Goal: Information Seeking & Learning: Learn about a topic

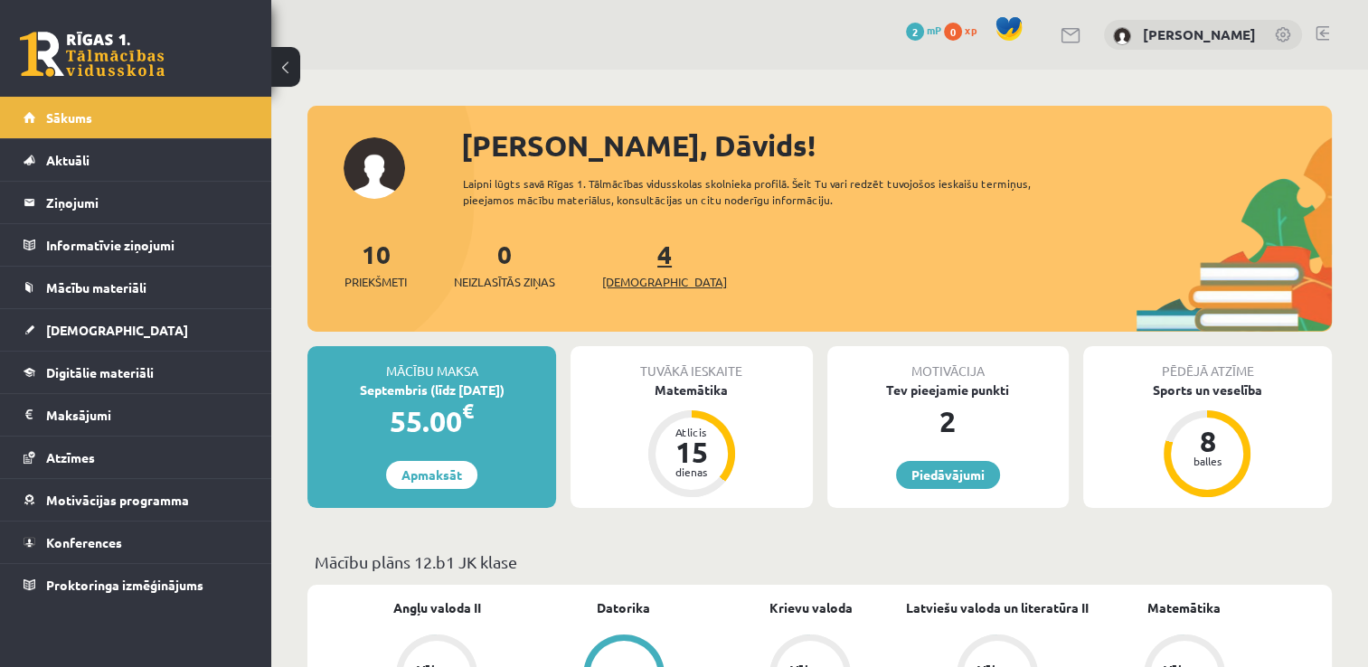
click at [639, 251] on link "4 Ieskaites" at bounding box center [664, 264] width 125 height 53
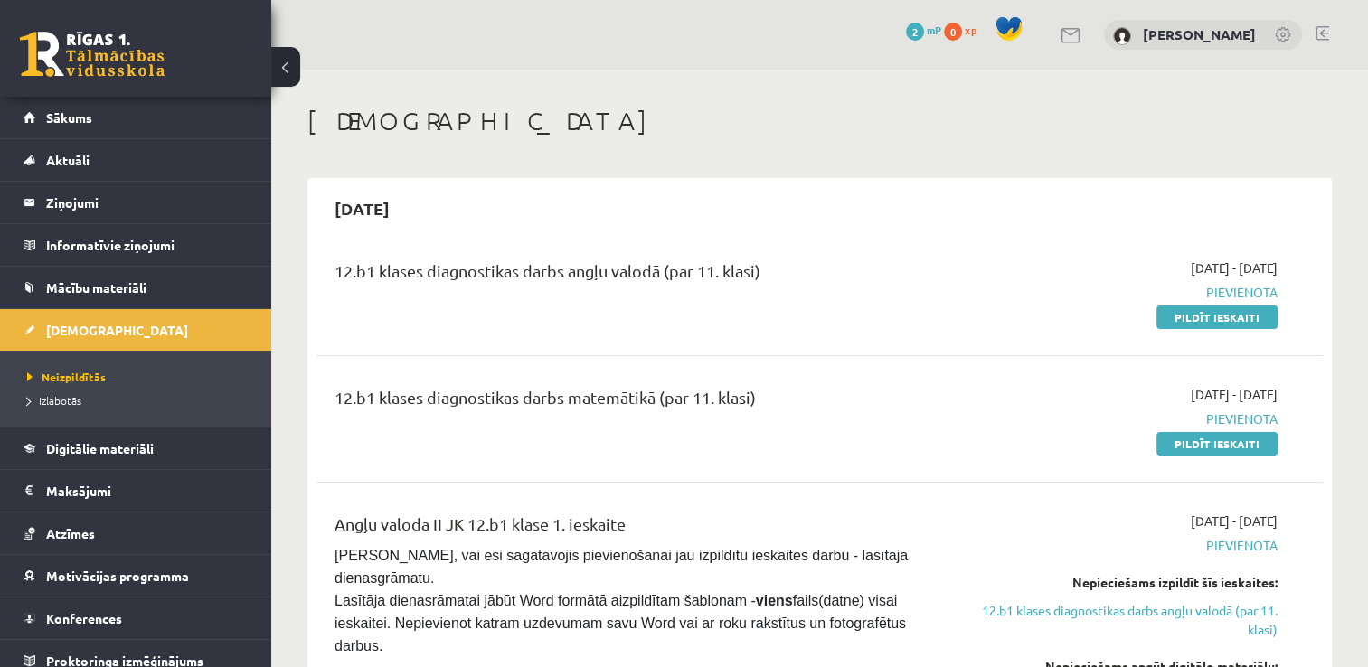
click at [286, 78] on button at bounding box center [285, 67] width 29 height 40
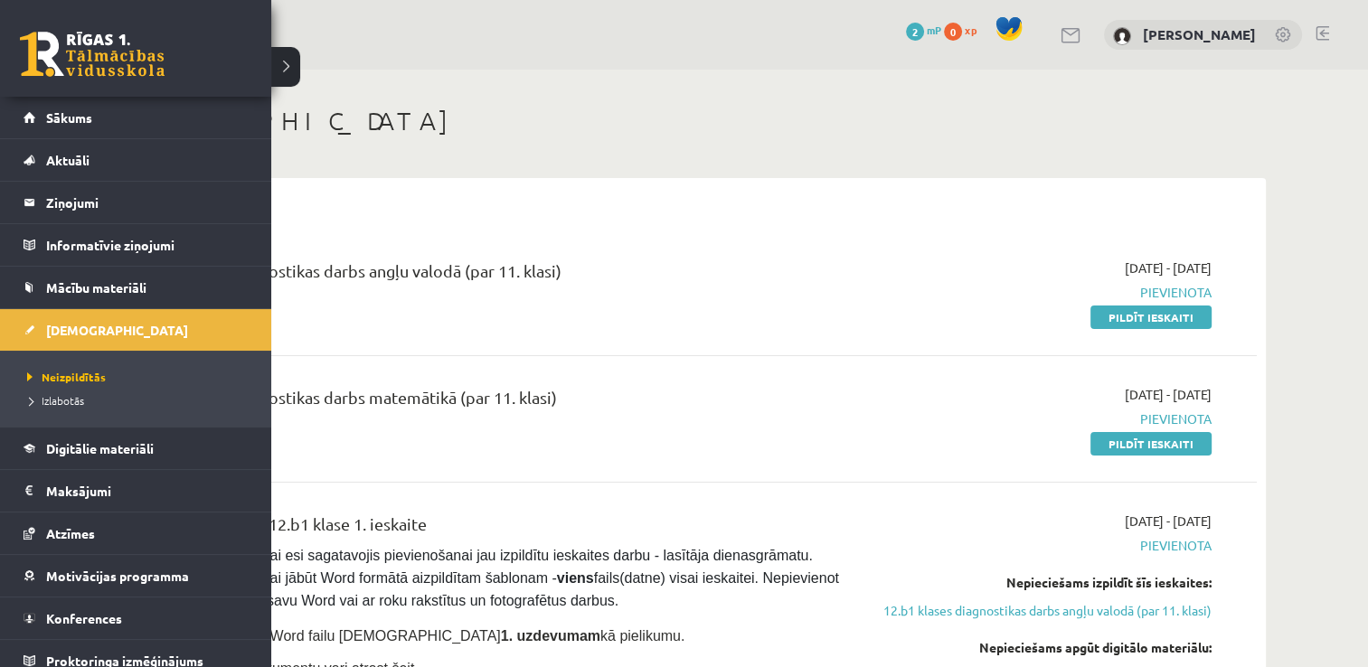
click at [65, 44] on link at bounding box center [92, 54] width 145 height 45
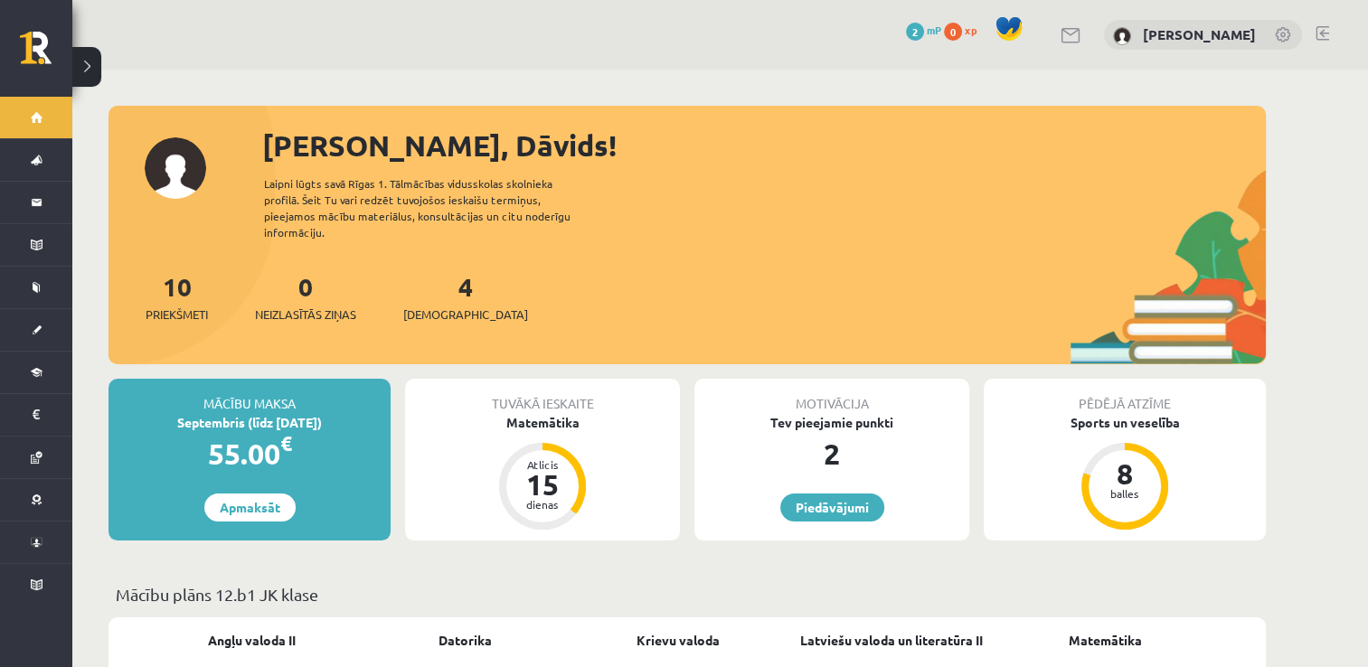
click at [175, 286] on div "10 Priekšmeti" at bounding box center [177, 296] width 62 height 56
click at [175, 270] on link "10 Priekšmeti" at bounding box center [177, 296] width 62 height 53
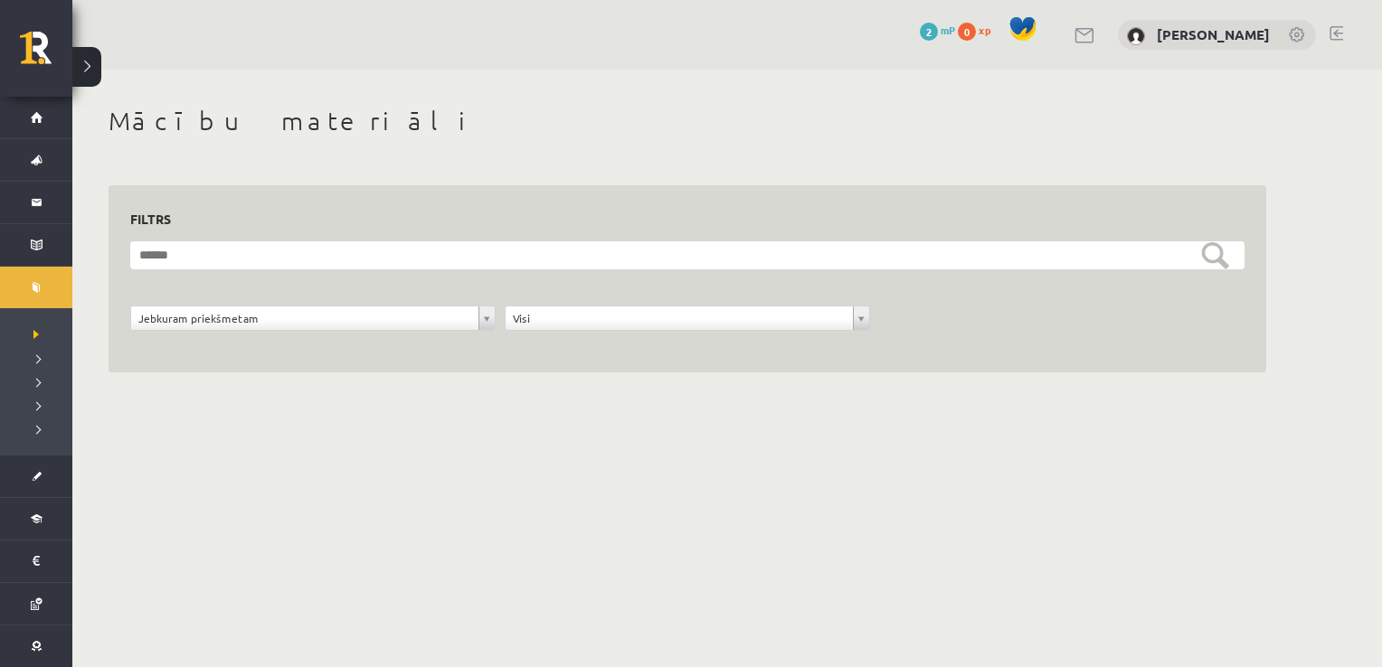
click at [86, 71] on button at bounding box center [86, 67] width 29 height 40
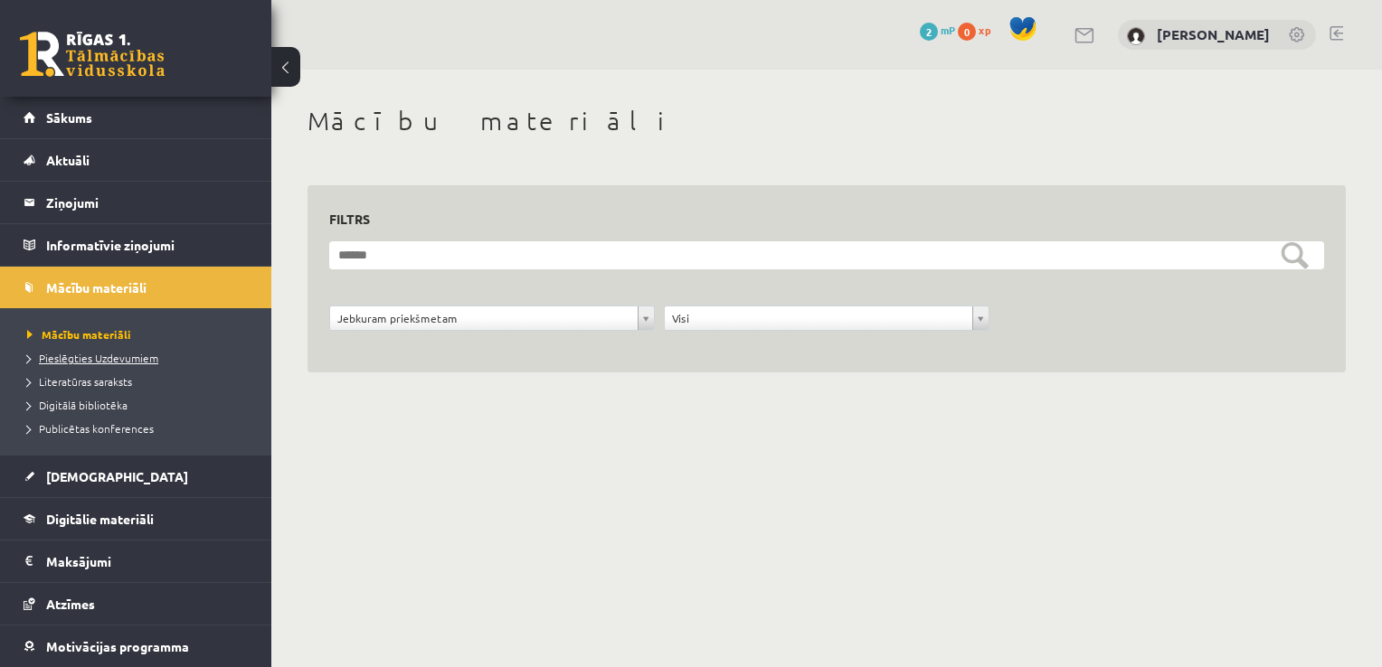
click at [137, 353] on span "Pieslēgties Uzdevumiem" at bounding box center [92, 358] width 131 height 14
click at [44, 126] on link "Sākums" at bounding box center [136, 118] width 225 height 42
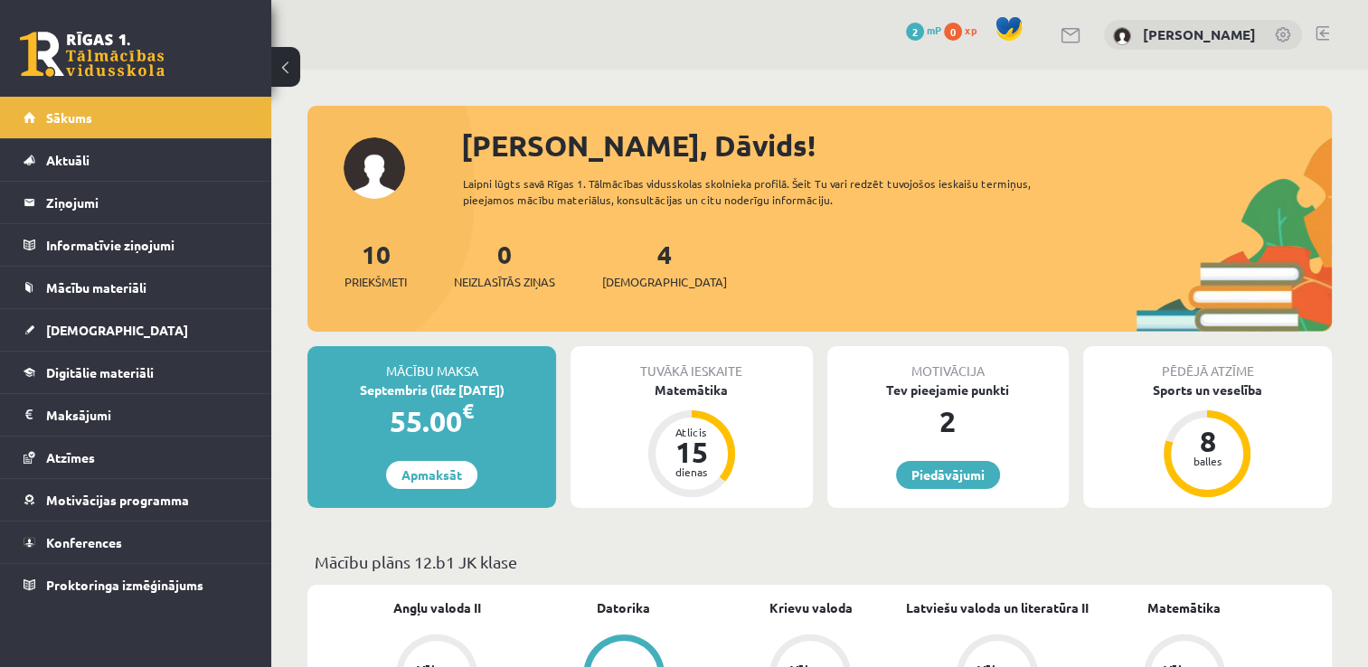
click at [646, 267] on div "4 Ieskaites" at bounding box center [664, 263] width 125 height 56
click at [636, 256] on link "4 Ieskaites" at bounding box center [664, 264] width 125 height 53
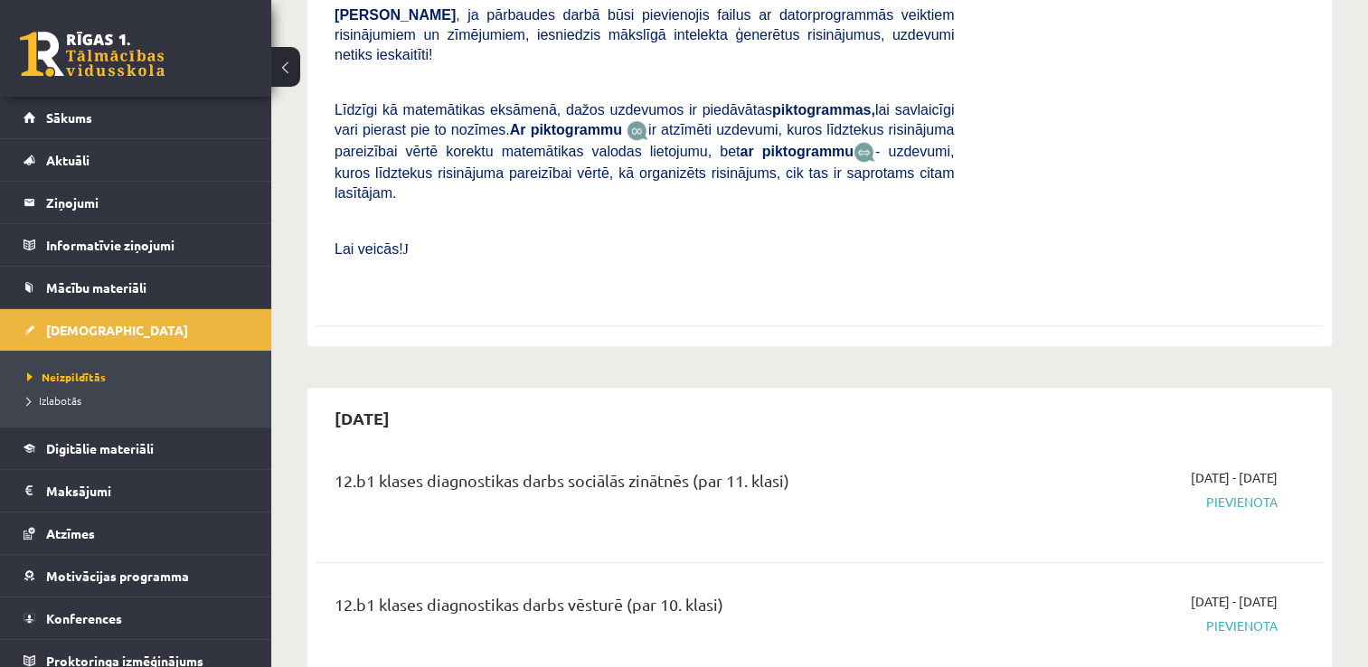
scroll to position [1187, 0]
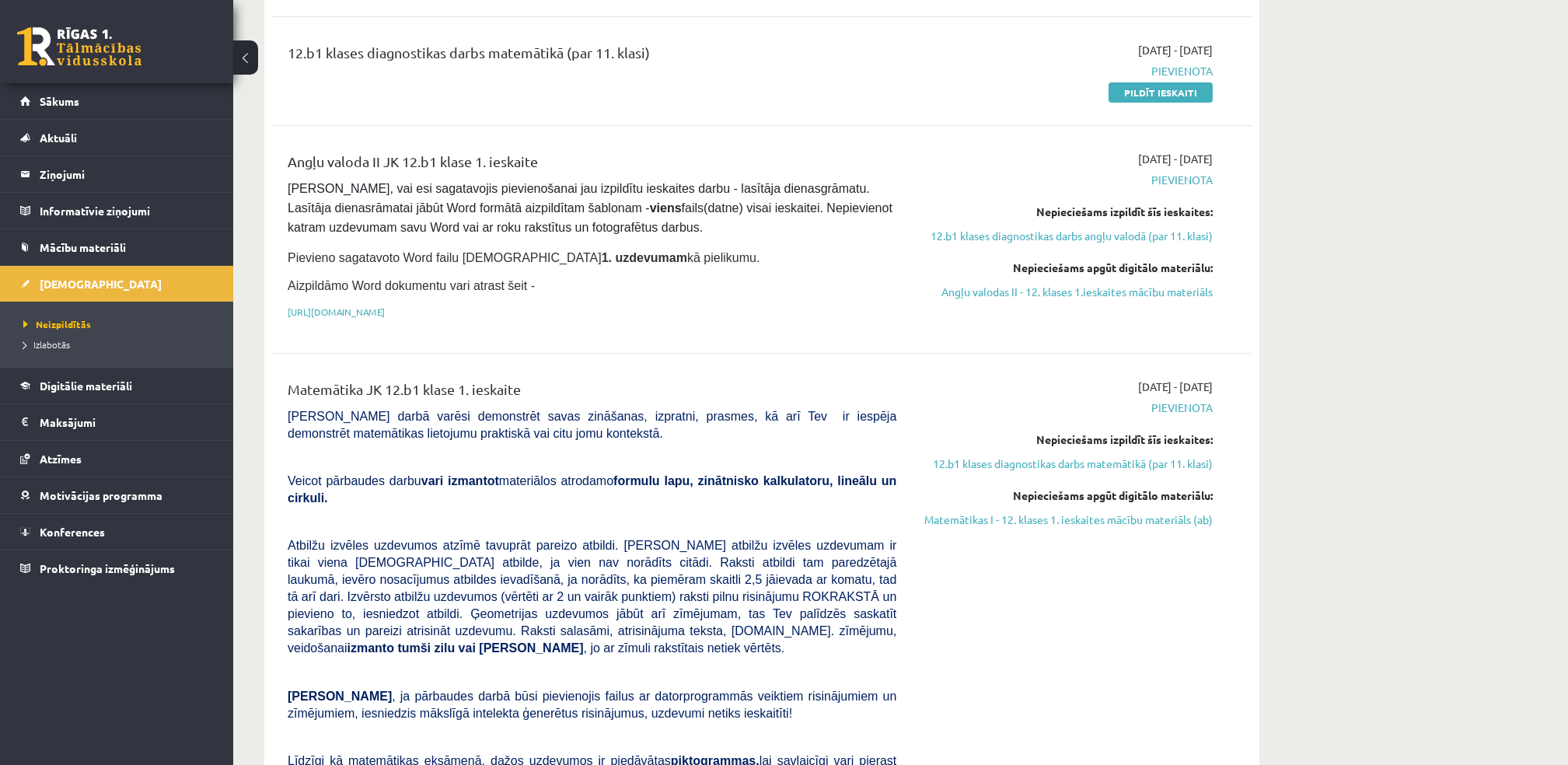
scroll to position [242, 0]
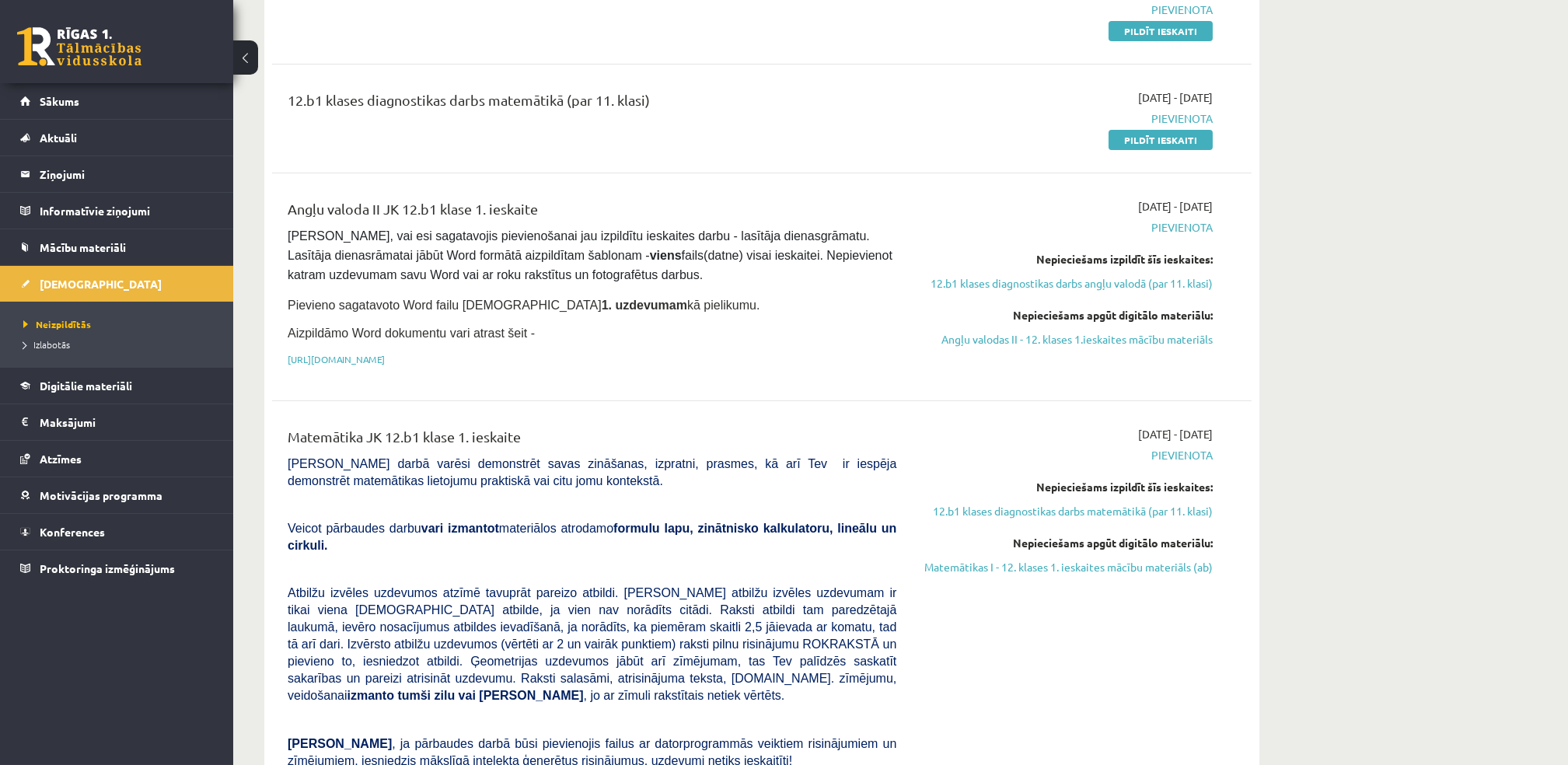
click at [752, 343] on div "Angļu valoda II JK 12.b1 klase 1. ieskaite [PERSON_NAME], vai esi sagatavojis p…" at bounding box center [591, 287] width 632 height 177
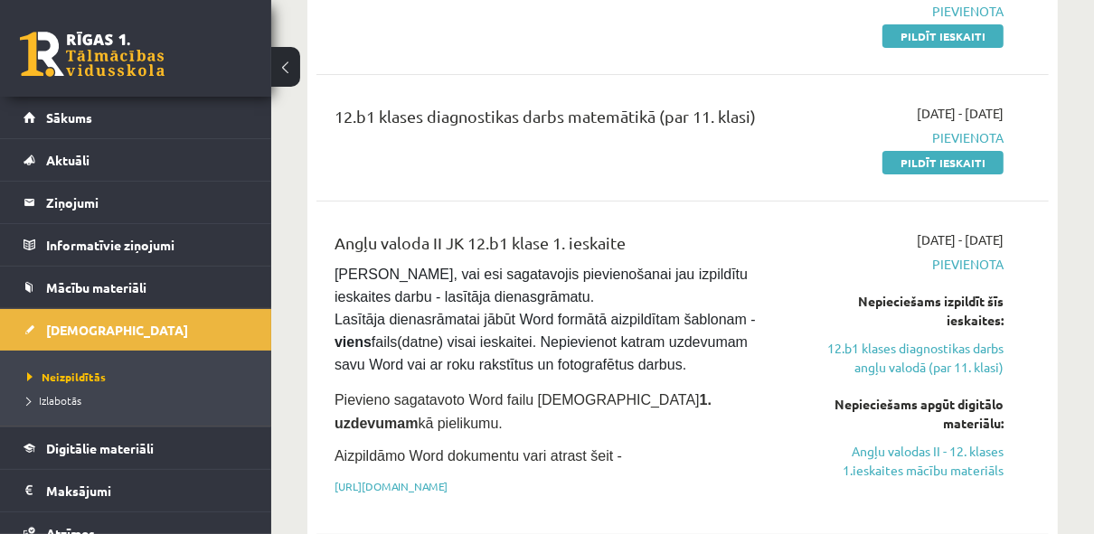
drag, startPoint x: 820, startPoint y: 363, endPoint x: 525, endPoint y: 232, distance: 323.5
click at [525, 232] on div "Angļu valoda II JK 12.b1 klase 1. ieskaite" at bounding box center [553, 247] width 437 height 33
drag, startPoint x: 525, startPoint y: 232, endPoint x: 480, endPoint y: 181, distance: 67.3
click at [480, 181] on div "12.b1 klases diagnostikas darbs matemātikā (par 11. klasi) 2025-09-01 - 2025-09…" at bounding box center [683, 138] width 733 height 104
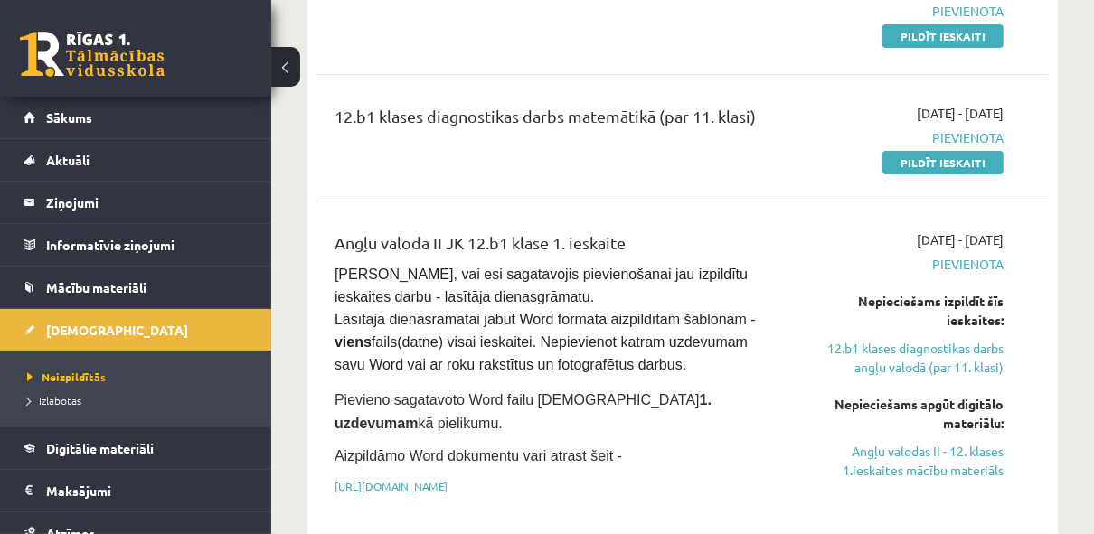
drag, startPoint x: 480, startPoint y: 181, endPoint x: 469, endPoint y: 163, distance: 21.1
click at [469, 163] on div "12.b1 klases diagnostikas darbs matemātikā (par 11. klasi)" at bounding box center [553, 138] width 464 height 68
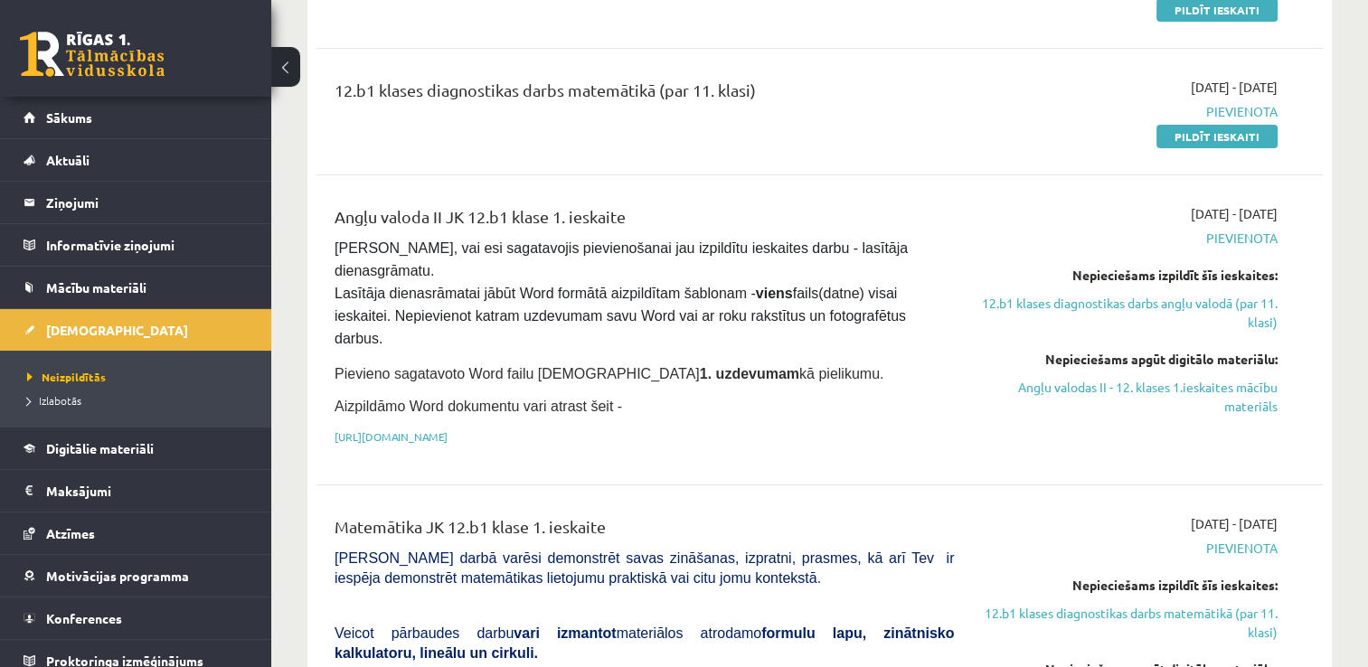
scroll to position [460, 0]
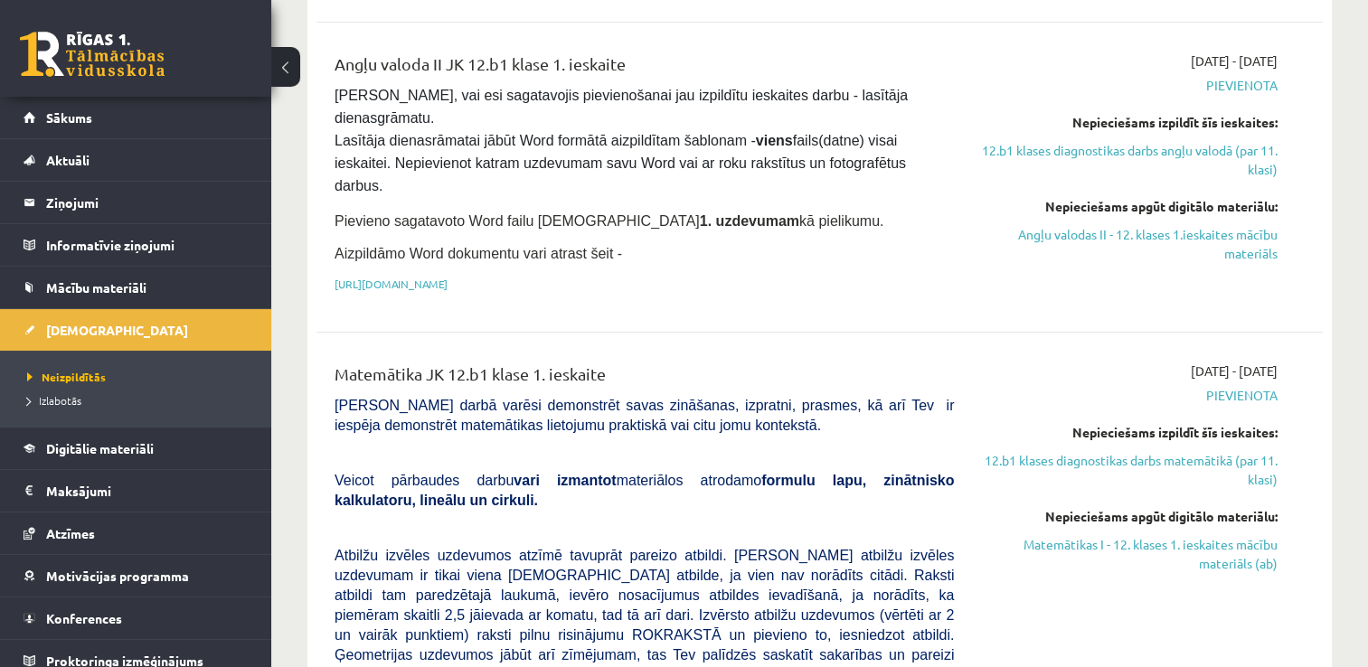
click at [1263, 386] on span "Pievienota" at bounding box center [1129, 395] width 297 height 19
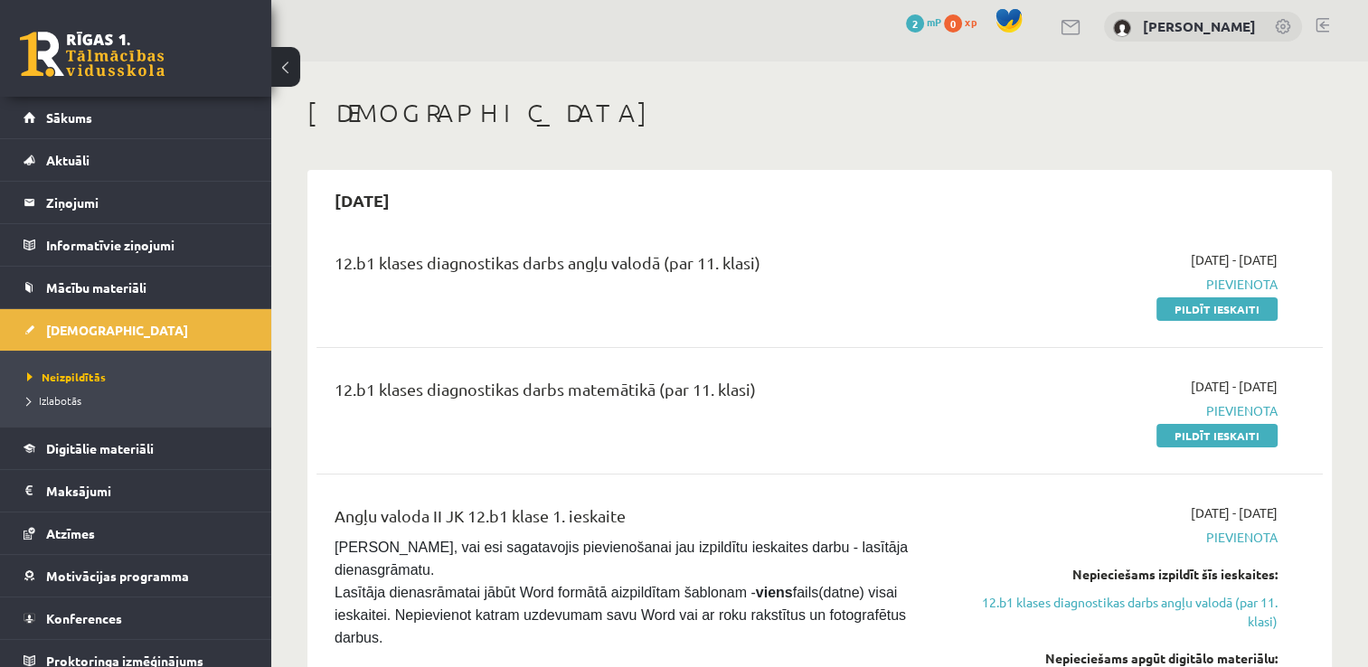
scroll to position [0, 0]
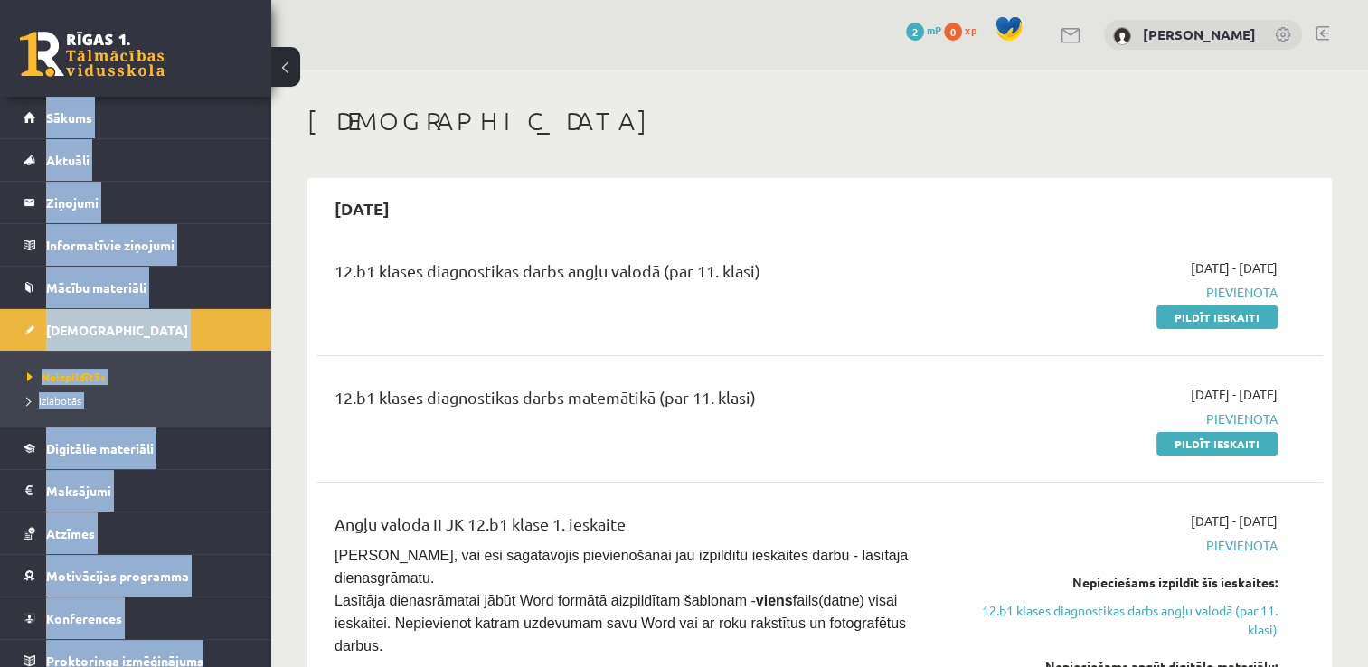
drag, startPoint x: 176, startPoint y: 56, endPoint x: 514, endPoint y: -67, distance: 359.1
click at [514, 0] on html "0 Dāvanas 2 mP 0 xp Dāvids Anaņjevs Sākums Aktuāli Kā mācīties eSKOLĀ Kontakti …" at bounding box center [684, 333] width 1368 height 667
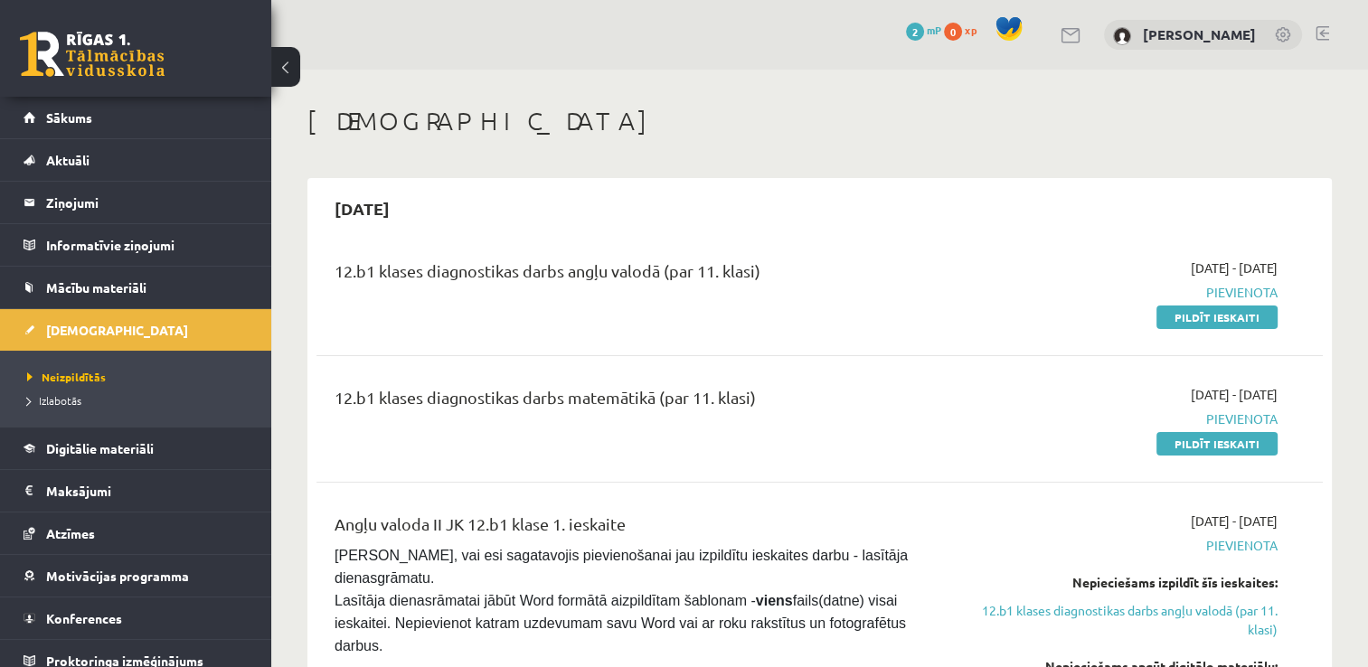
drag, startPoint x: 514, startPoint y: -67, endPoint x: 403, endPoint y: 78, distance: 182.0
click at [132, 65] on link at bounding box center [92, 54] width 145 height 45
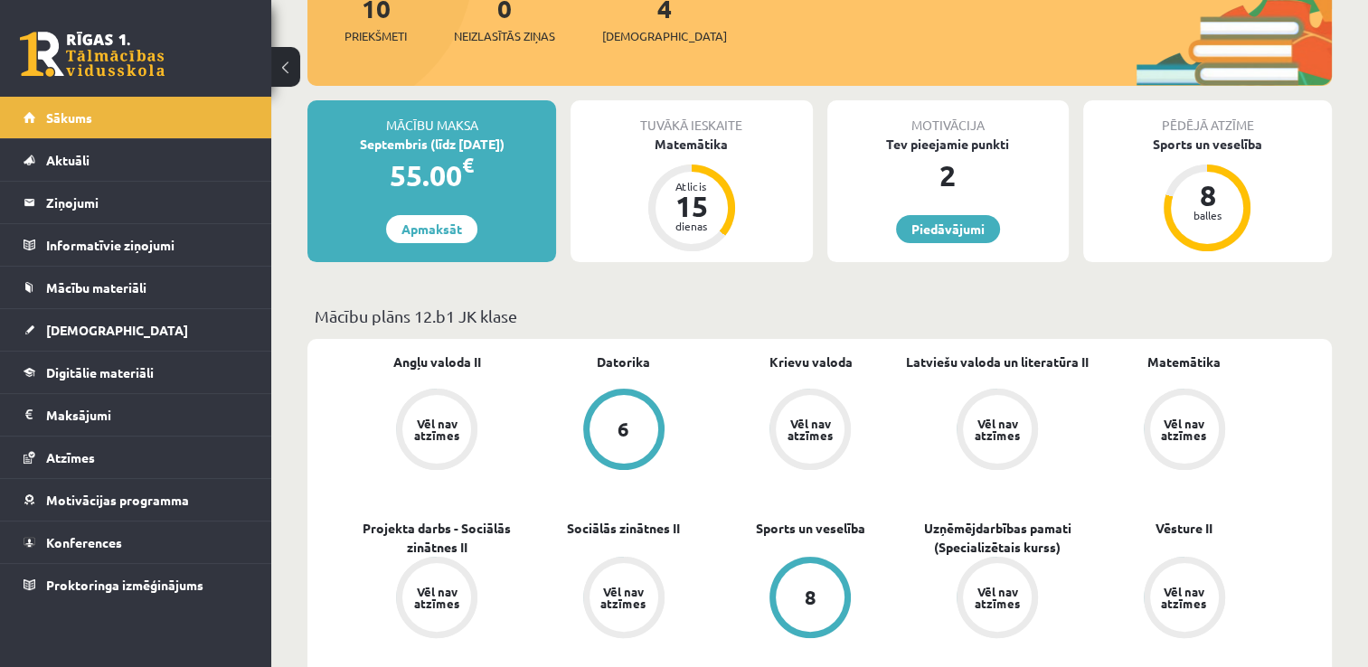
scroll to position [280, 0]
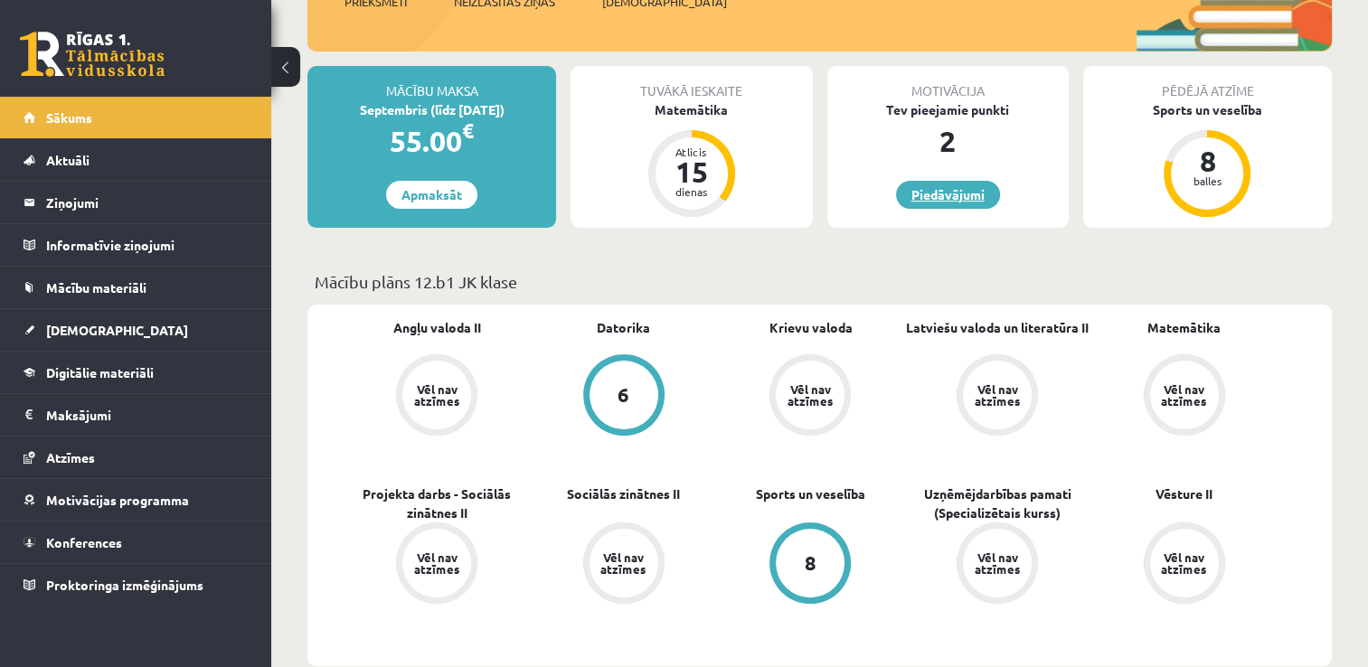
click at [964, 194] on link "Piedāvājumi" at bounding box center [948, 195] width 104 height 28
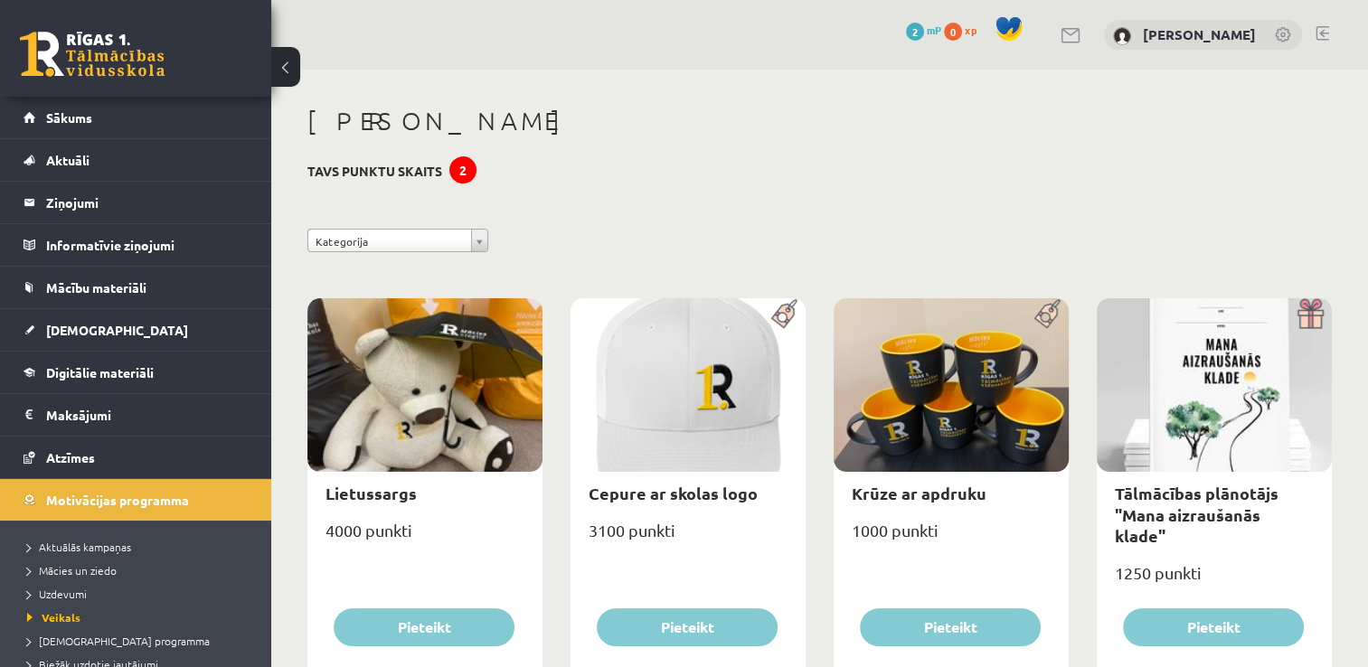
click at [459, 175] on div "2" at bounding box center [462, 169] width 27 height 27
click at [153, 128] on link "Sākums" at bounding box center [136, 118] width 225 height 42
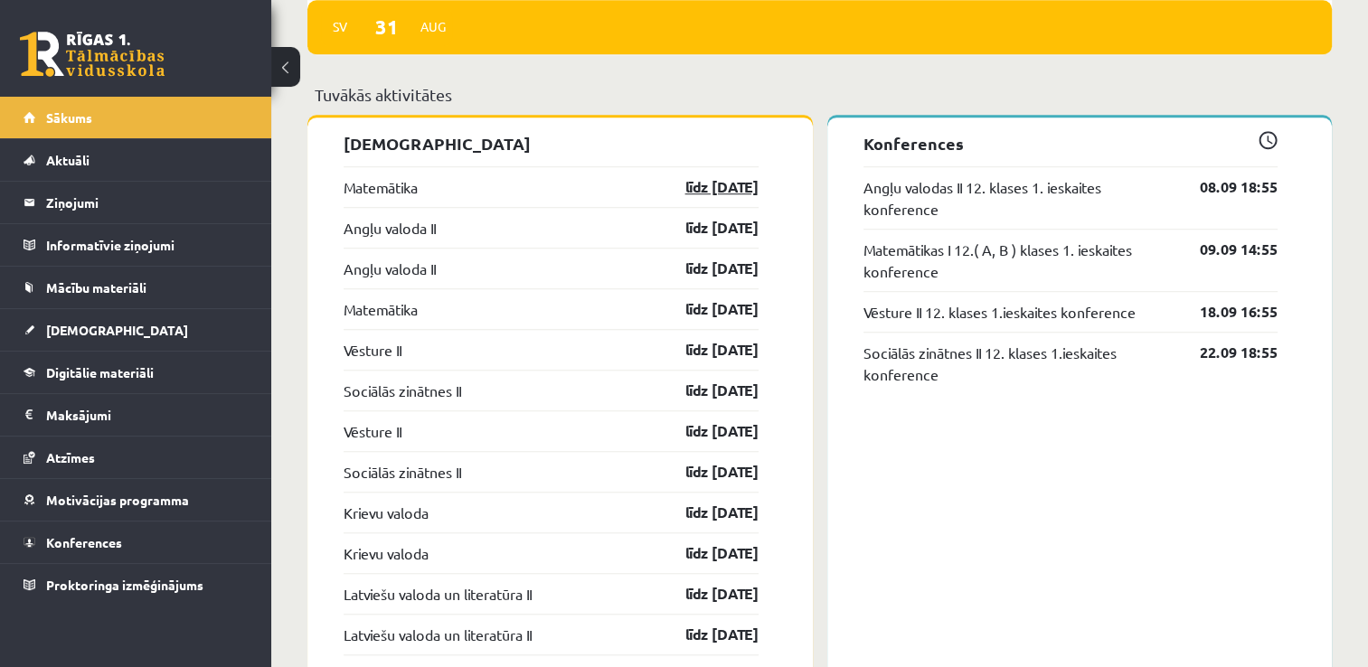
scroll to position [1393, 0]
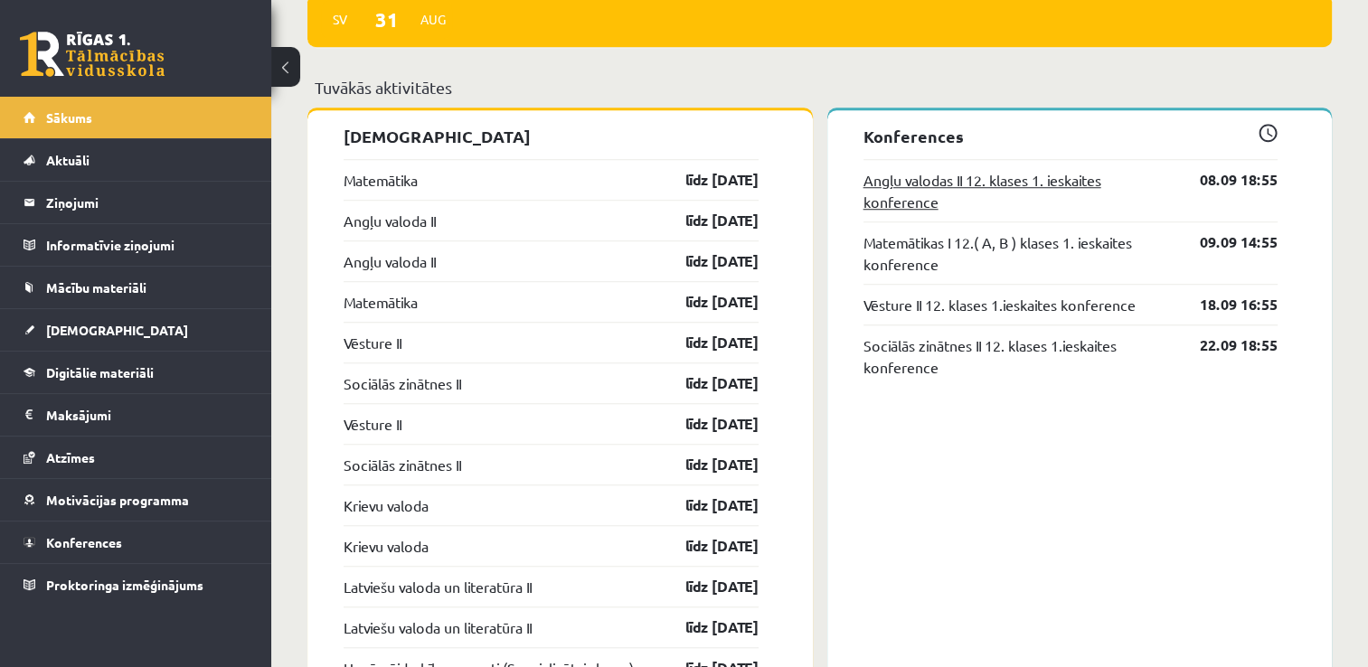
click at [1075, 197] on link "Angļu valodas II 12. klases 1. ieskaites konference" at bounding box center [1019, 190] width 310 height 43
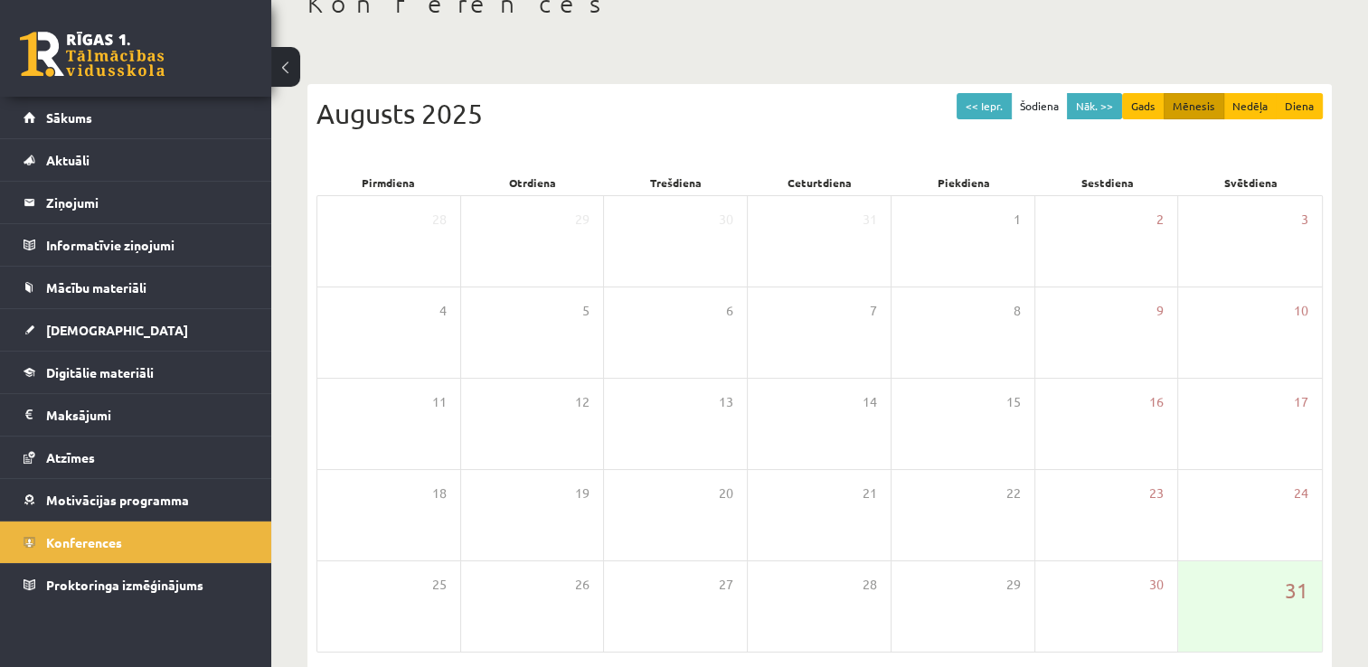
scroll to position [98, 0]
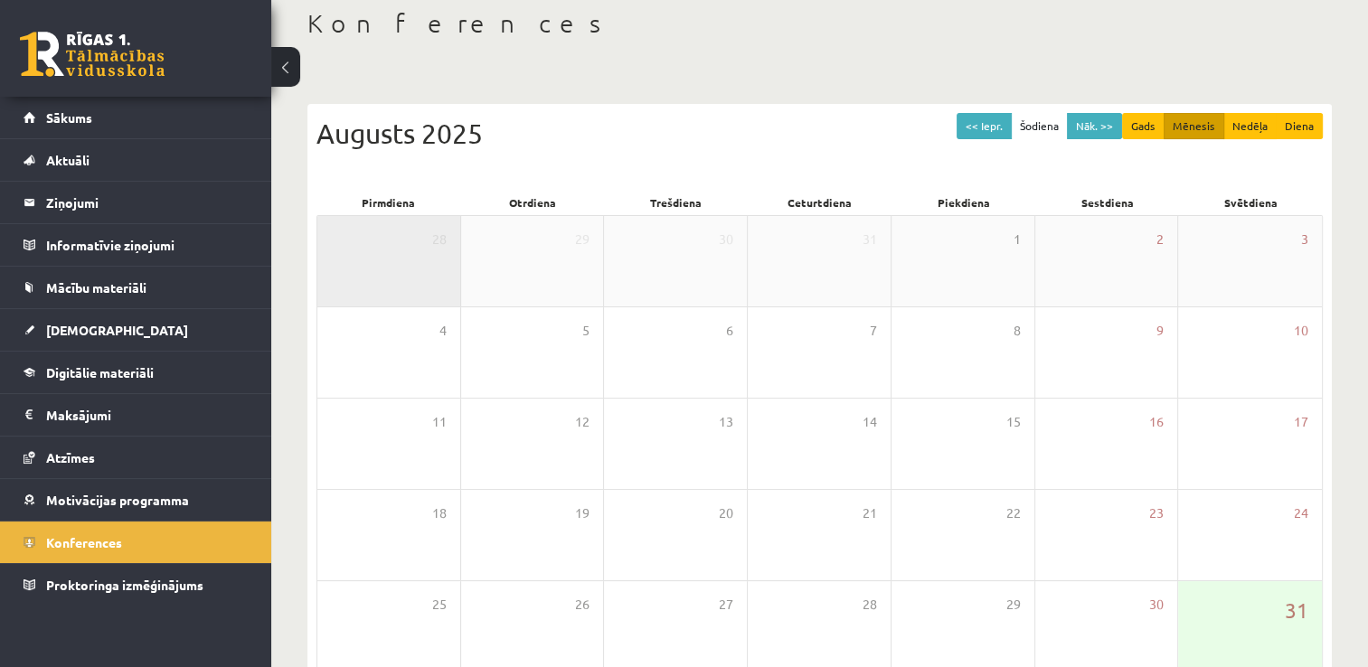
click at [424, 253] on div "28" at bounding box center [388, 261] width 143 height 90
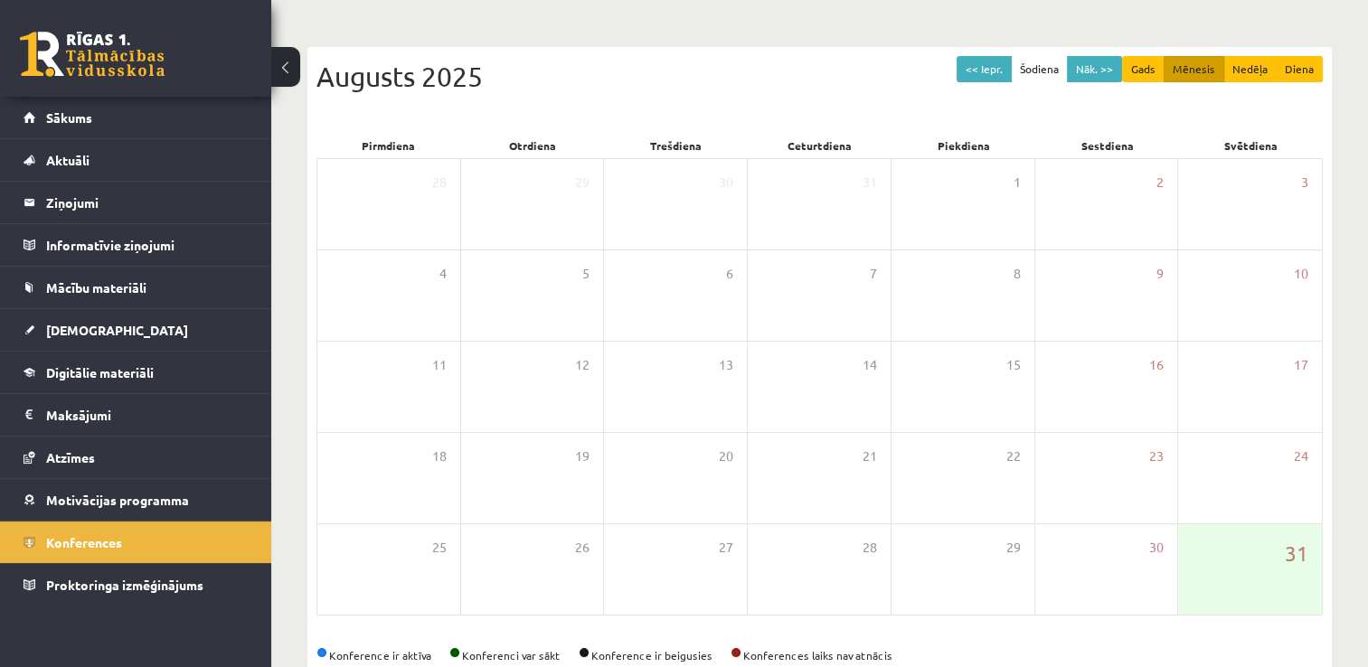
scroll to position [195, 0]
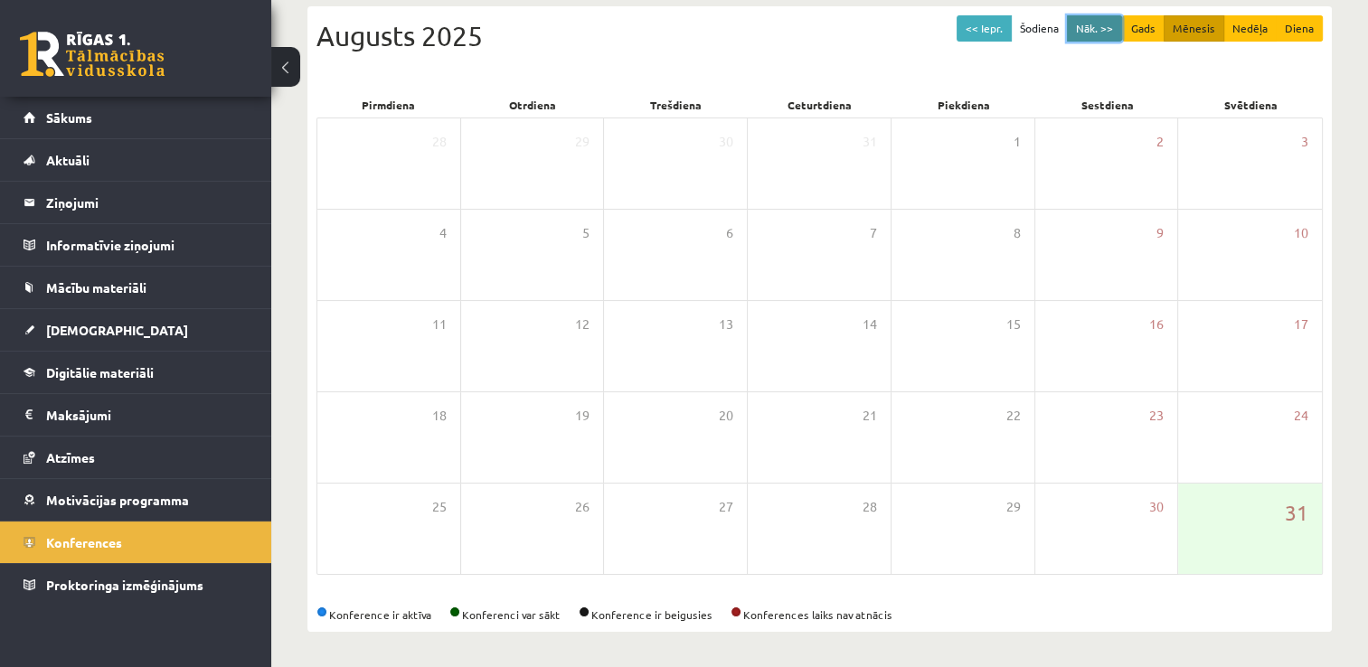
click at [1099, 30] on button "Nāk. >>" at bounding box center [1094, 28] width 55 height 26
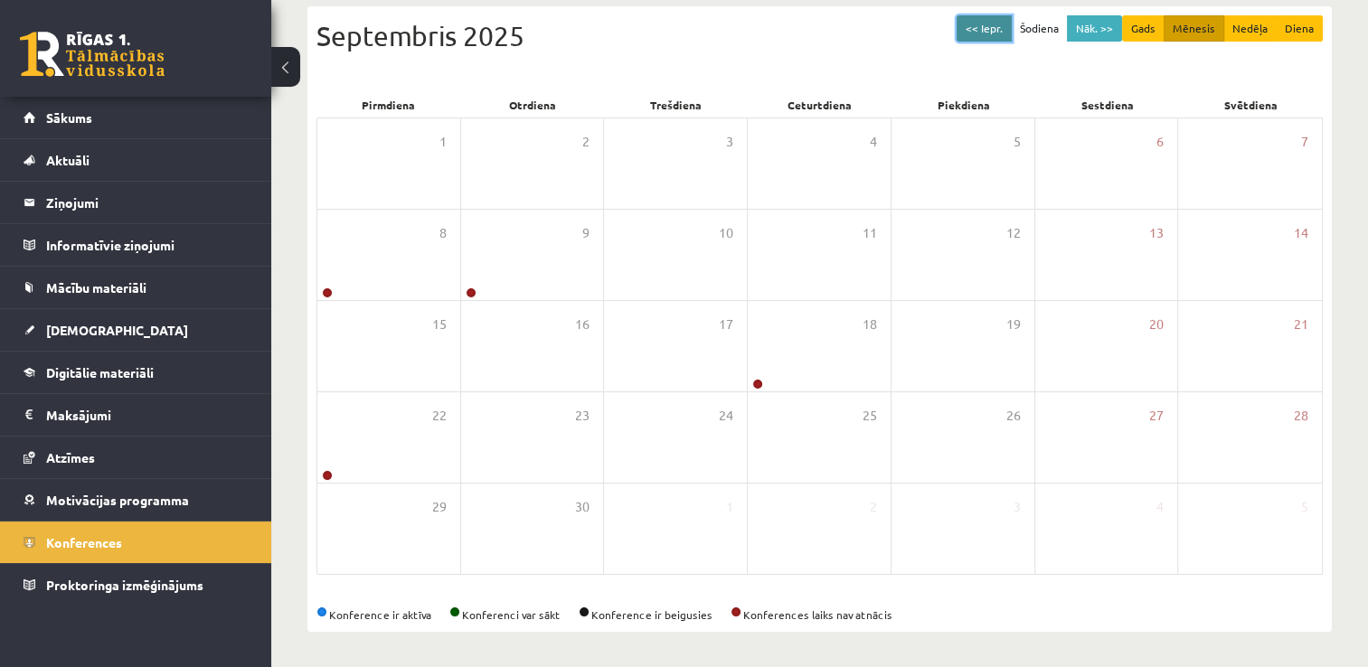
click at [982, 31] on button "<< Iepr." at bounding box center [984, 28] width 55 height 26
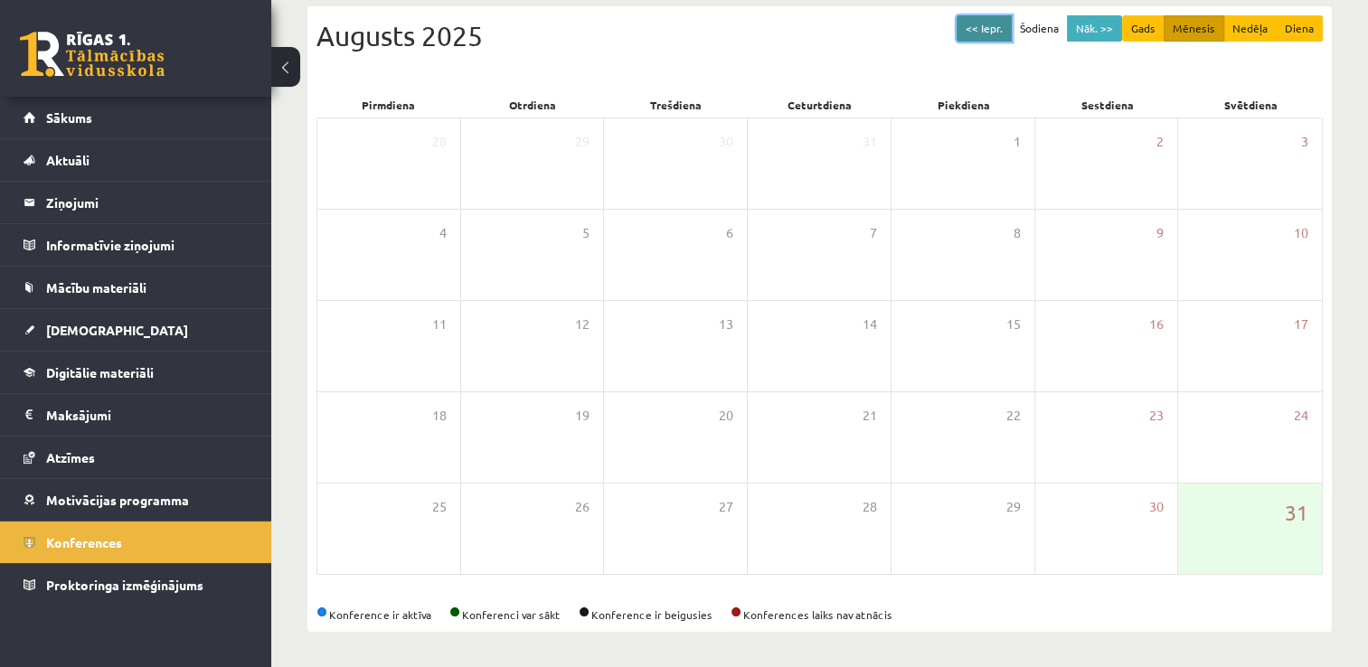
click at [982, 31] on button "<< Iepr." at bounding box center [984, 28] width 55 height 26
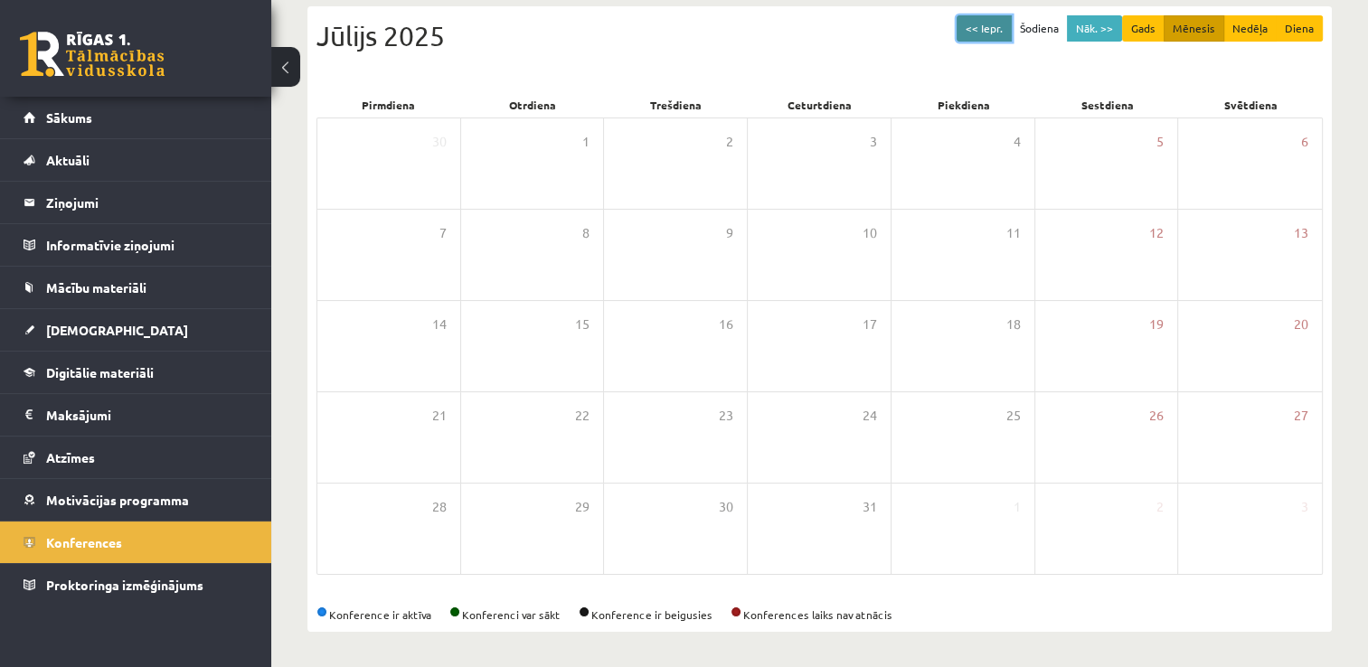
click at [982, 31] on button "<< Iepr." at bounding box center [984, 28] width 55 height 26
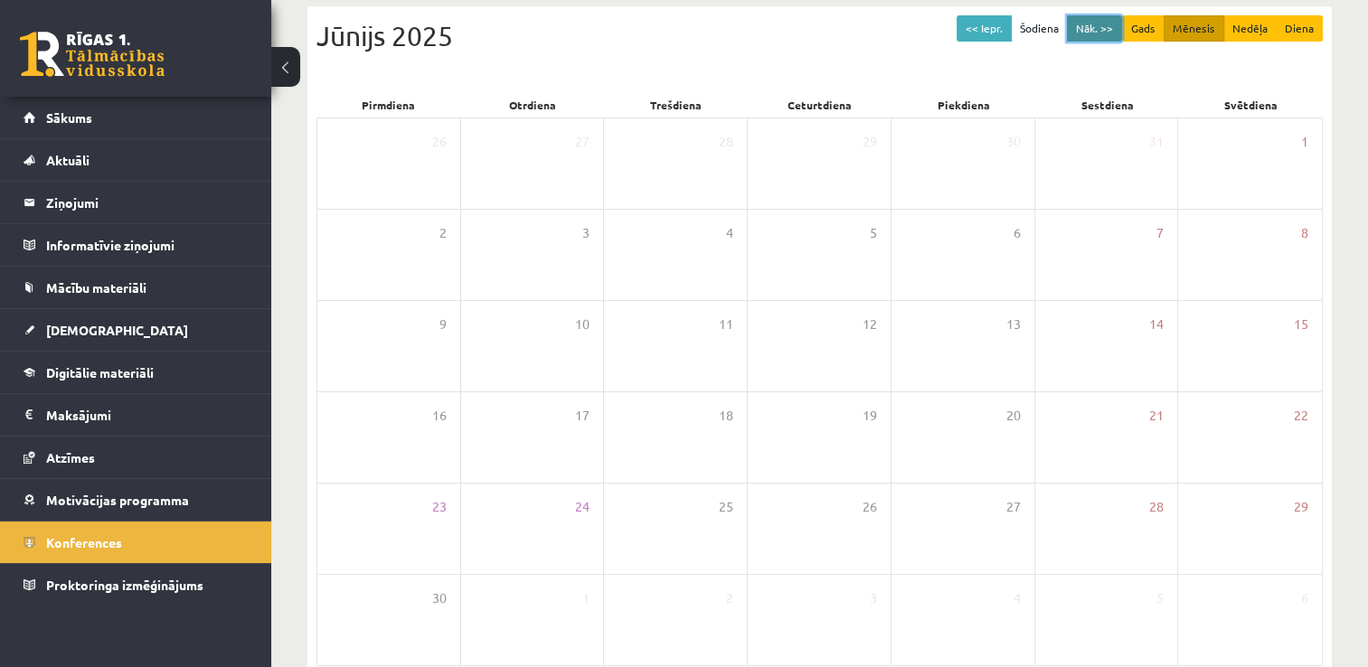
click at [1085, 24] on button "Nāk. >>" at bounding box center [1094, 28] width 55 height 26
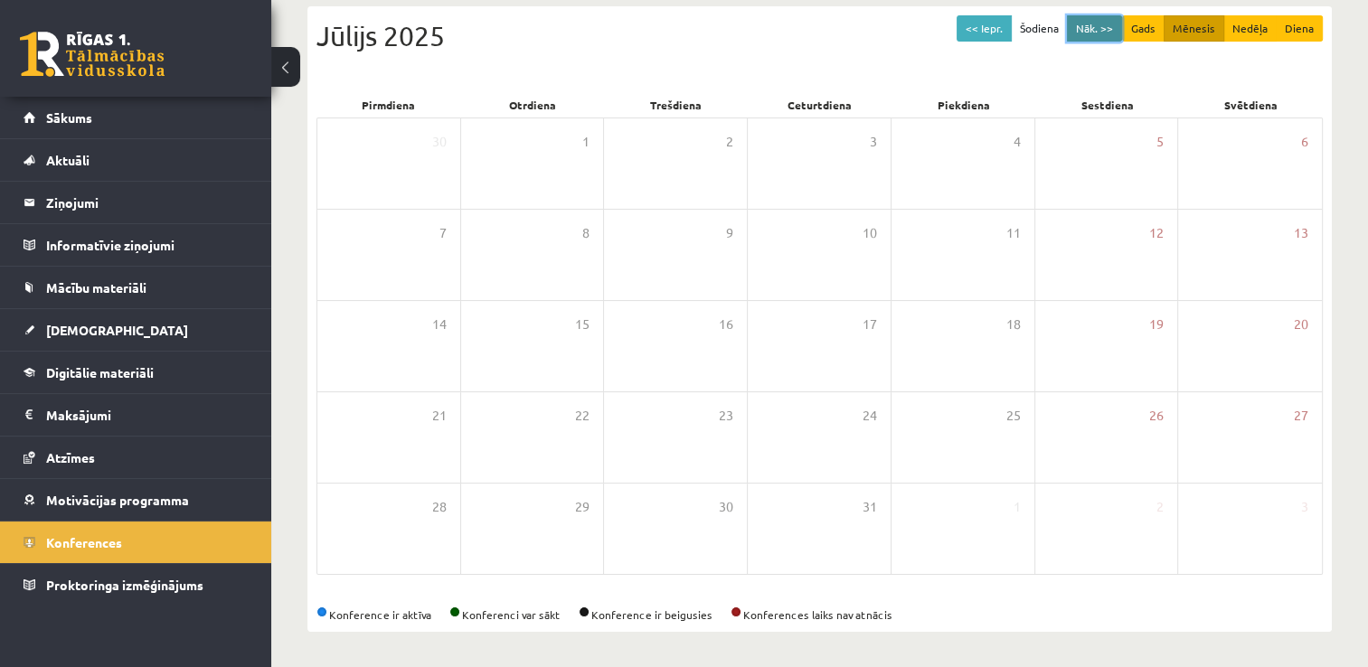
click at [1085, 24] on button "Nāk. >>" at bounding box center [1094, 28] width 55 height 26
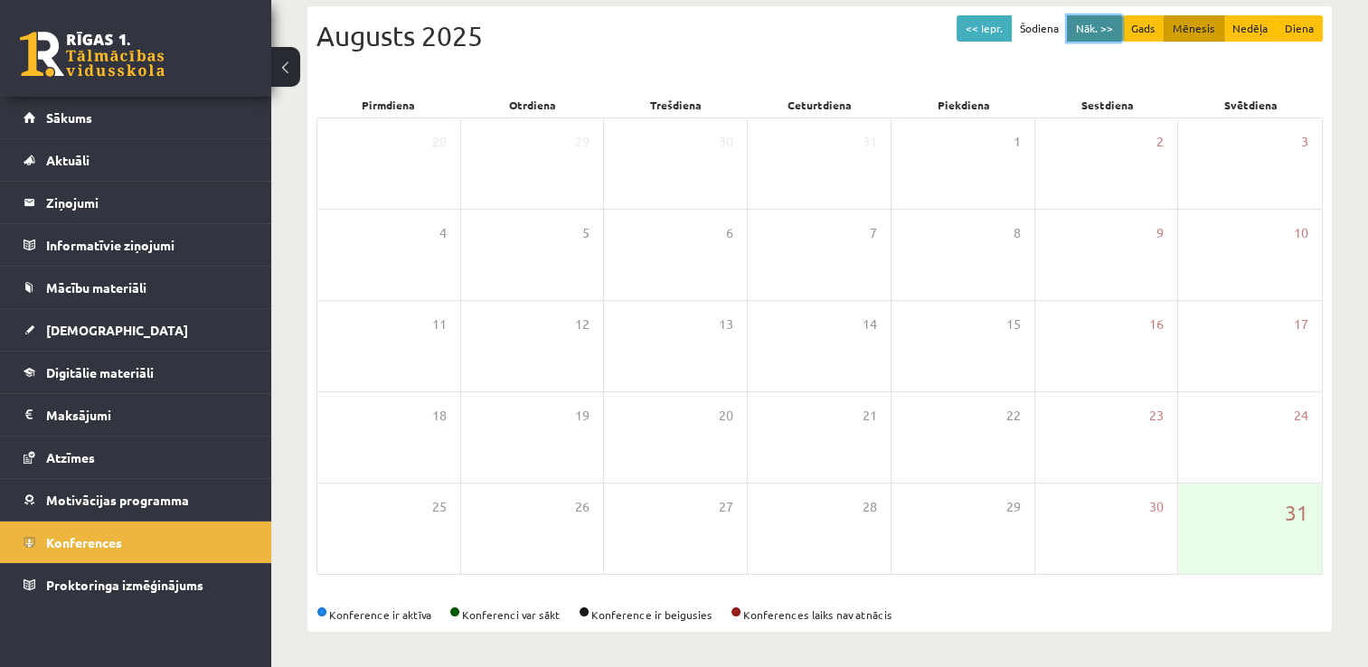
click at [1085, 24] on button "Nāk. >>" at bounding box center [1094, 28] width 55 height 26
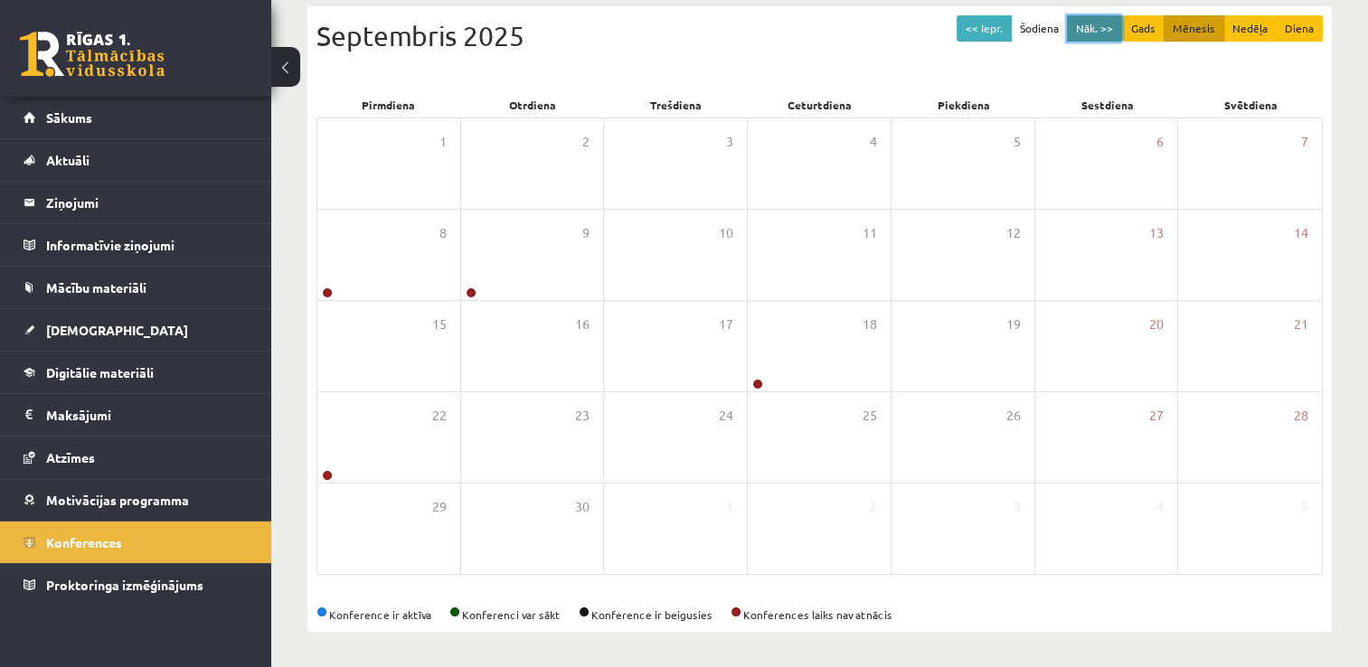
click at [1085, 24] on button "Nāk. >>" at bounding box center [1094, 28] width 55 height 26
click at [1078, 32] on button "Nāk. >>" at bounding box center [1094, 28] width 55 height 26
click at [1003, 24] on button "<< Iepr." at bounding box center [984, 28] width 55 height 26
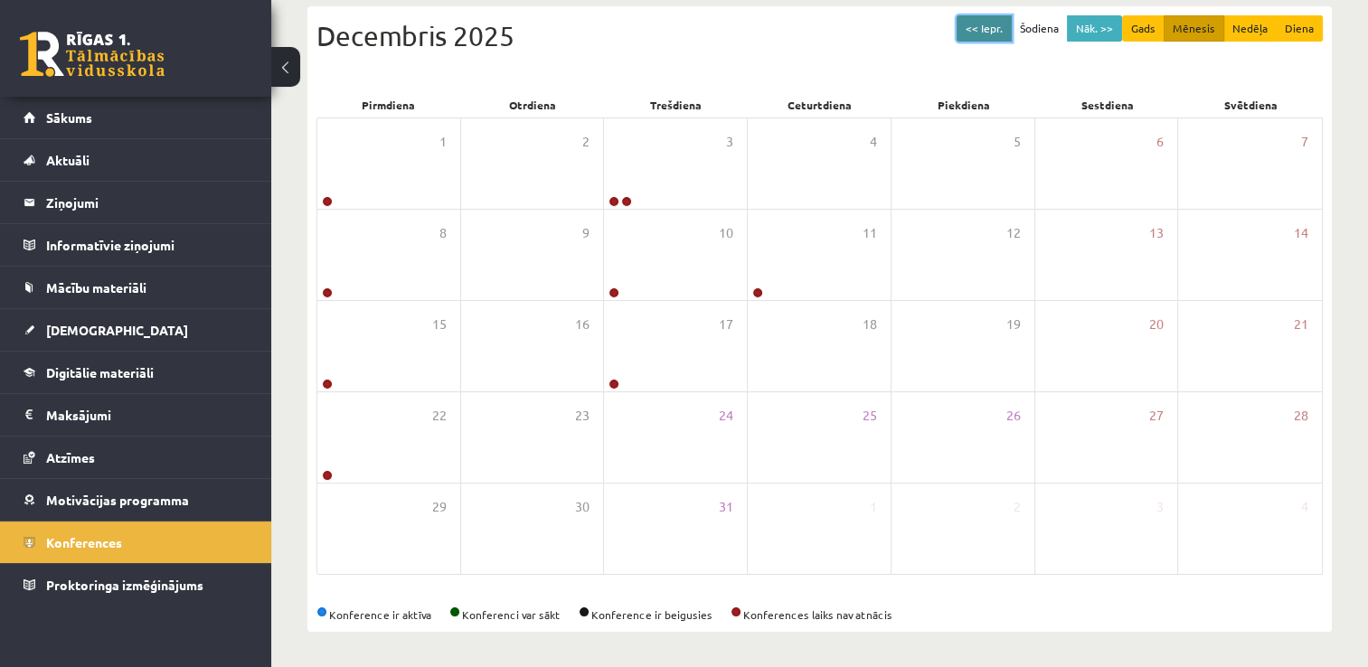
click at [1003, 24] on button "<< Iepr." at bounding box center [984, 28] width 55 height 26
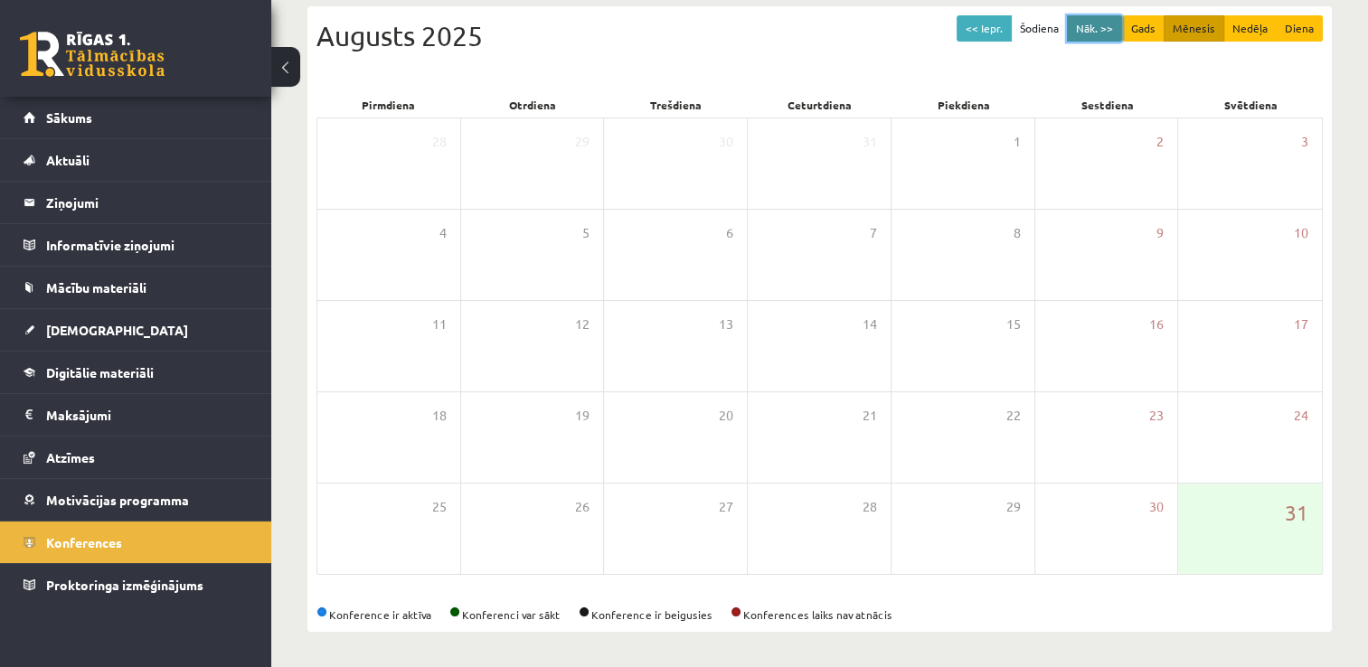
click at [1082, 27] on button "Nāk. >>" at bounding box center [1094, 28] width 55 height 26
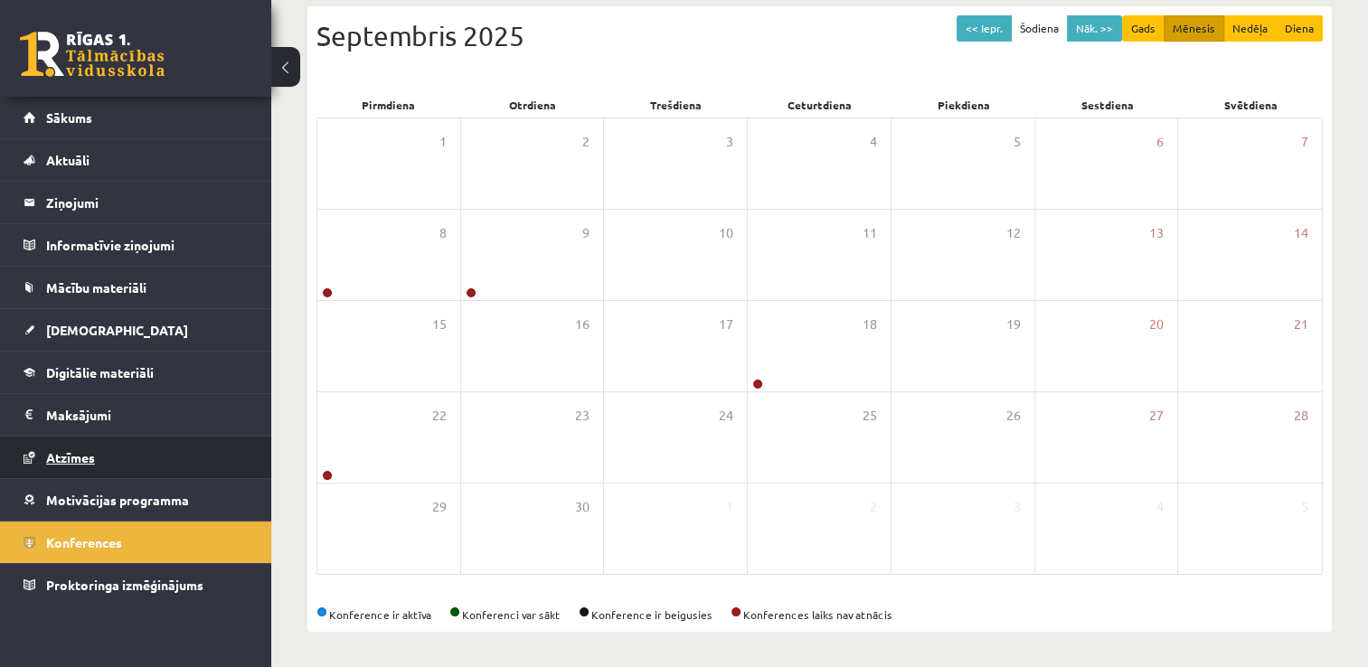
click at [133, 455] on link "Atzīmes" at bounding box center [136, 458] width 225 height 42
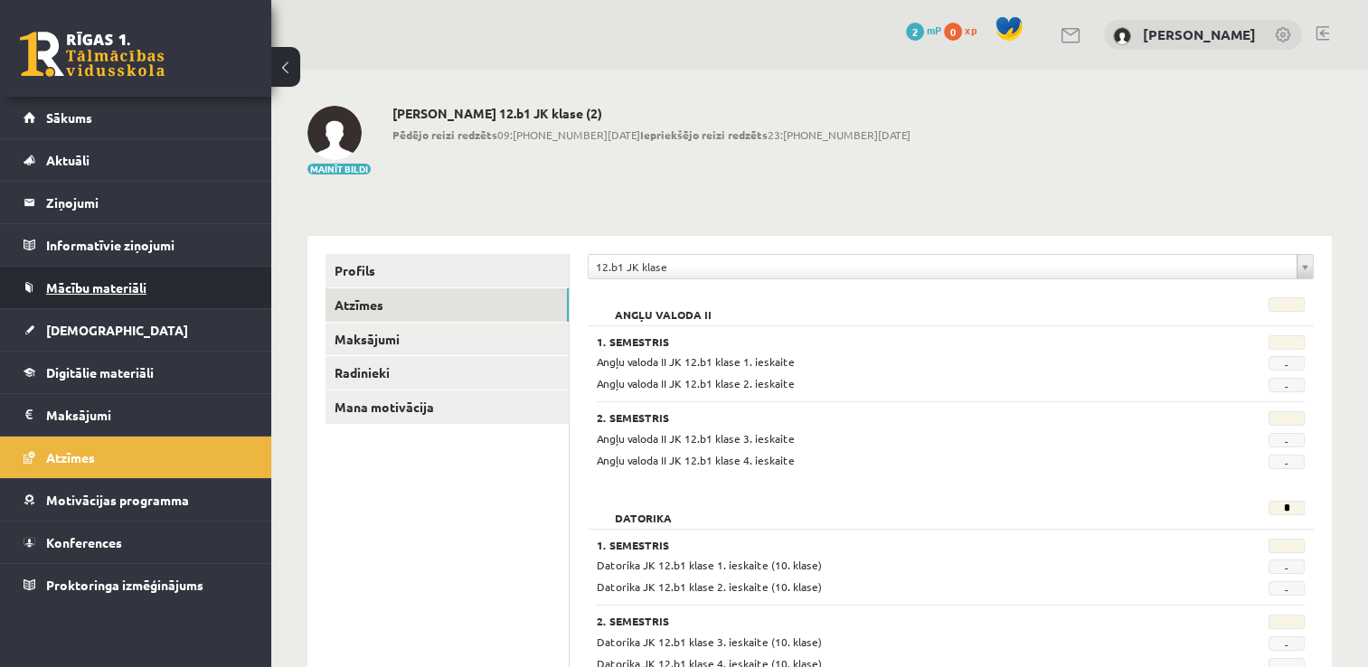
click at [175, 297] on link "Mācību materiāli" at bounding box center [136, 288] width 225 height 42
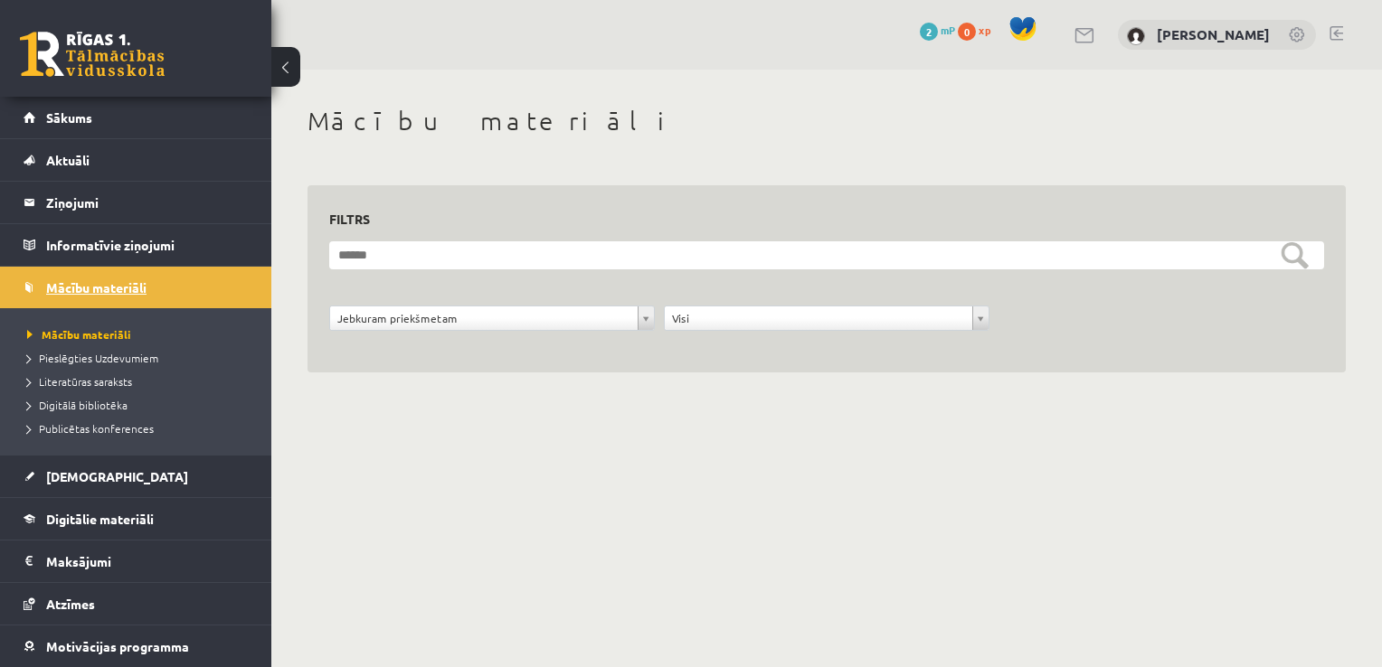
click at [174, 298] on link "Mācību materiāli" at bounding box center [136, 288] width 225 height 42
click at [150, 248] on legend "Informatīvie ziņojumi 0" at bounding box center [147, 245] width 203 height 42
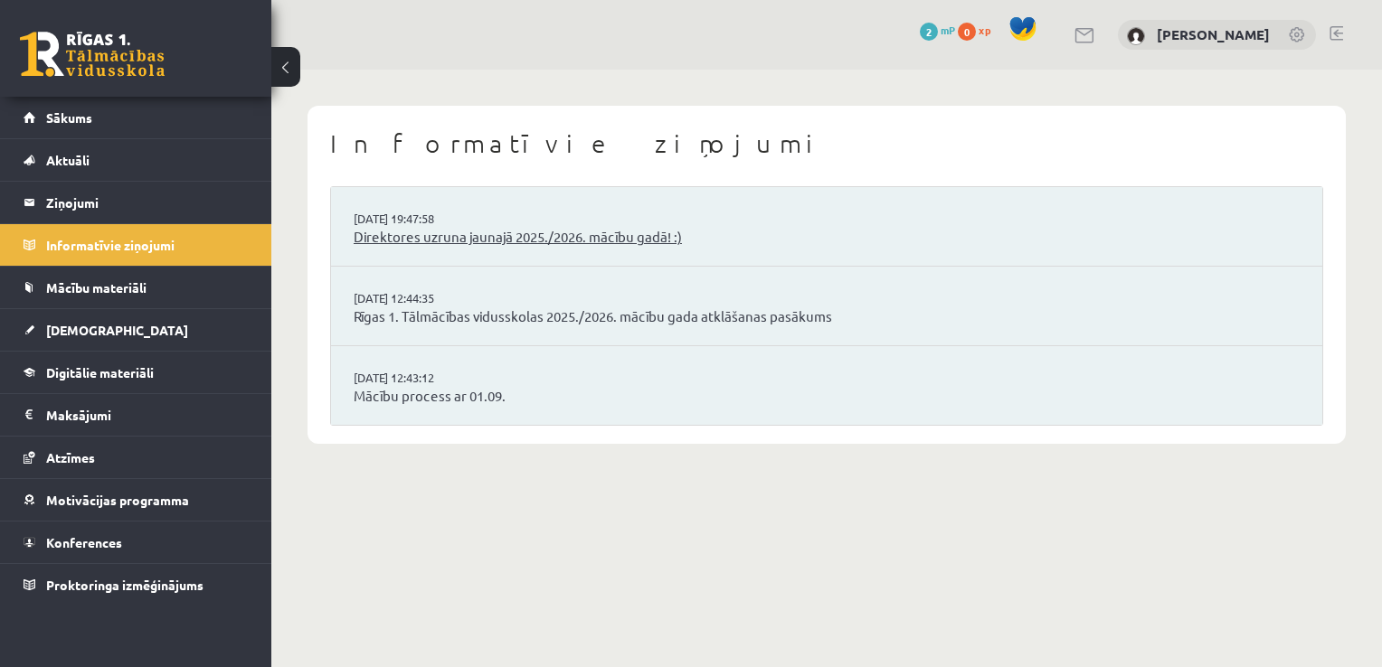
click at [491, 238] on link "Direktores uzruna jaunajā 2025./2026. mācību gadā! :)" at bounding box center [827, 237] width 946 height 21
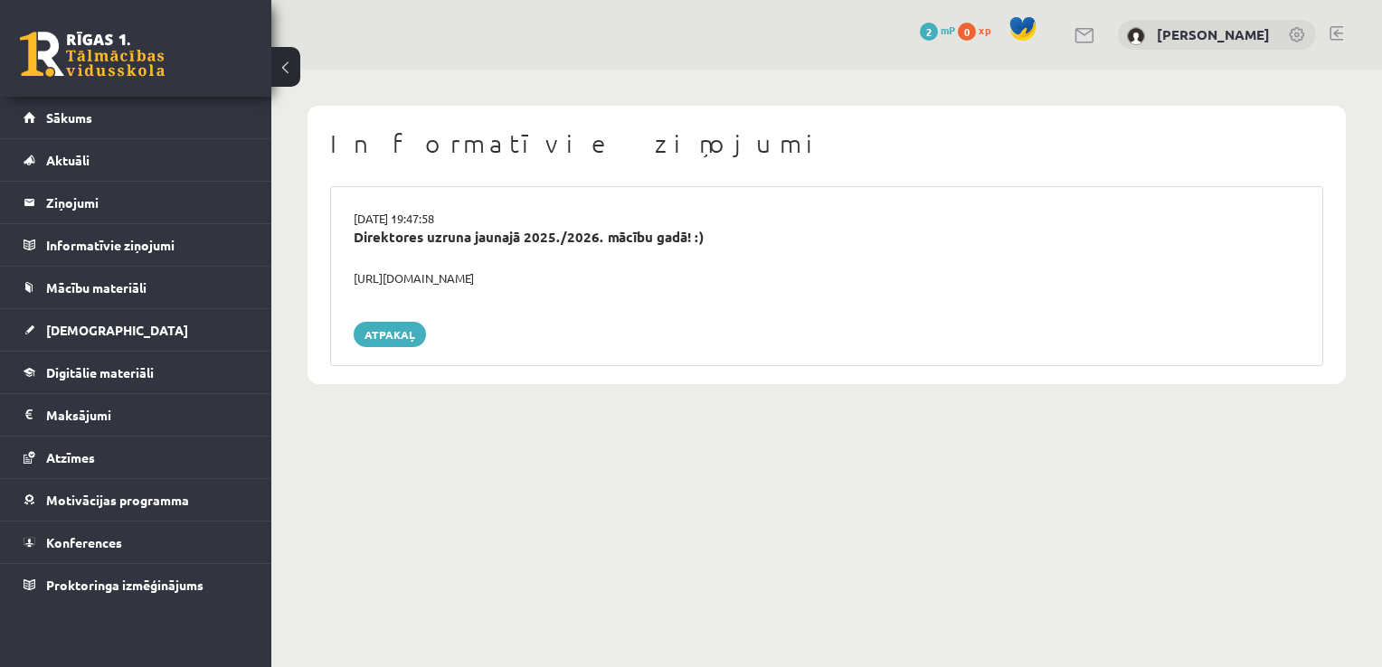
click at [485, 276] on div "https://youtube.com/shorts/lM8RsWyzCn4" at bounding box center [826, 279] width 973 height 18
copy div "https://youtube.com/shorts/lM8RsWyzCn4"
click at [405, 334] on link "Atpakaļ" at bounding box center [390, 334] width 72 height 25
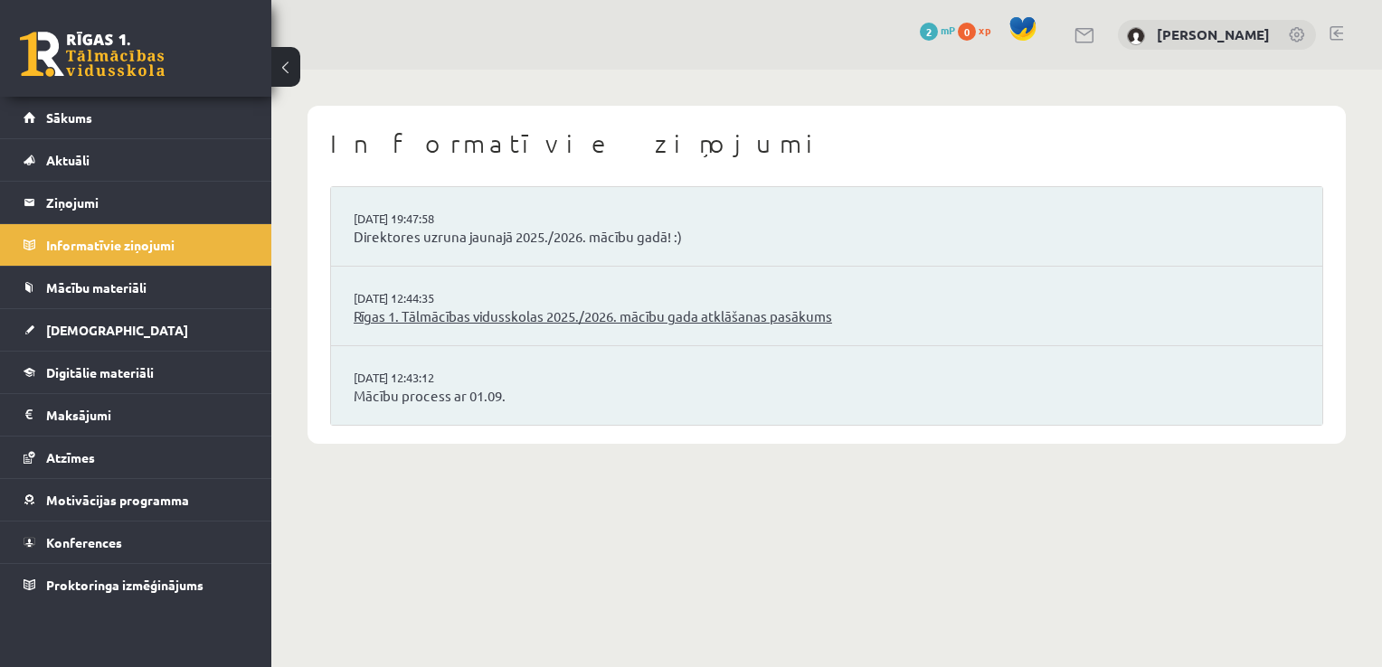
click at [504, 313] on link "Rīgas 1. Tālmācības vidusskolas 2025./2026. mācību gada atklāšanas pasākums" at bounding box center [827, 317] width 946 height 21
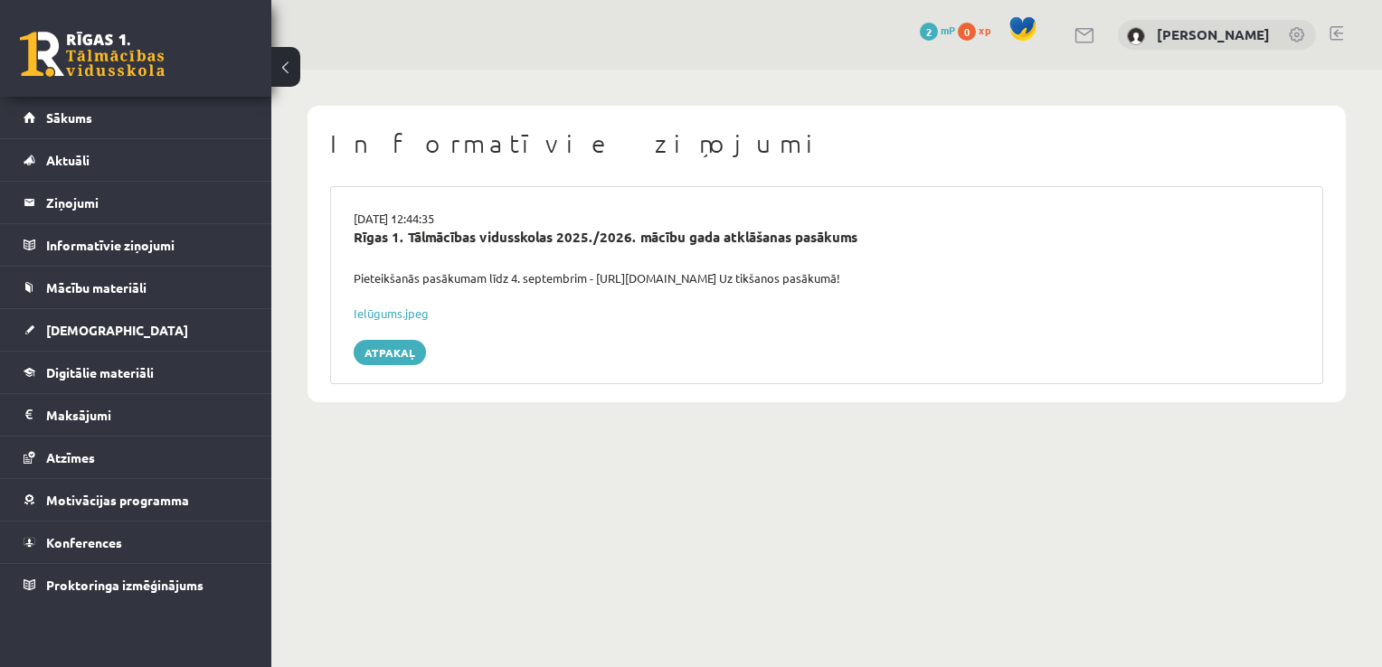
click at [290, 68] on button at bounding box center [285, 67] width 29 height 40
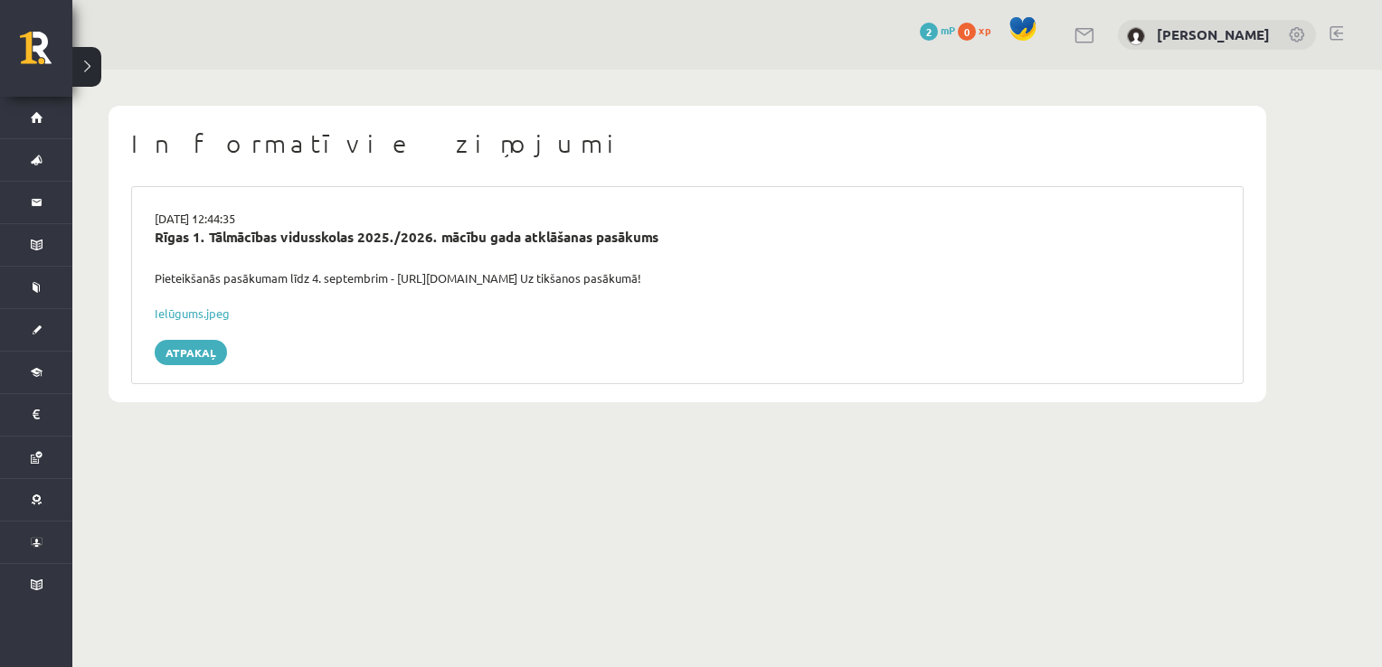
click at [98, 61] on button at bounding box center [86, 67] width 29 height 40
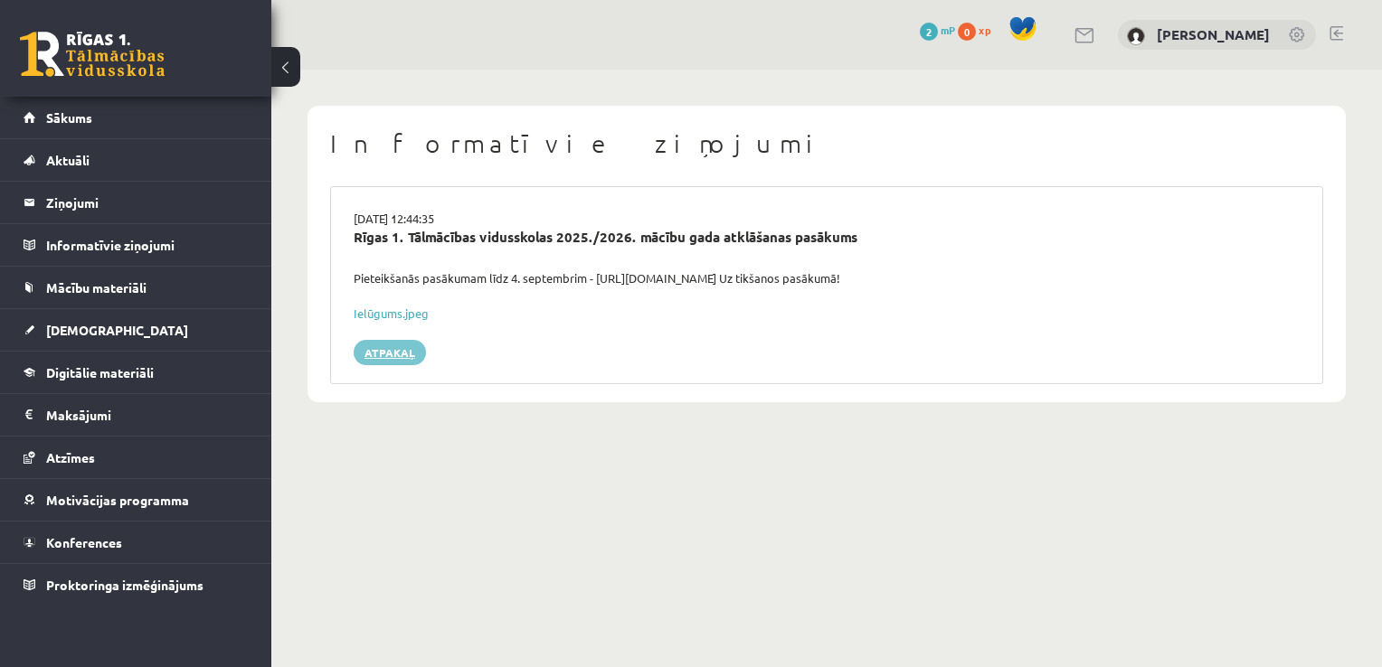
click at [383, 355] on link "Atpakaļ" at bounding box center [390, 352] width 72 height 25
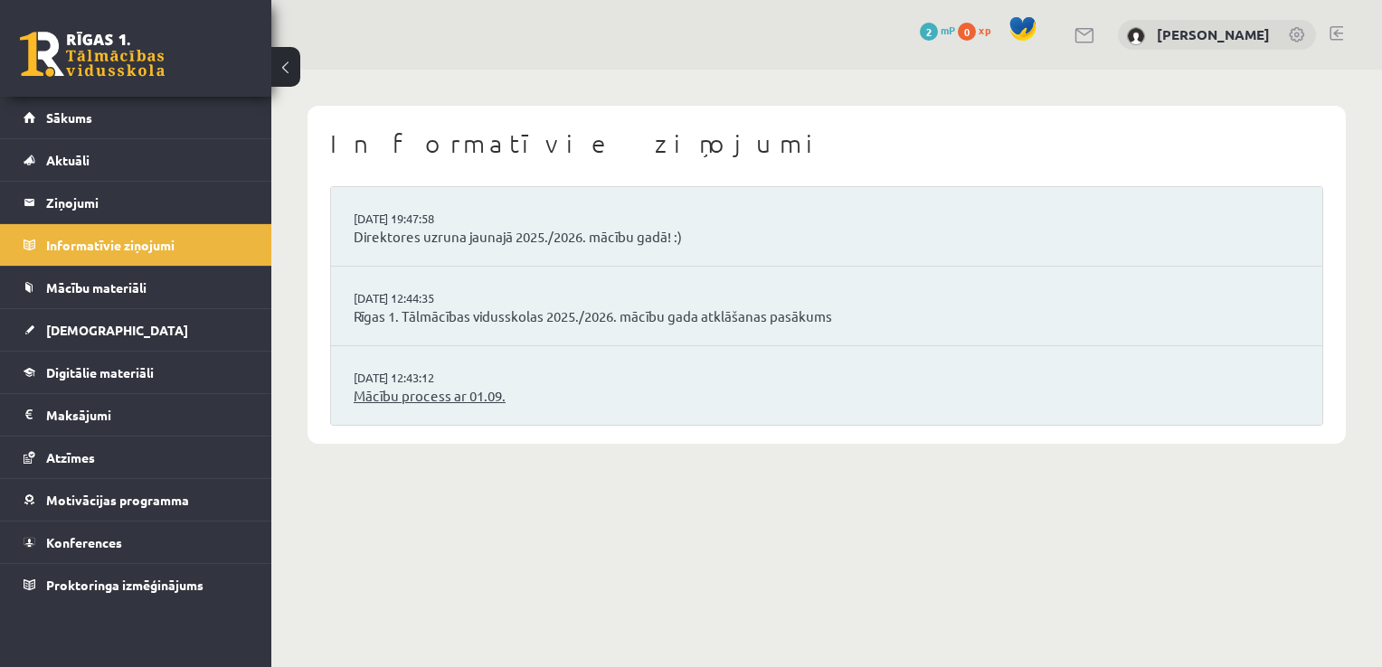
click at [443, 392] on link "Mācību process ar 01.09." at bounding box center [827, 396] width 946 height 21
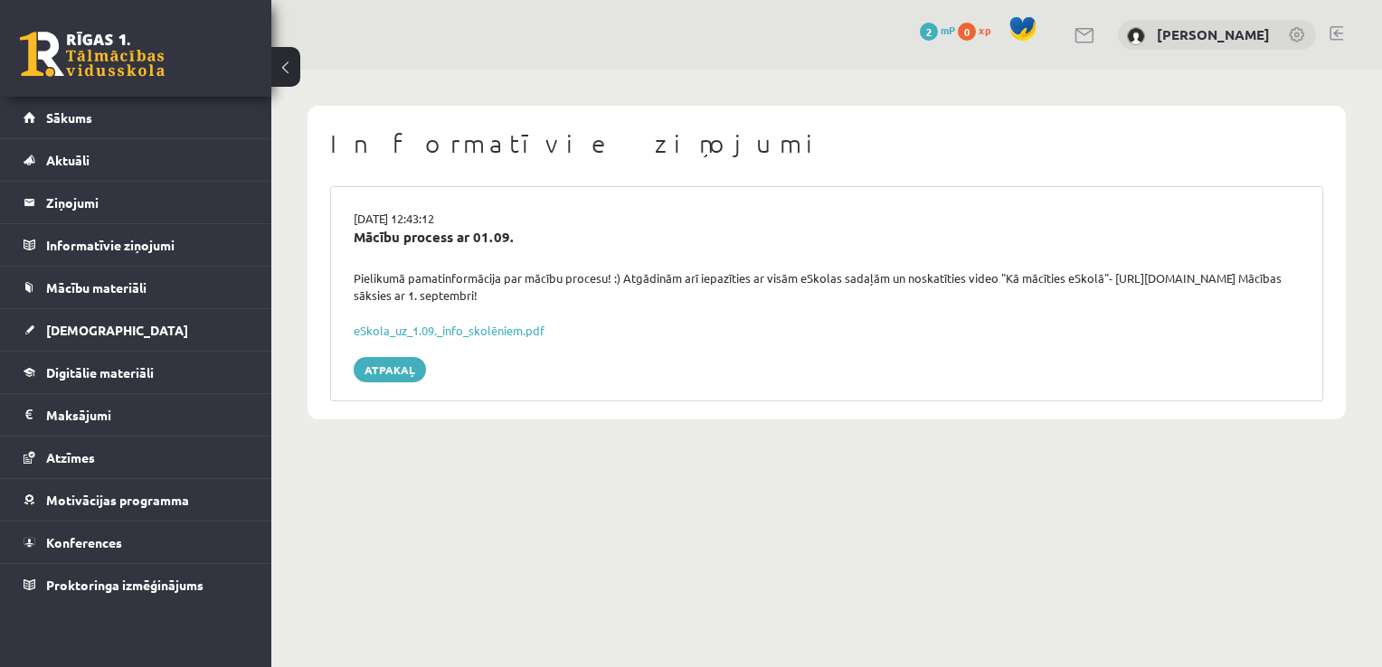
click at [1262, 276] on div "Pielikumā pamatinformācija par mācību procesu! :) Atgādinām arī iepazīties ar v…" at bounding box center [826, 287] width 973 height 35
copy div "T7bkQjP0Kq0"
click at [1230, 272] on div "Pielikumā pamatinformācija par mācību procesu! :) Atgādinām arī iepazīties ar v…" at bounding box center [826, 287] width 973 height 35
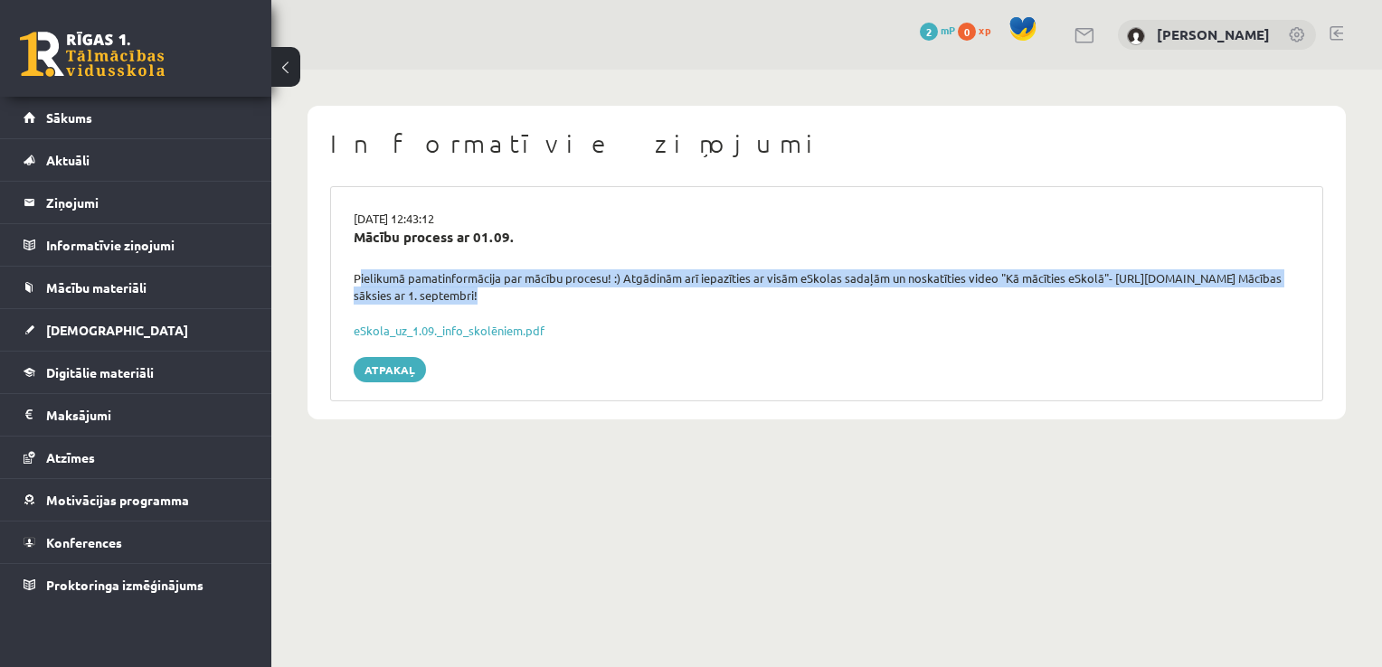
click at [1230, 272] on div "Pielikumā pamatinformācija par mācību procesu! :) Atgādinām arī iepazīties ar v…" at bounding box center [826, 287] width 973 height 35
drag, startPoint x: 1230, startPoint y: 272, endPoint x: 1158, endPoint y: 293, distance: 75.3
click at [1158, 293] on div "Pielikumā pamatinformācija par mācību procesu! :) Atgādinām arī iepazīties ar v…" at bounding box center [826, 287] width 973 height 35
click at [1137, 288] on div "Pielikumā pamatinformācija par mācību procesu! :) Atgādinām arī iepazīties ar v…" at bounding box center [826, 287] width 973 height 35
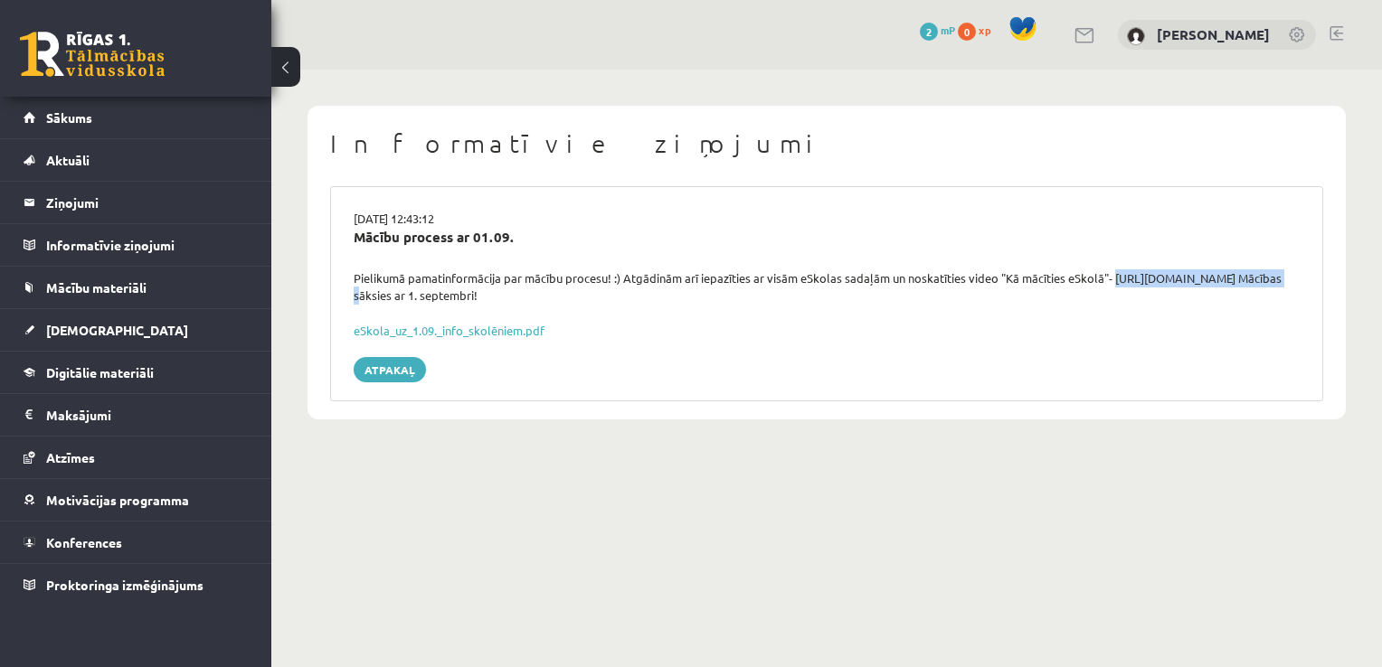
drag, startPoint x: 1111, startPoint y: 277, endPoint x: 1323, endPoint y: 275, distance: 211.6
click at [1323, 275] on div "Informatīvie ziņojumi 29.08.2025 12:43:12 Mācību process ar 01.09. Pielikumā pa…" at bounding box center [826, 263] width 1038 height 314
copy div "https://youtu.be/T7bkQjP0Kq0"
click at [488, 330] on link "eSkola_uz_1.09._info_skolēniem.pdf" at bounding box center [449, 330] width 191 height 15
click at [148, 49] on link at bounding box center [92, 54] width 145 height 45
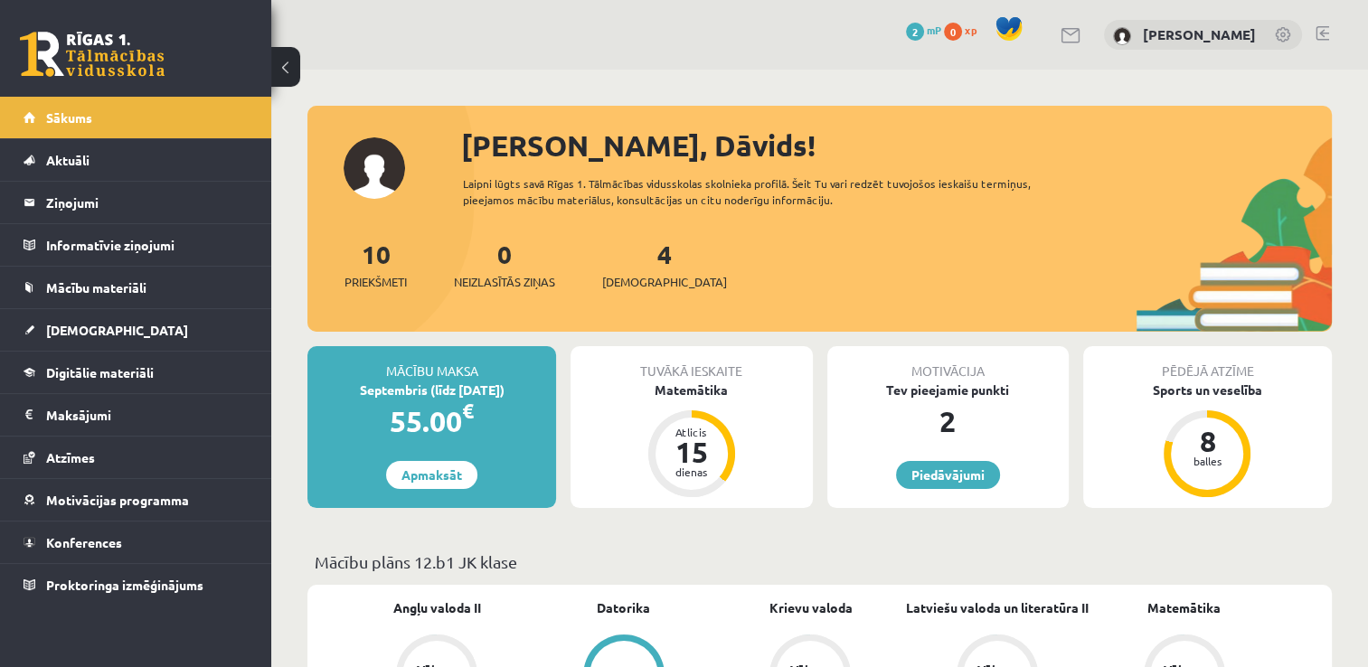
click at [1074, 42] on link at bounding box center [1072, 35] width 22 height 15
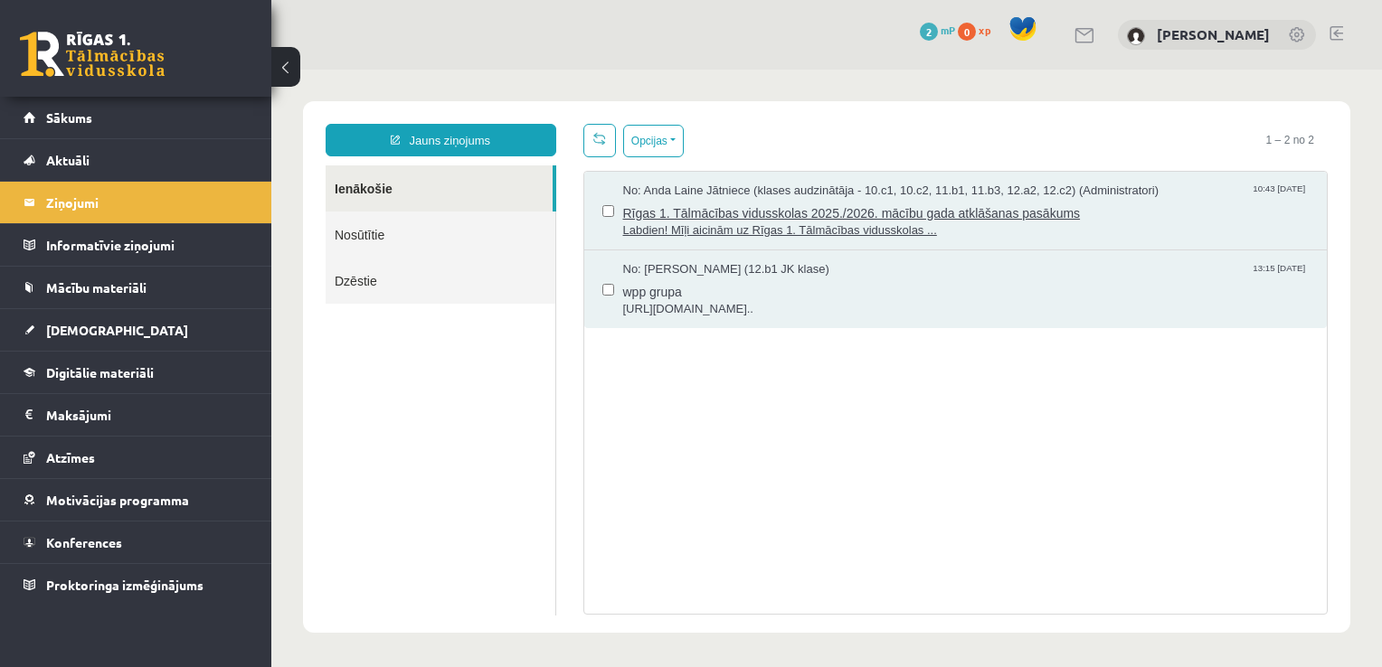
click at [916, 200] on span "Rīgas 1. Tālmācības vidusskolas 2025./2026. mācību gada atklāšanas pasākums" at bounding box center [966, 211] width 686 height 23
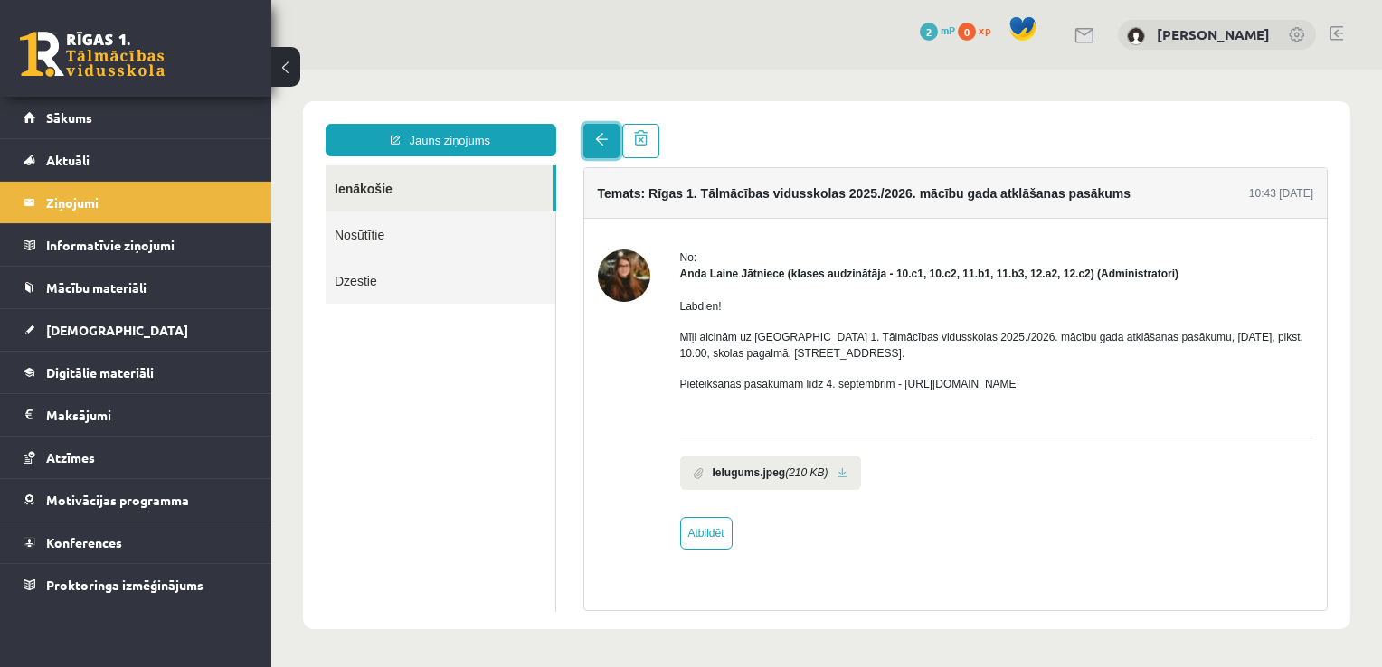
click at [595, 139] on span at bounding box center [601, 139] width 13 height 13
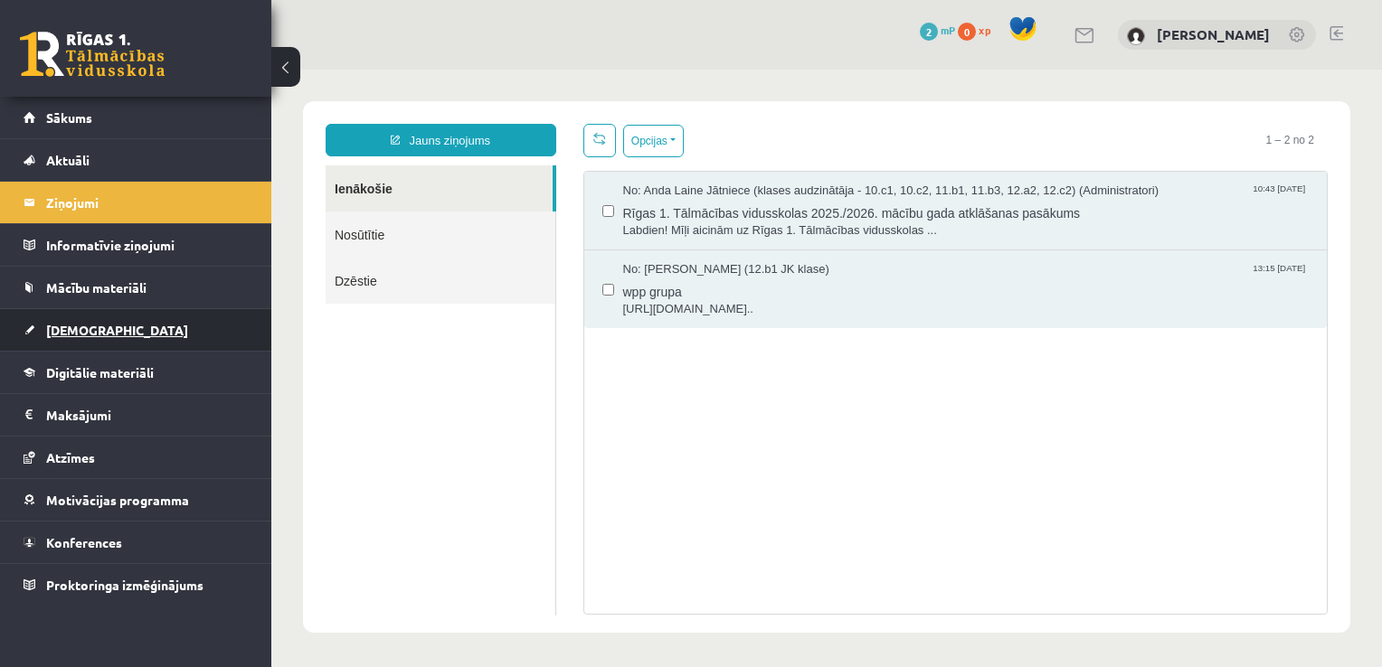
click at [111, 338] on link "[DEMOGRAPHIC_DATA]" at bounding box center [136, 330] width 225 height 42
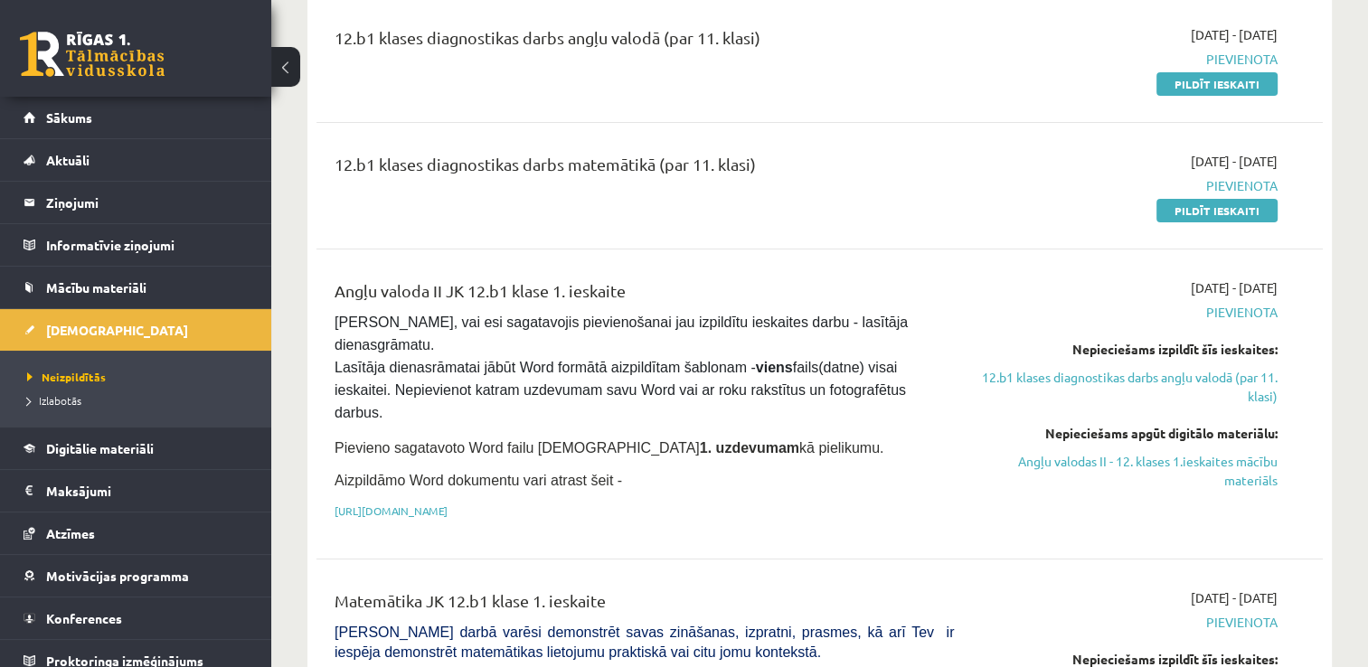
scroll to position [282, 0]
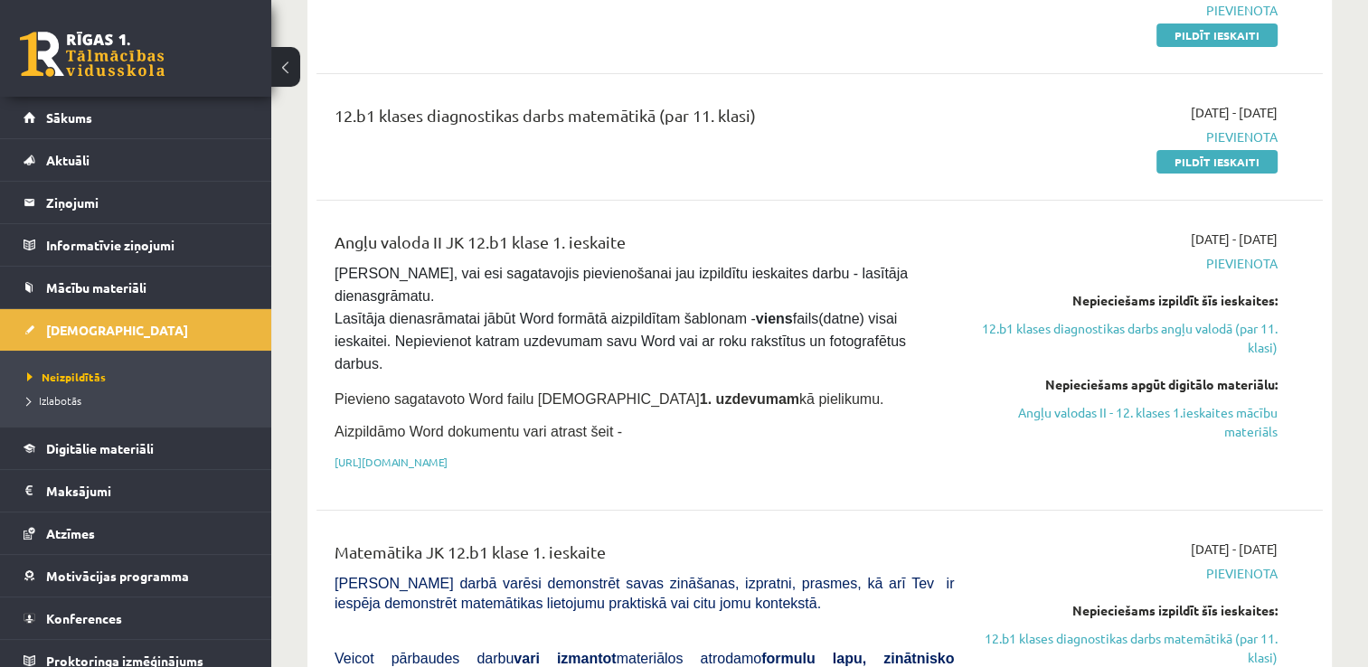
click at [82, 62] on link at bounding box center [92, 54] width 145 height 45
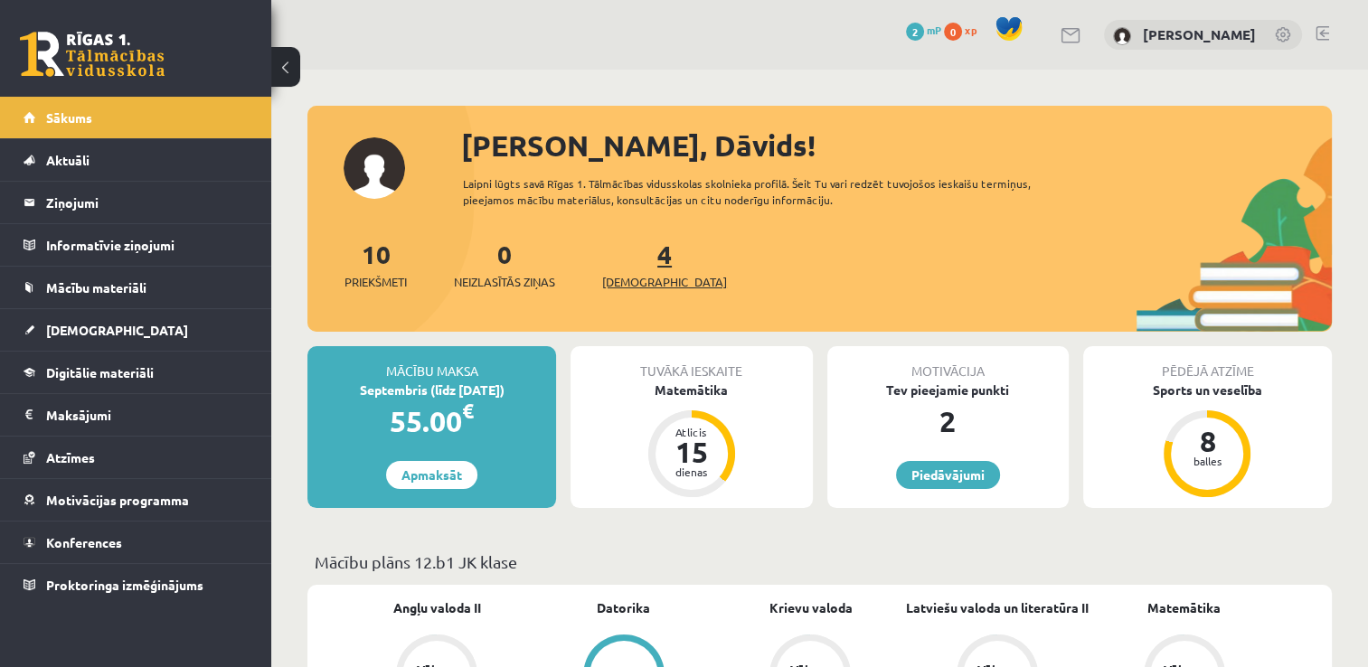
click at [629, 258] on link "4 Ieskaites" at bounding box center [664, 264] width 125 height 53
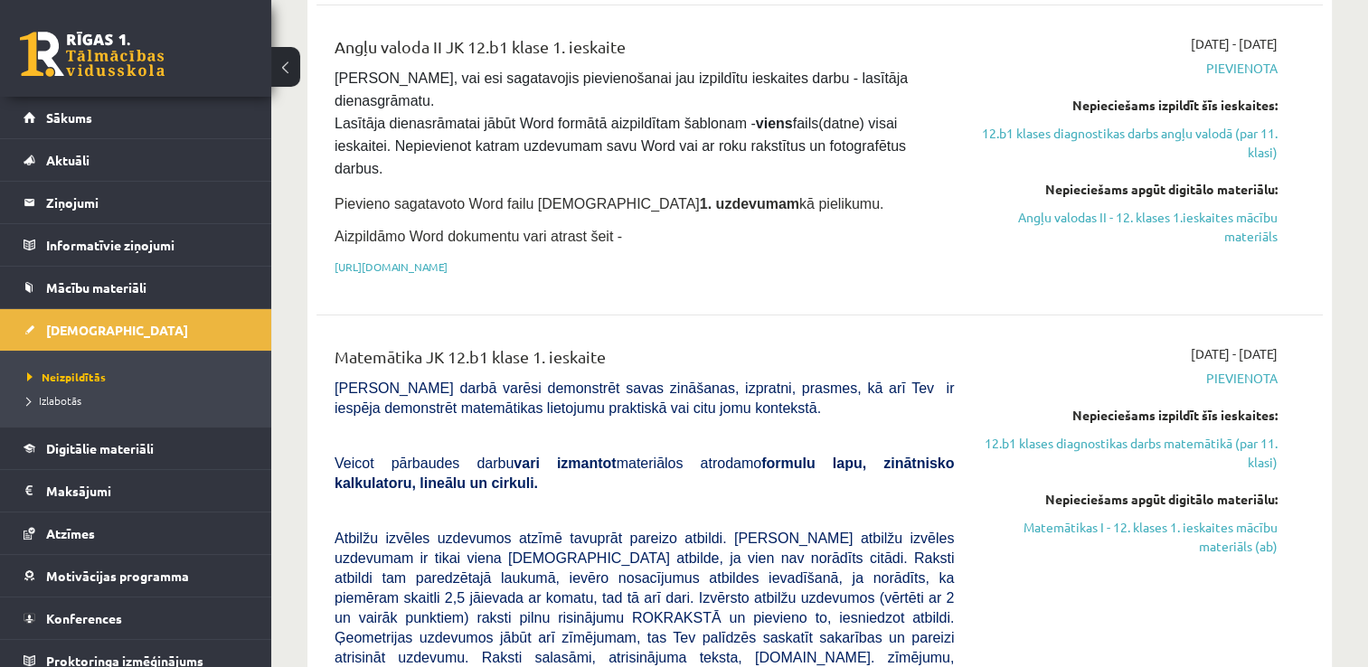
scroll to position [145, 0]
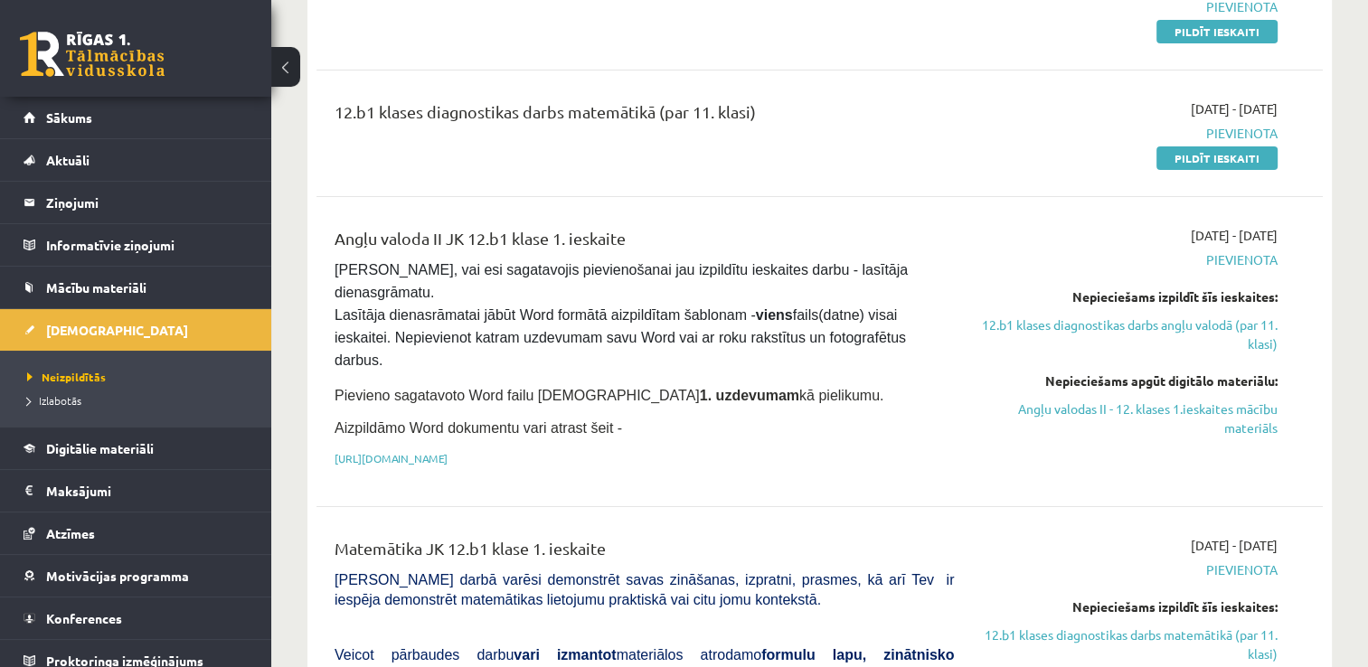
scroll to position [287, 0]
click at [448, 450] on link "https://drive.google.com/drive/folders/1IHE_ip15KOAbO2Se1NDGwZ2e__vlzPUf?usp=sh…" at bounding box center [391, 457] width 113 height 14
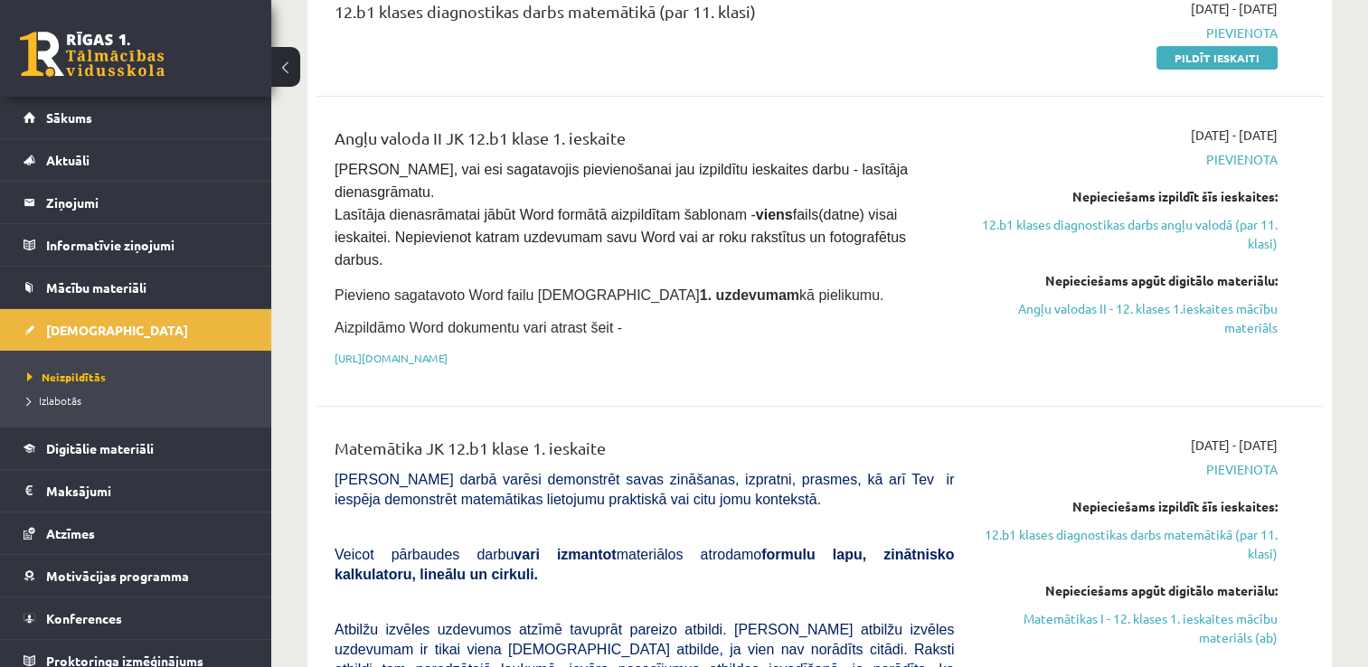
scroll to position [398, 0]
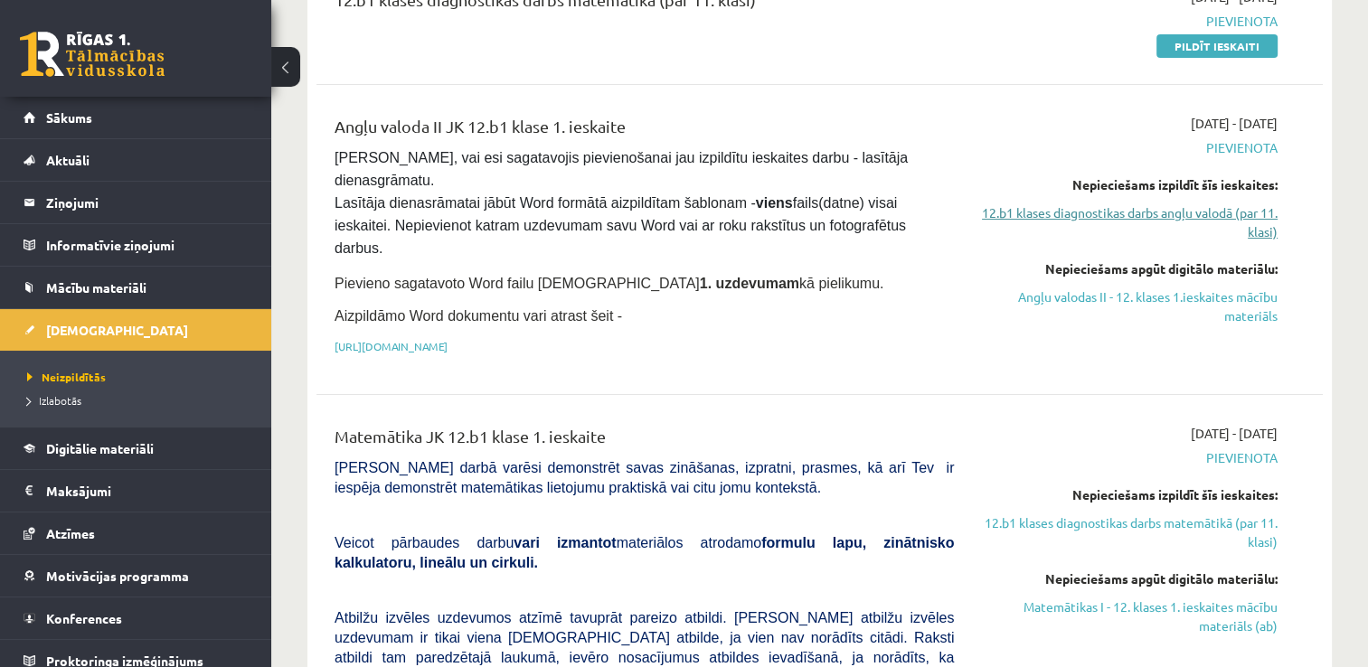
click at [1082, 215] on link "12.b1 klases diagnostikas darbs angļu valodā (par 11. klasi)" at bounding box center [1129, 222] width 297 height 38
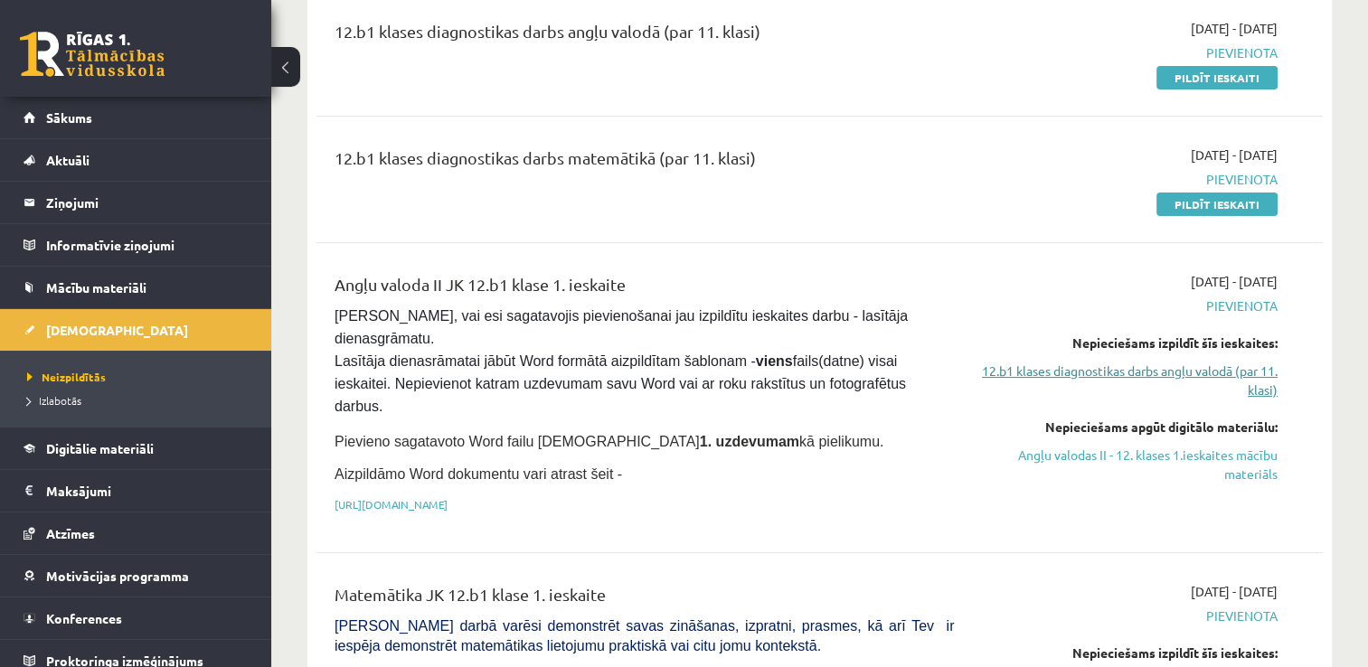
click at [1166, 371] on link "12.b1 klases diagnostikas darbs angļu valodā (par 11. klasi)" at bounding box center [1129, 381] width 297 height 38
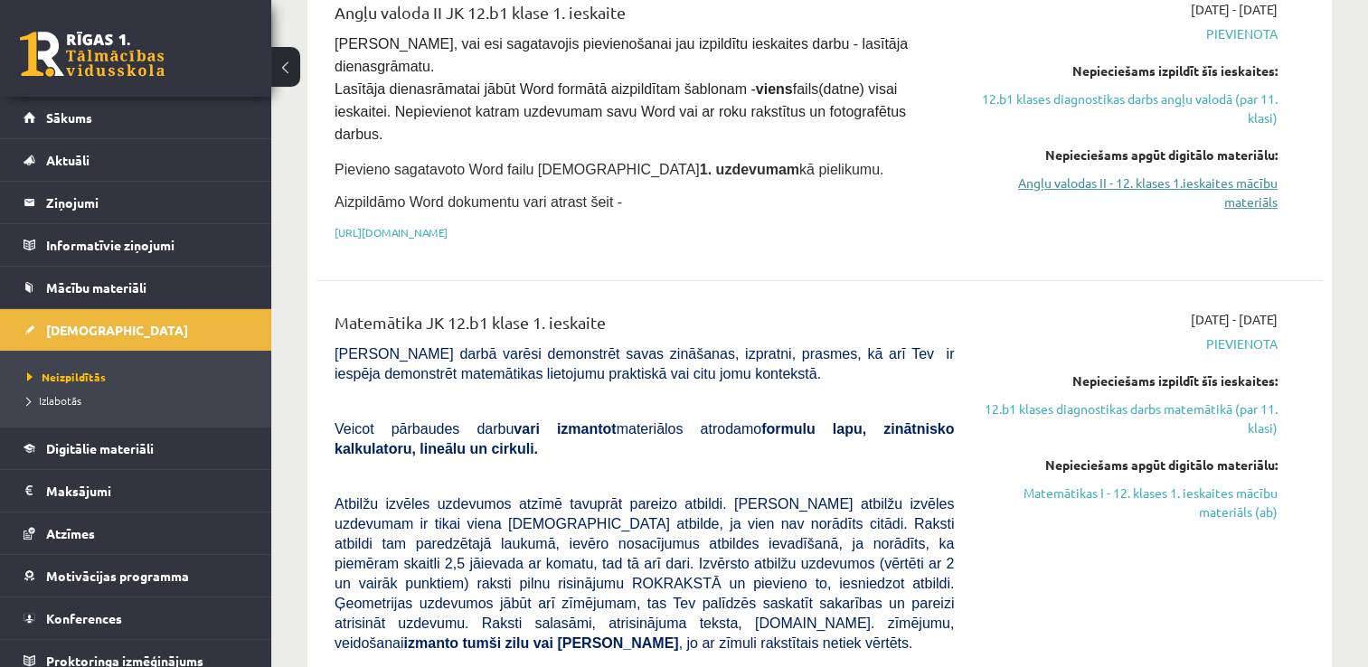
scroll to position [544, 0]
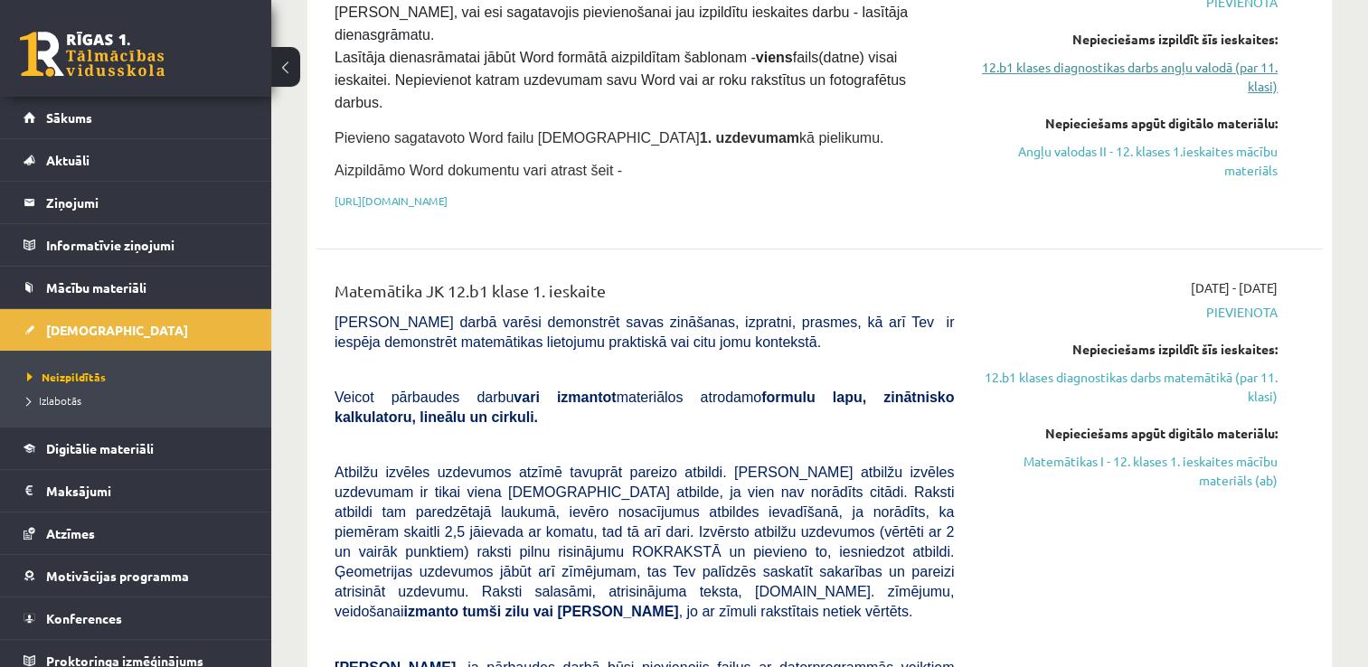
click at [1055, 68] on link "12.b1 klases diagnostikas darbs angļu valodā (par 11. klasi)" at bounding box center [1129, 77] width 297 height 38
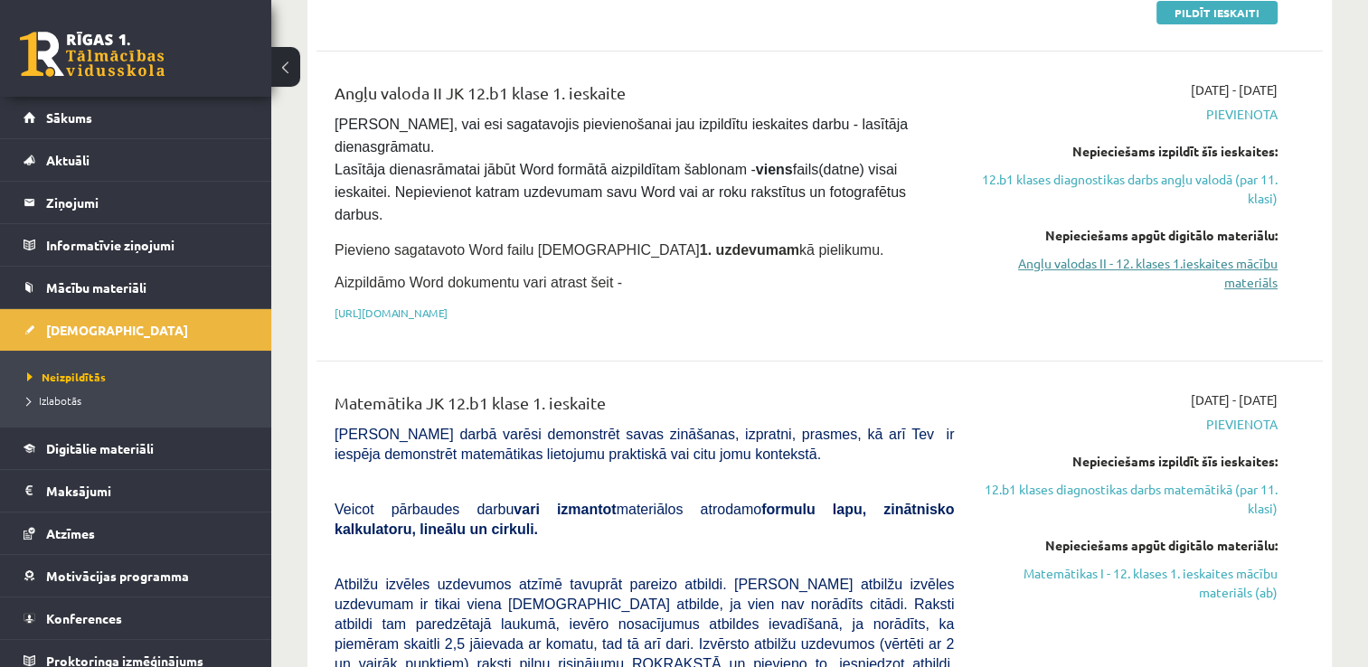
scroll to position [457, 0]
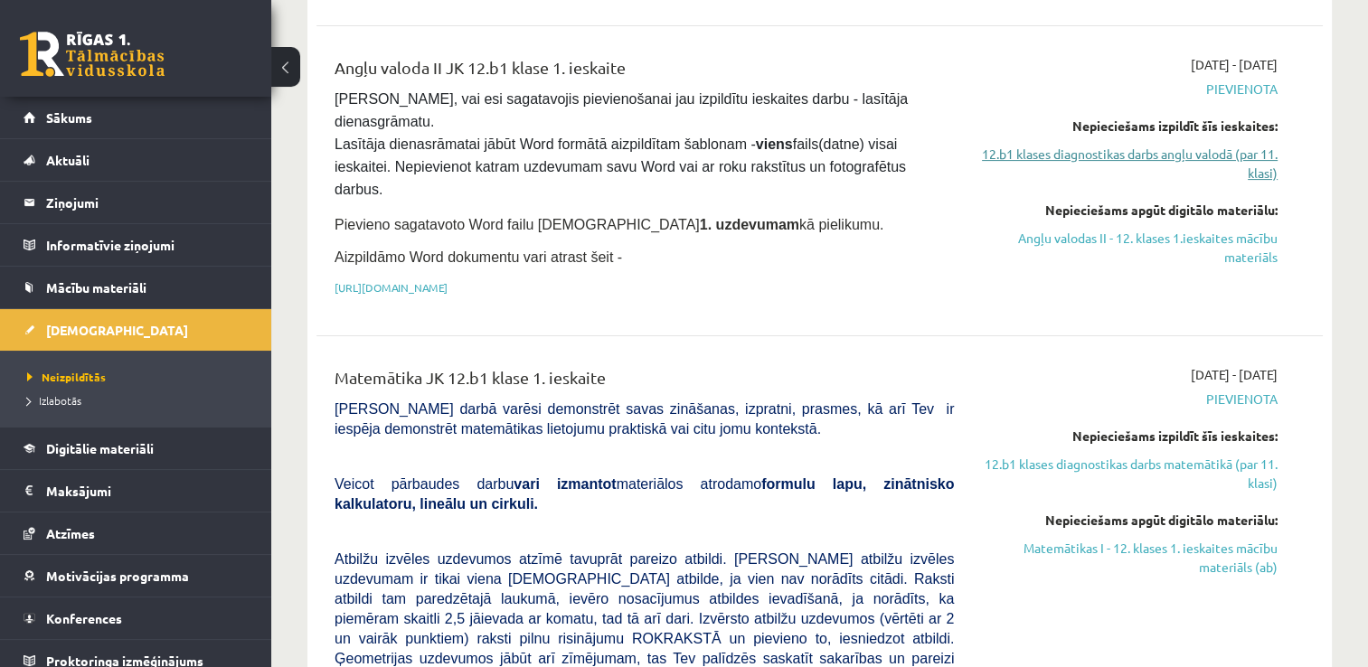
click at [1155, 168] on link "12.b1 klases diagnostikas darbs angļu valodā (par 11. klasi)" at bounding box center [1129, 164] width 297 height 38
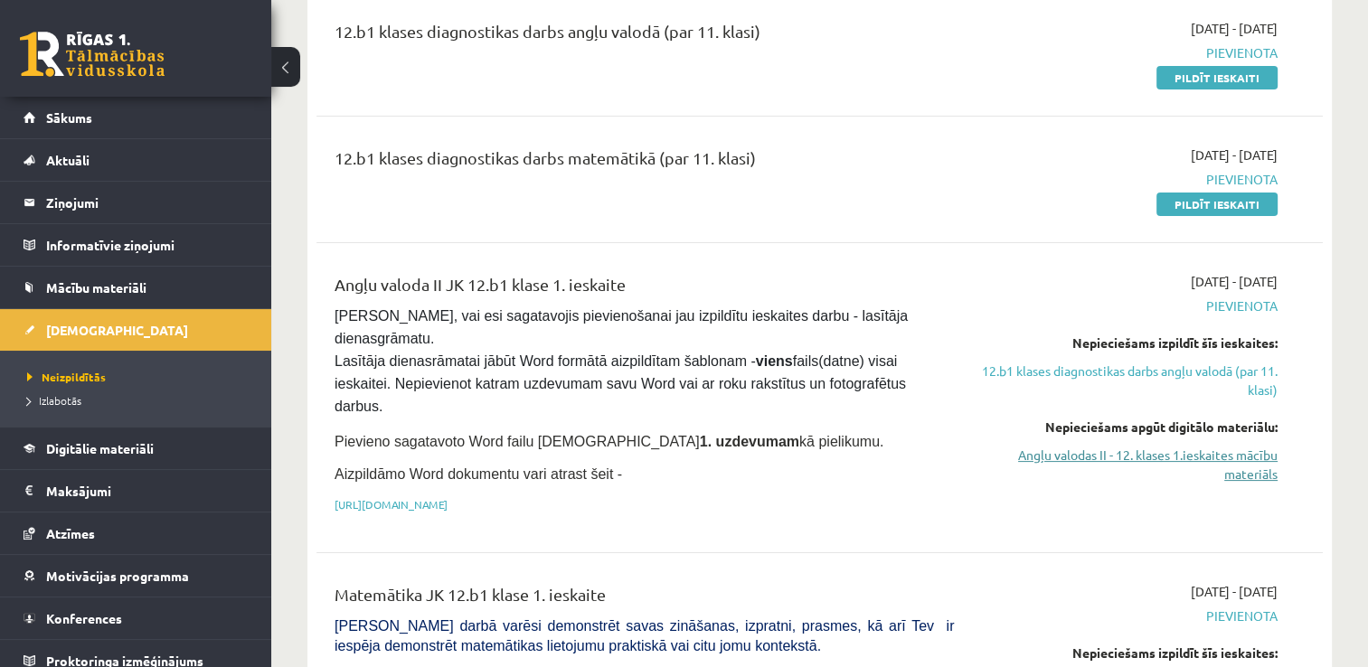
click at [1154, 455] on link "Angļu valodas II - 12. klases 1.ieskaites mācību materiāls" at bounding box center [1129, 465] width 297 height 38
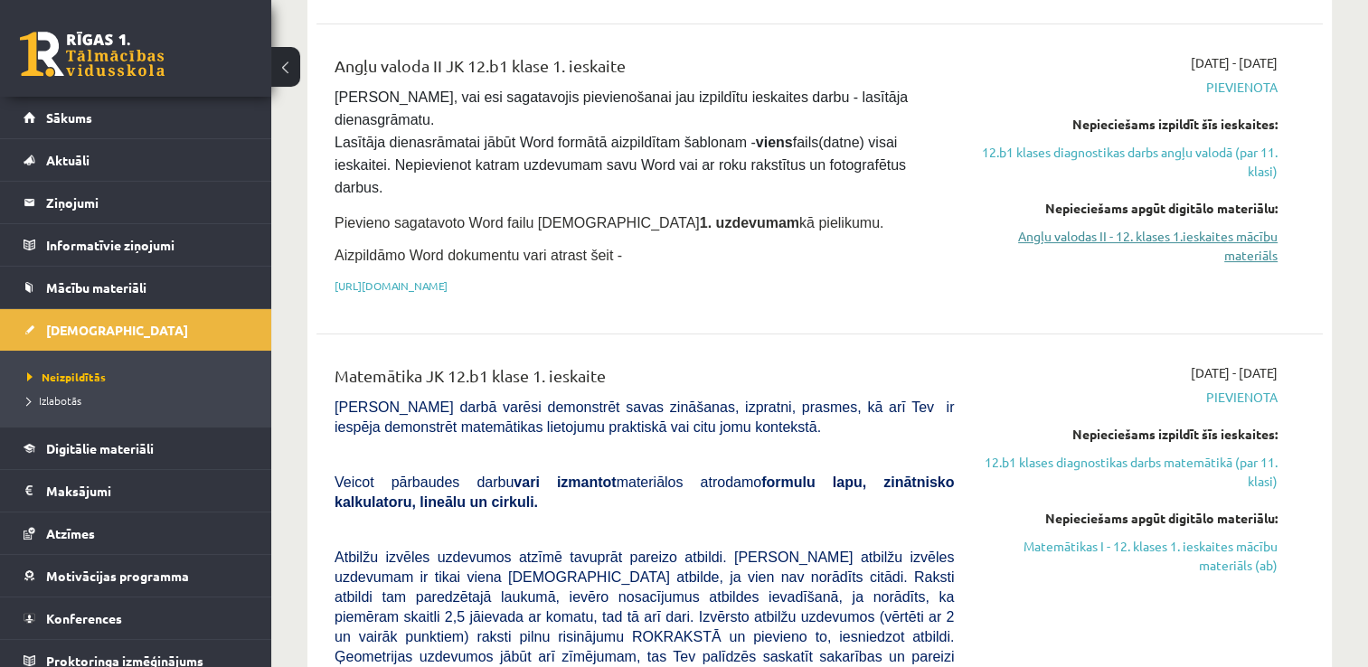
scroll to position [470, 0]
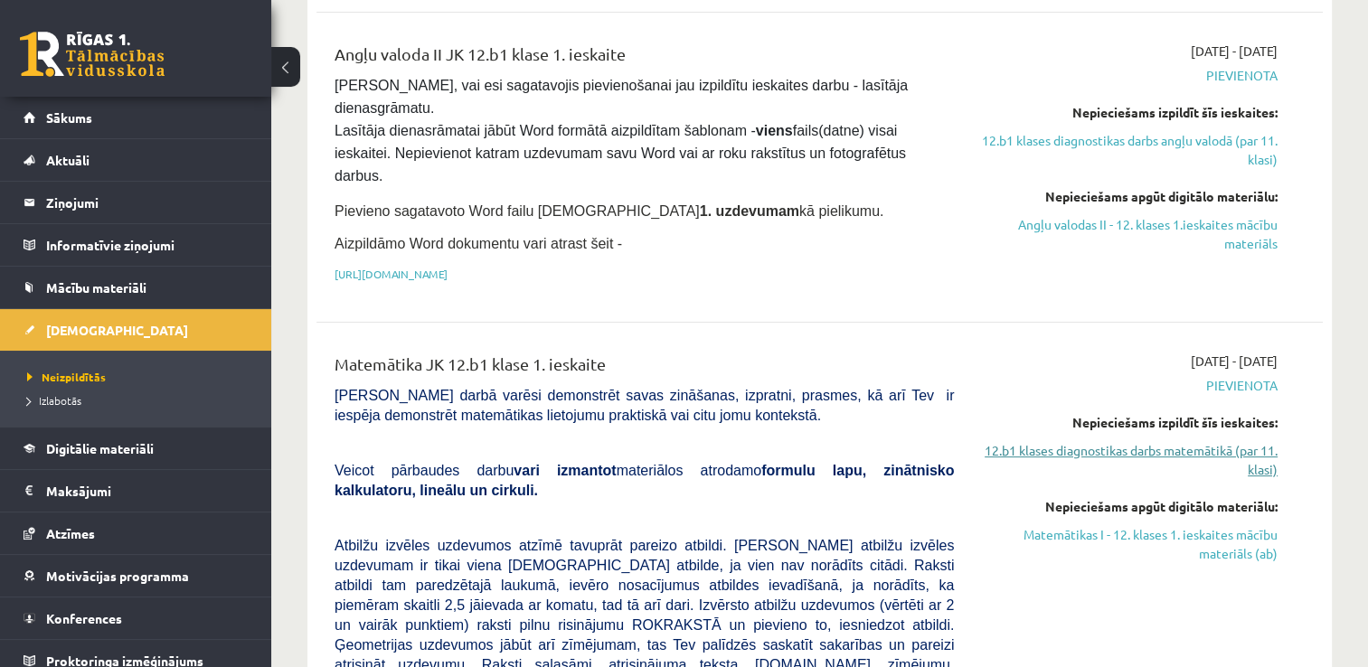
click at [1241, 442] on link "12.b1 klases diagnostikas darbs matemātikā (par 11. klasi)" at bounding box center [1129, 460] width 297 height 38
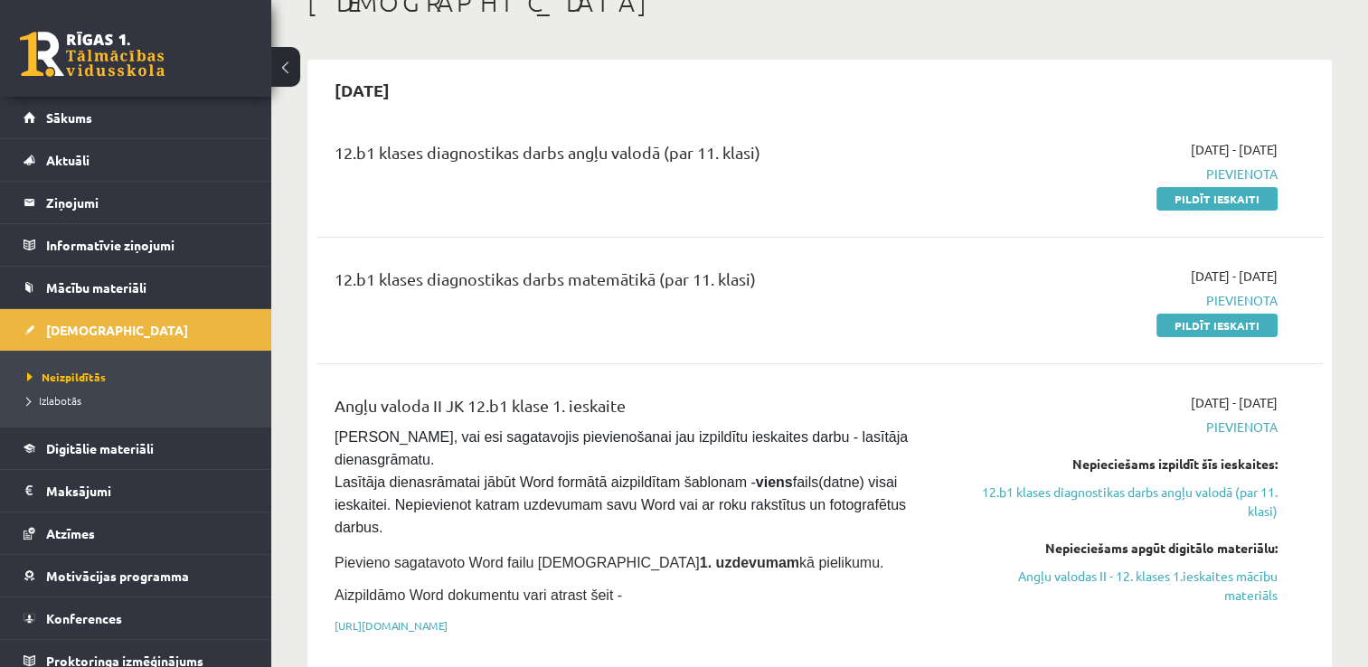
scroll to position [120, 0]
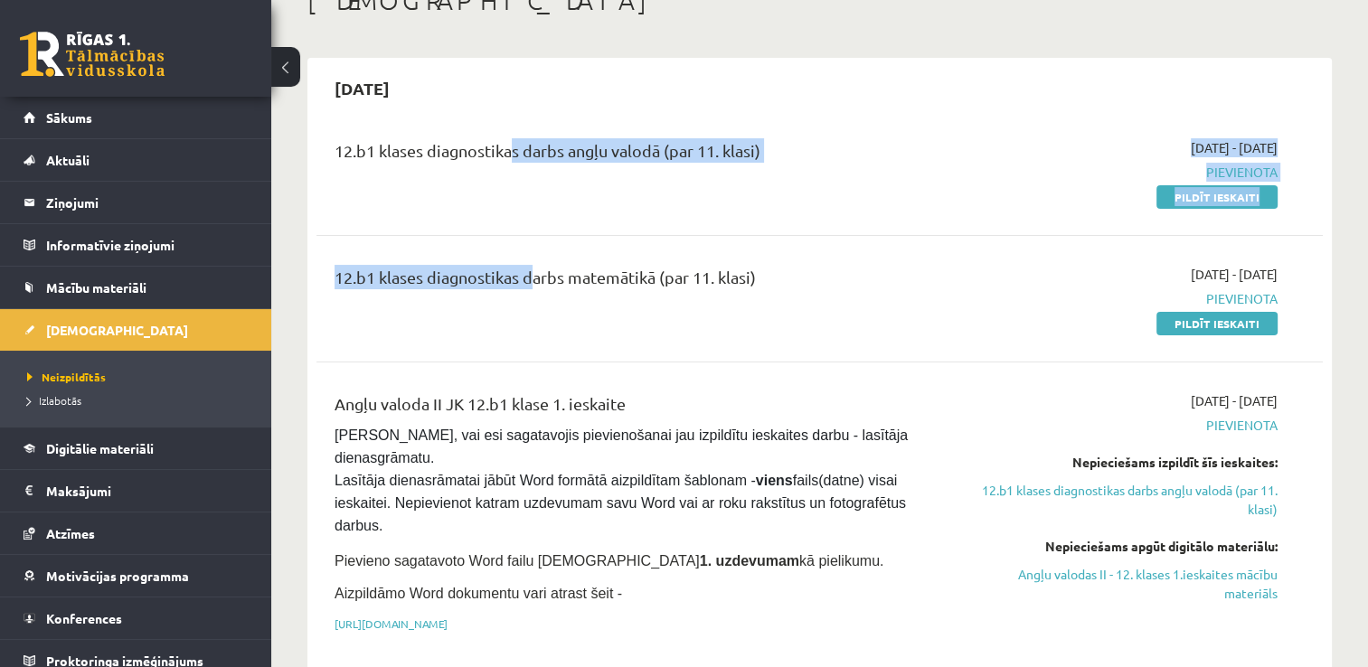
drag, startPoint x: 529, startPoint y: 266, endPoint x: 505, endPoint y: 175, distance: 94.5
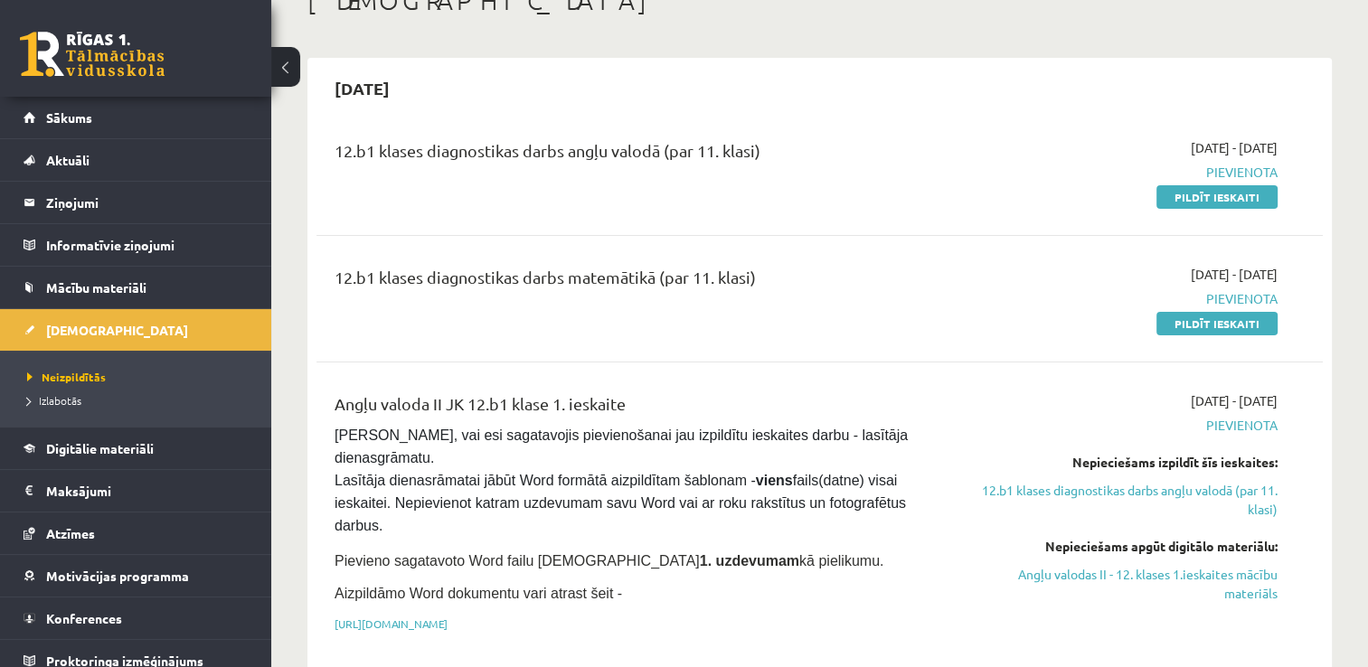
drag, startPoint x: 505, startPoint y: 175, endPoint x: 712, endPoint y: 263, distance: 225.3
click at [712, 263] on div "12.b1 klases diagnostikas darbs matemātikā (par 11. klasi) 2025-09-01 - 2025-09…" at bounding box center [820, 299] width 1007 height 104
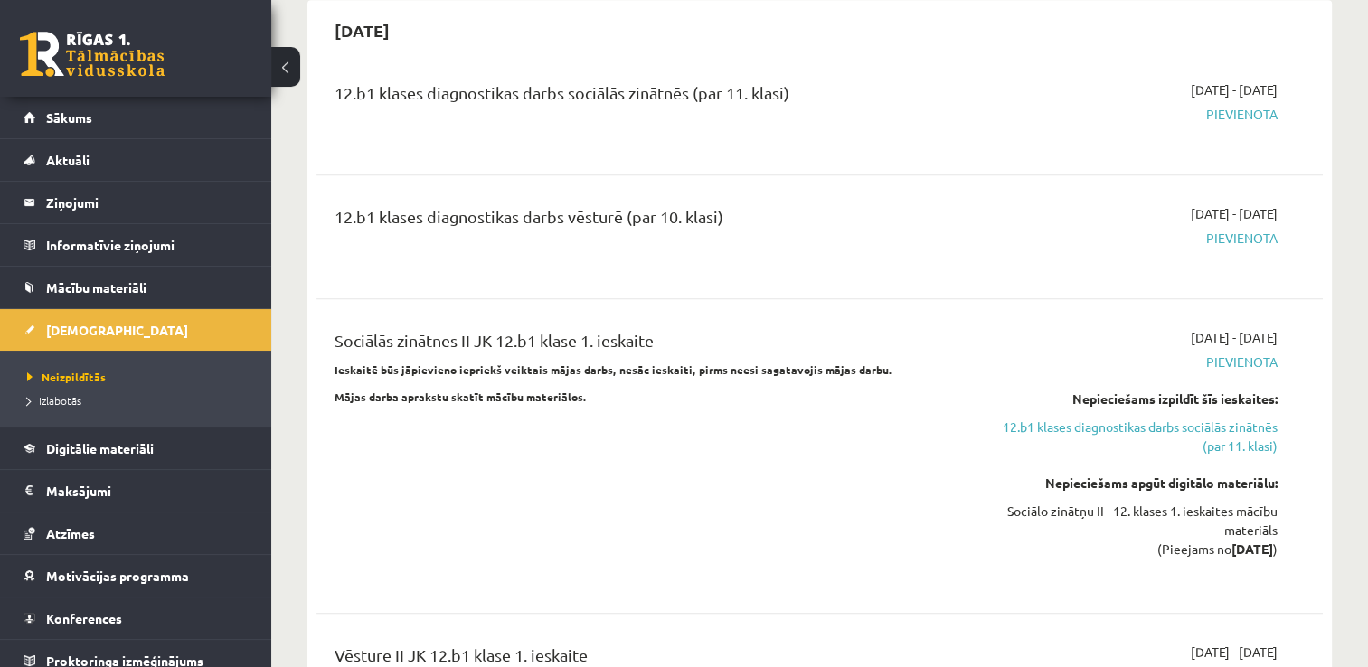
scroll to position [1588, 0]
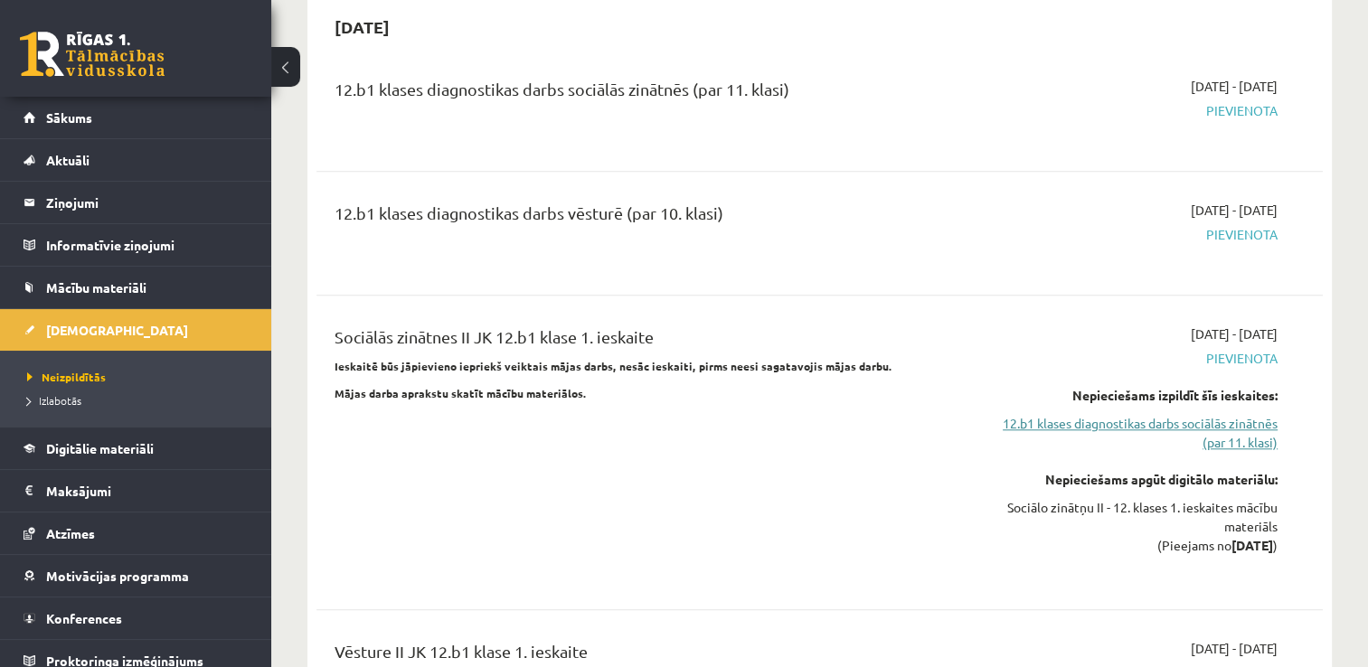
click at [1139, 414] on link "12.b1 klases diagnostikas darbs sociālās zinātnēs (par 11. klasi)" at bounding box center [1129, 433] width 297 height 38
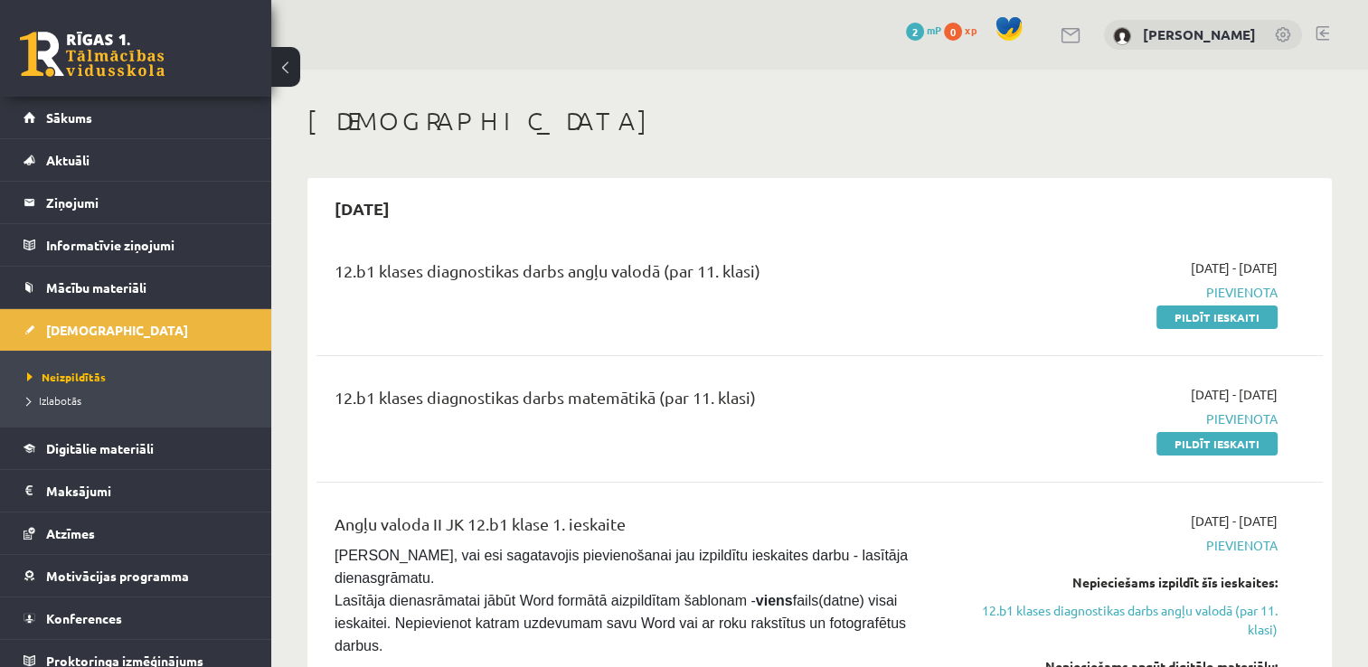
click at [126, 56] on link at bounding box center [92, 54] width 145 height 45
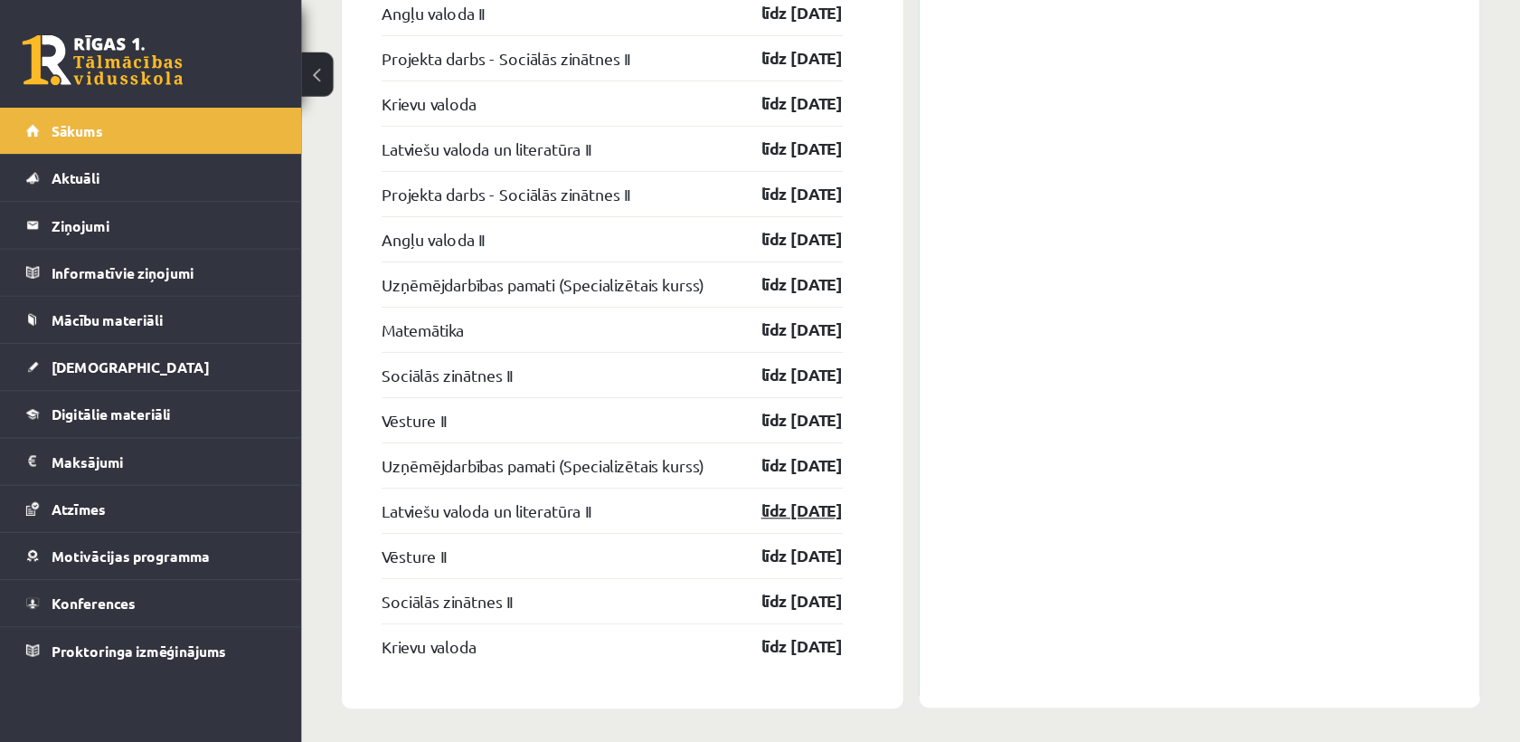
scroll to position [2425, 0]
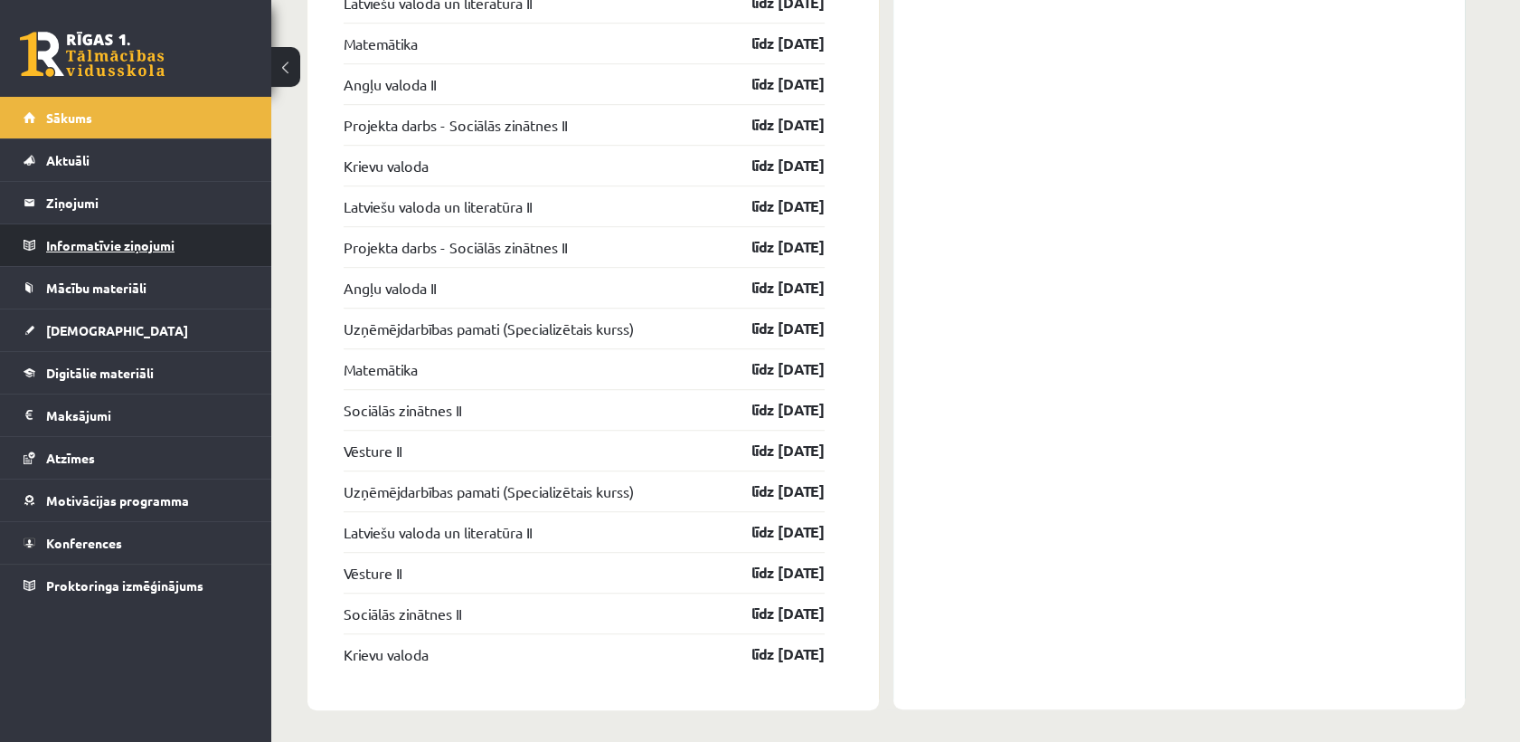
click at [80, 242] on legend "Informatīvie ziņojumi 0" at bounding box center [147, 245] width 203 height 42
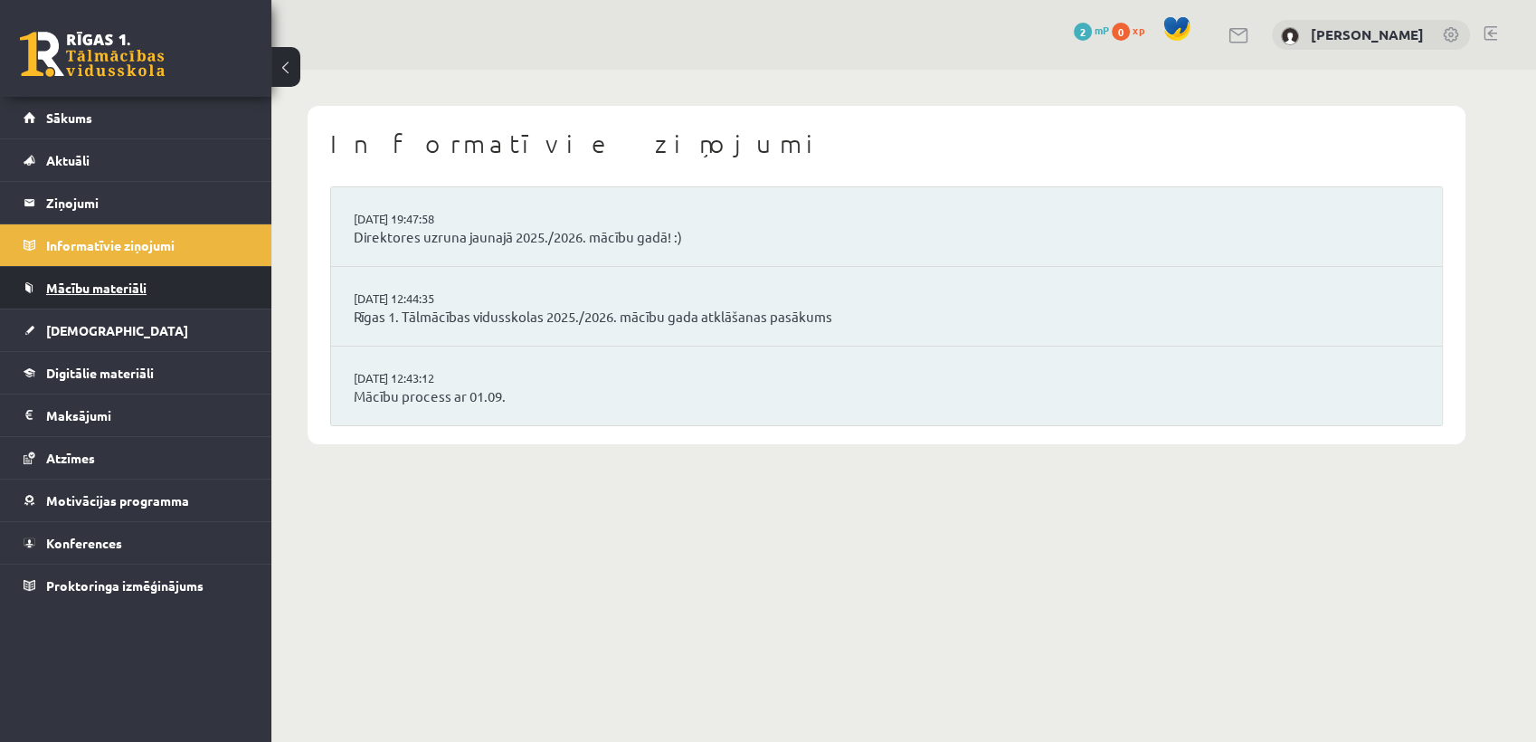
click at [122, 303] on link "Mācību materiāli" at bounding box center [136, 288] width 225 height 42
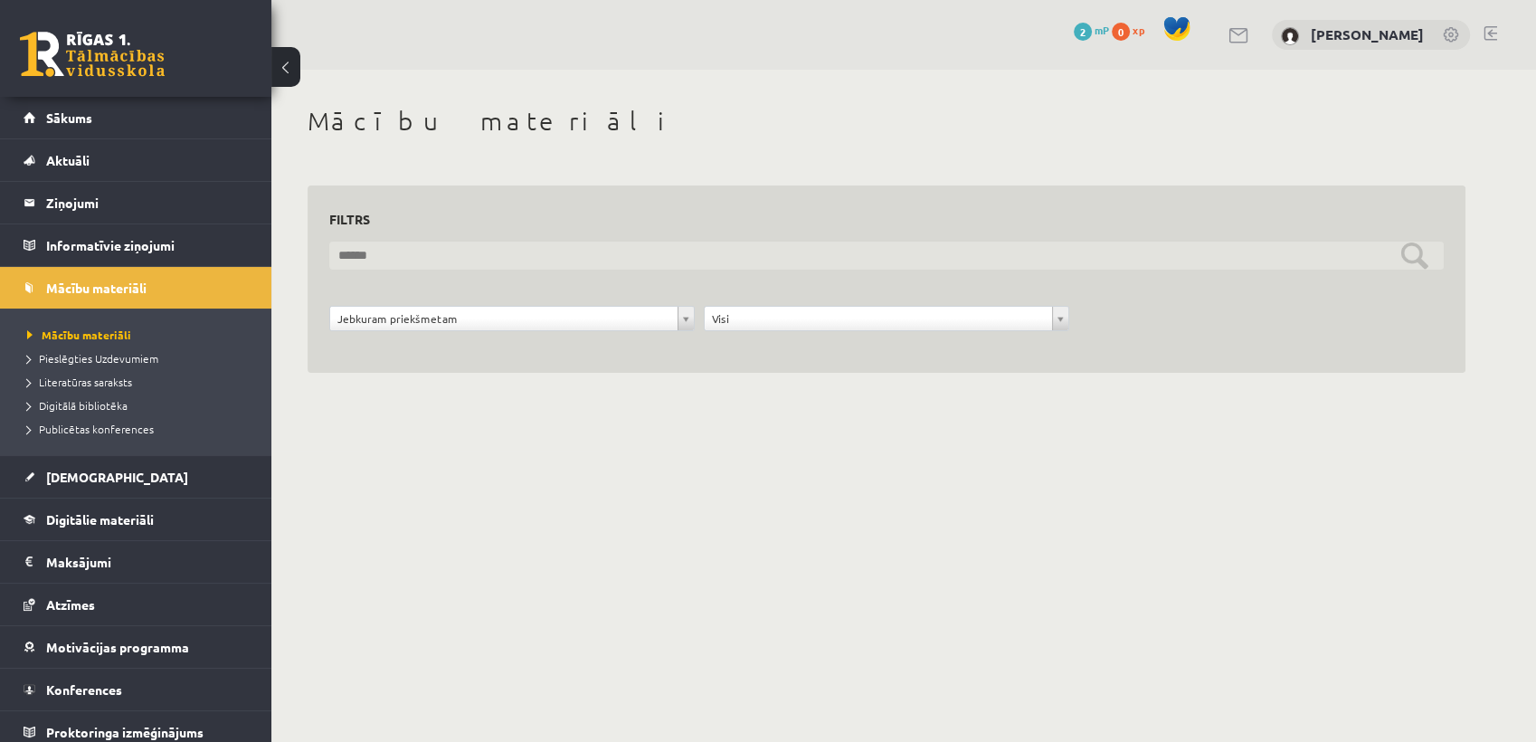
click at [503, 260] on input "text" at bounding box center [886, 255] width 1114 height 28
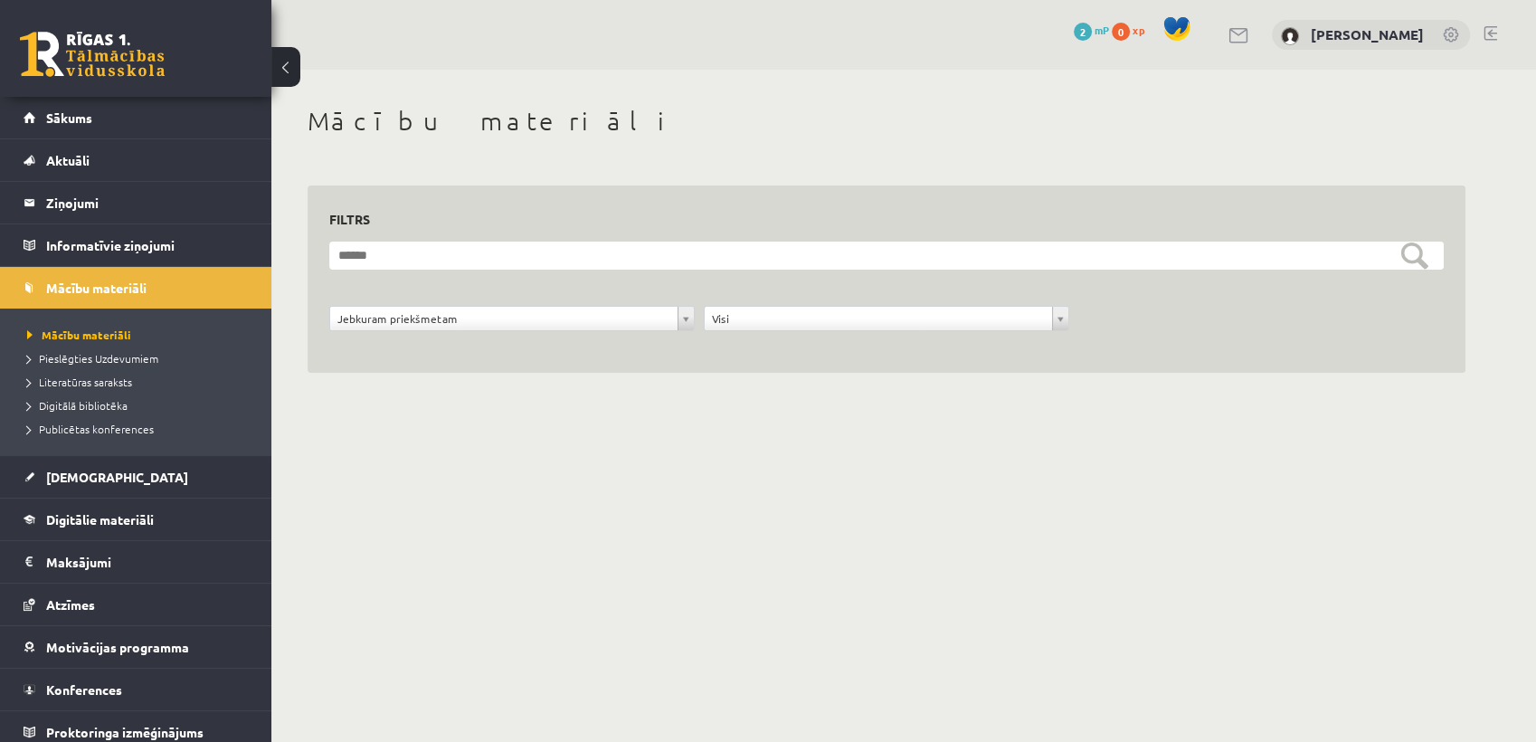
click at [412, 375] on div "**********" at bounding box center [886, 260] width 1230 height 381
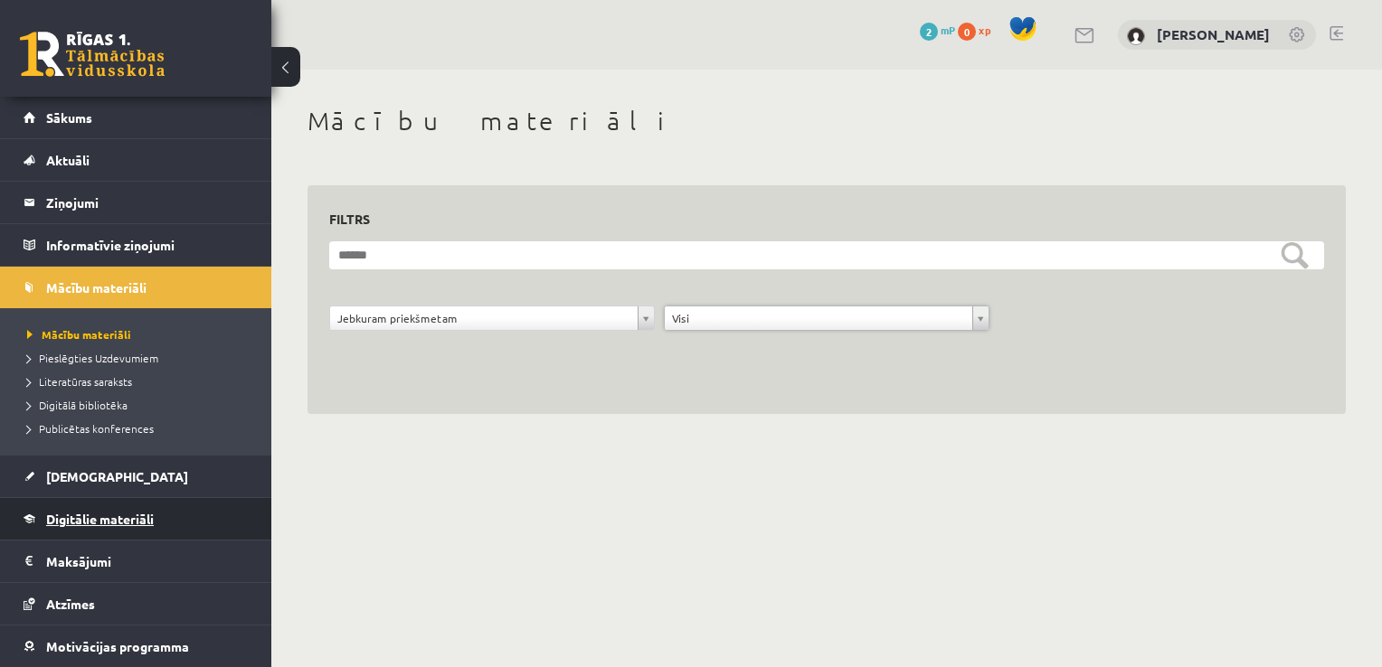
click at [131, 511] on span "Digitālie materiāli" at bounding box center [100, 519] width 108 height 16
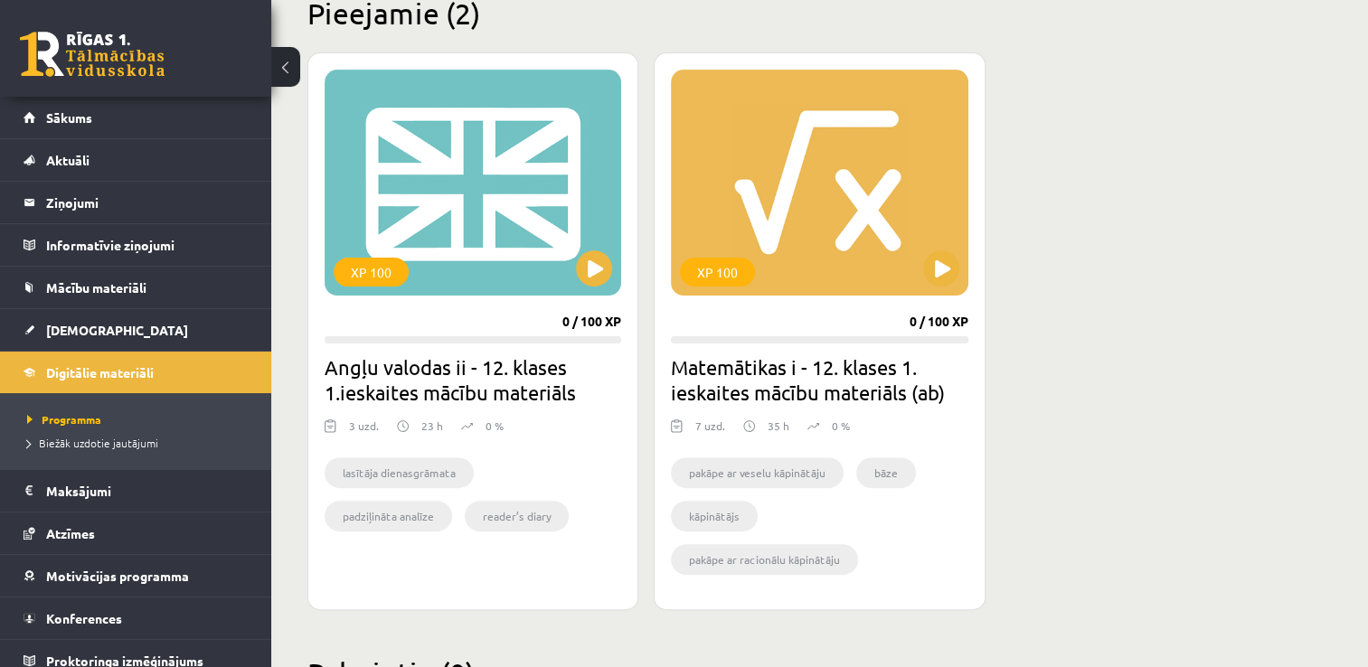
scroll to position [544, 0]
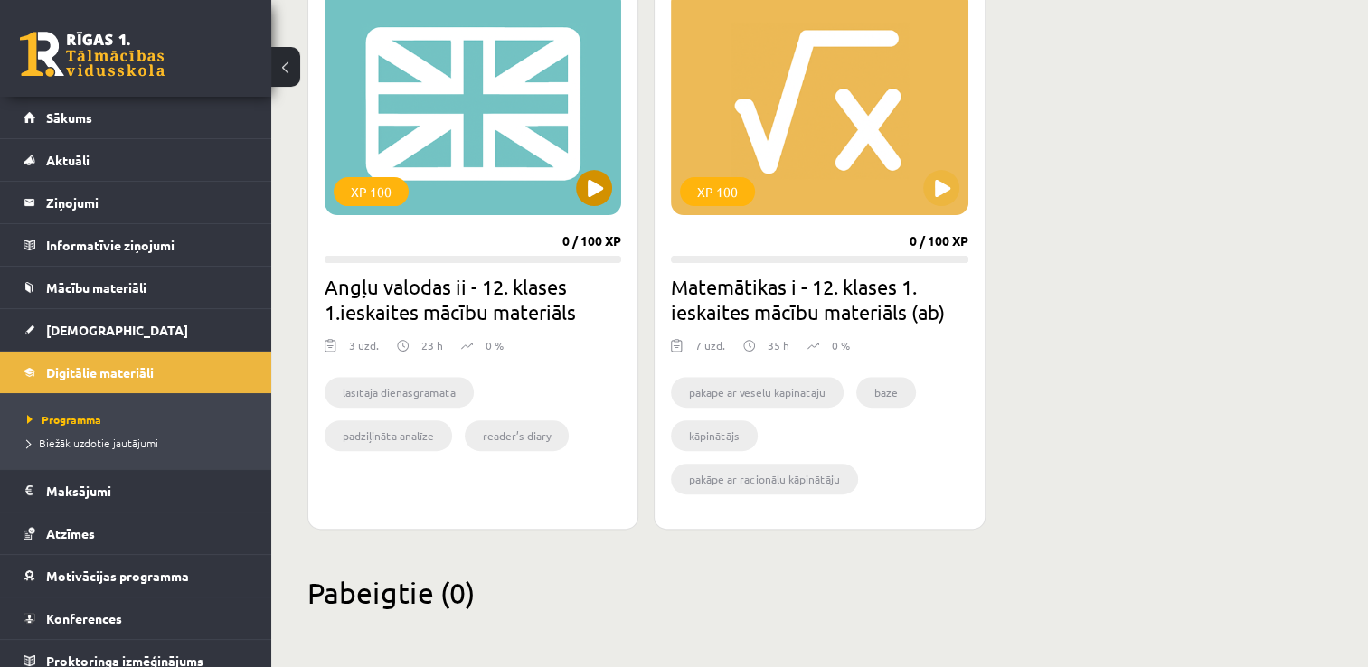
click at [497, 113] on div "XP 100" at bounding box center [473, 102] width 297 height 226
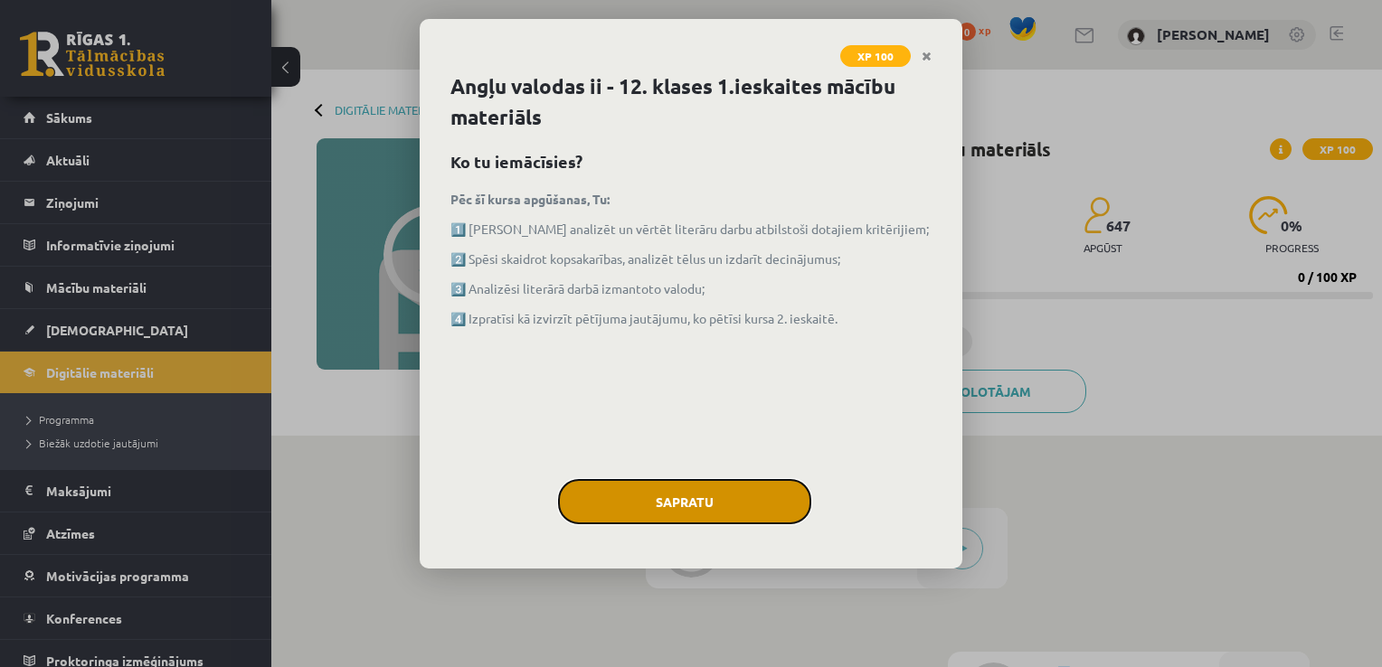
click at [725, 487] on button "Sapratu" at bounding box center [684, 501] width 253 height 45
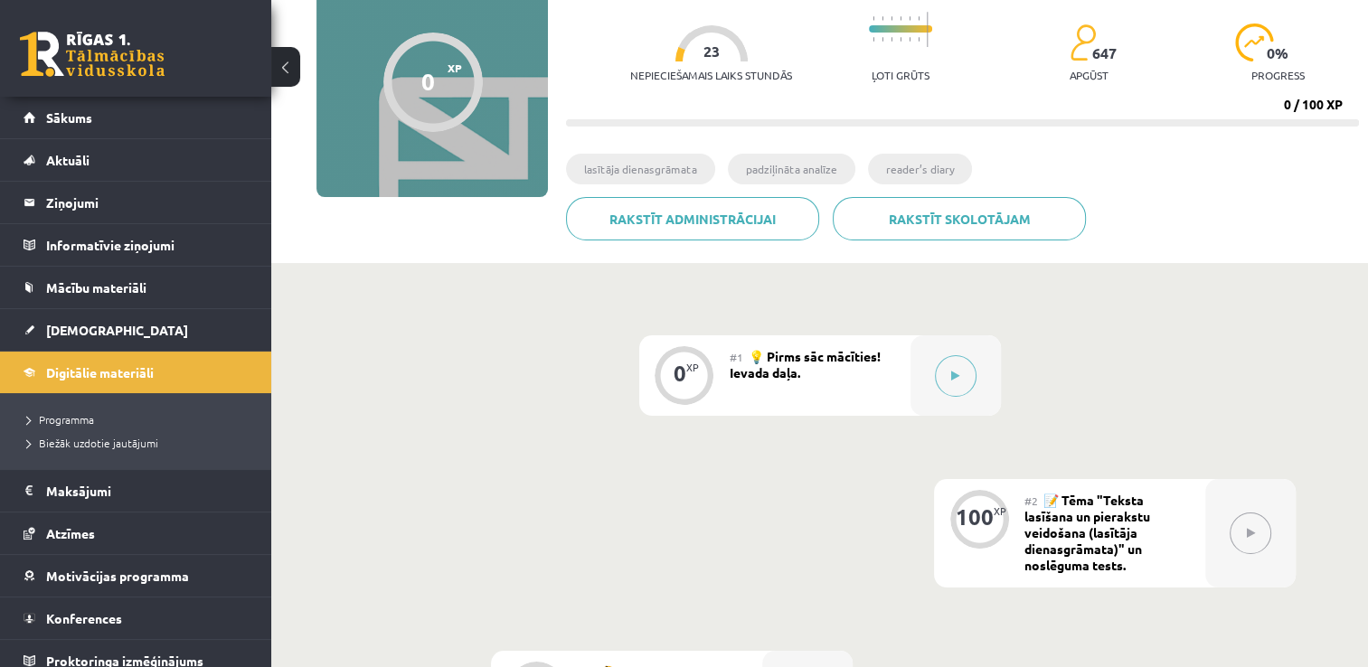
scroll to position [199, 0]
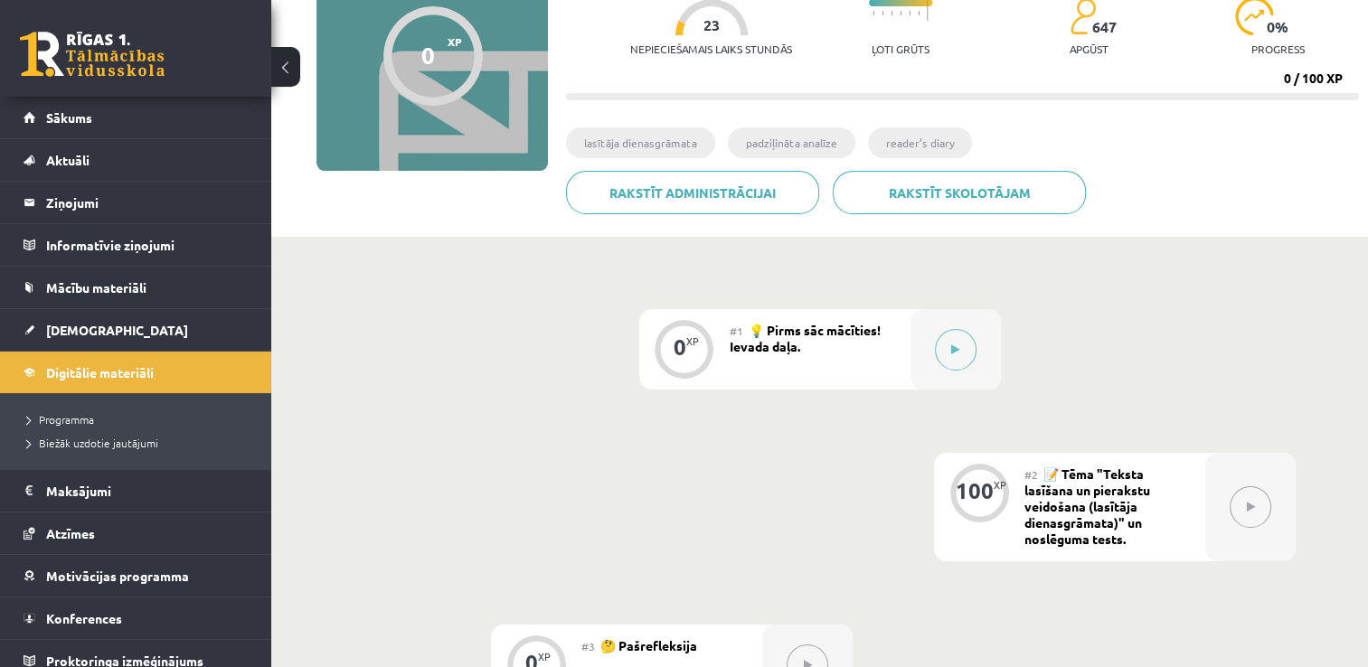
click at [475, 75] on div at bounding box center [432, 55] width 99 height 99
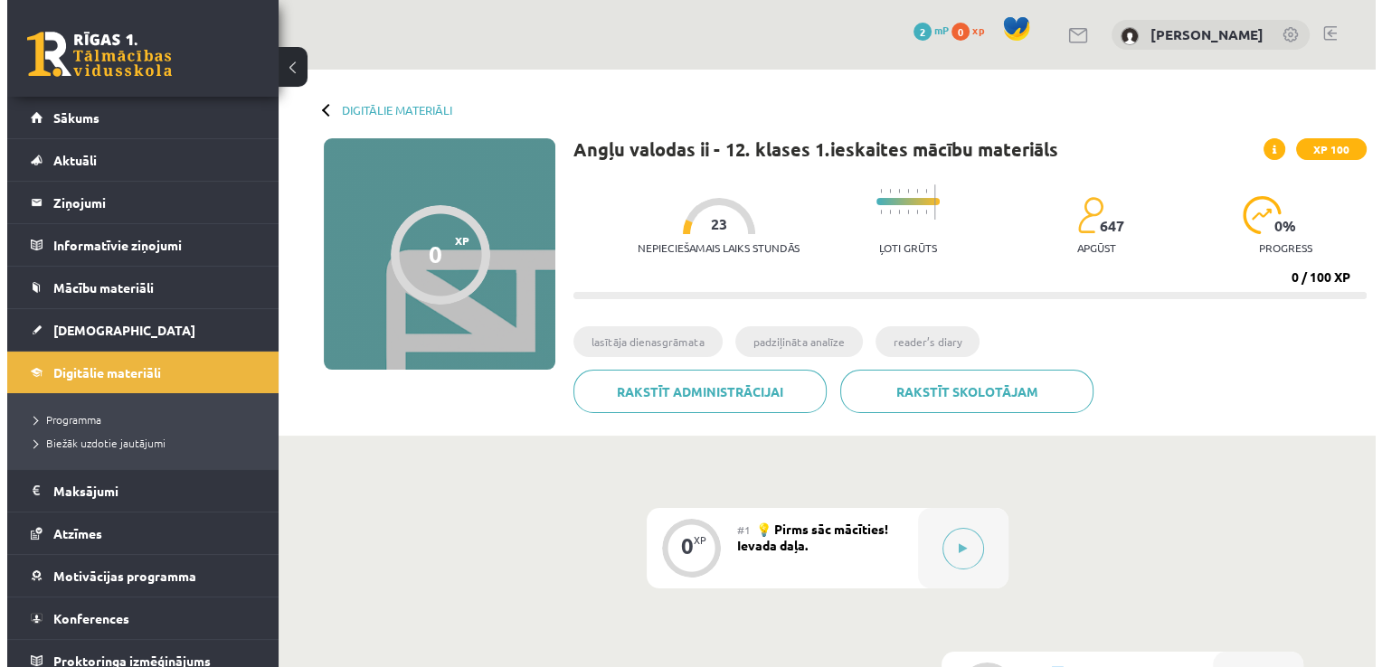
scroll to position [0, 0]
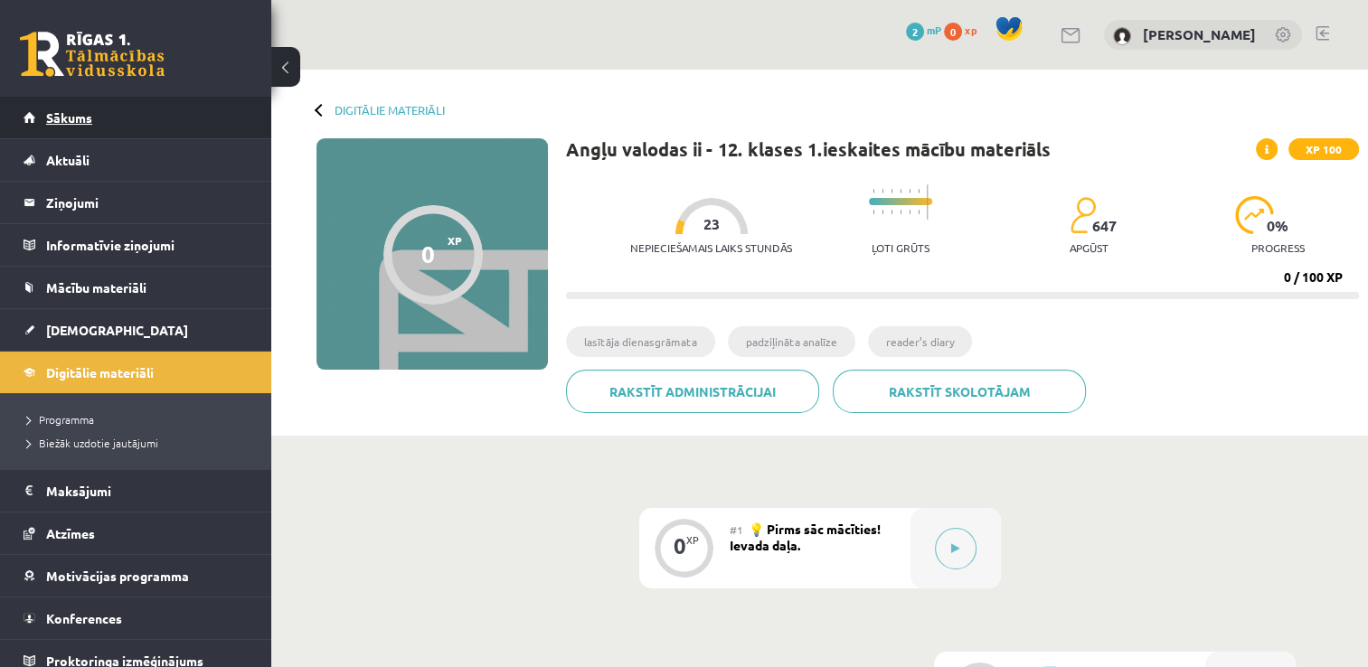
click at [117, 107] on link "Sākums" at bounding box center [136, 118] width 225 height 42
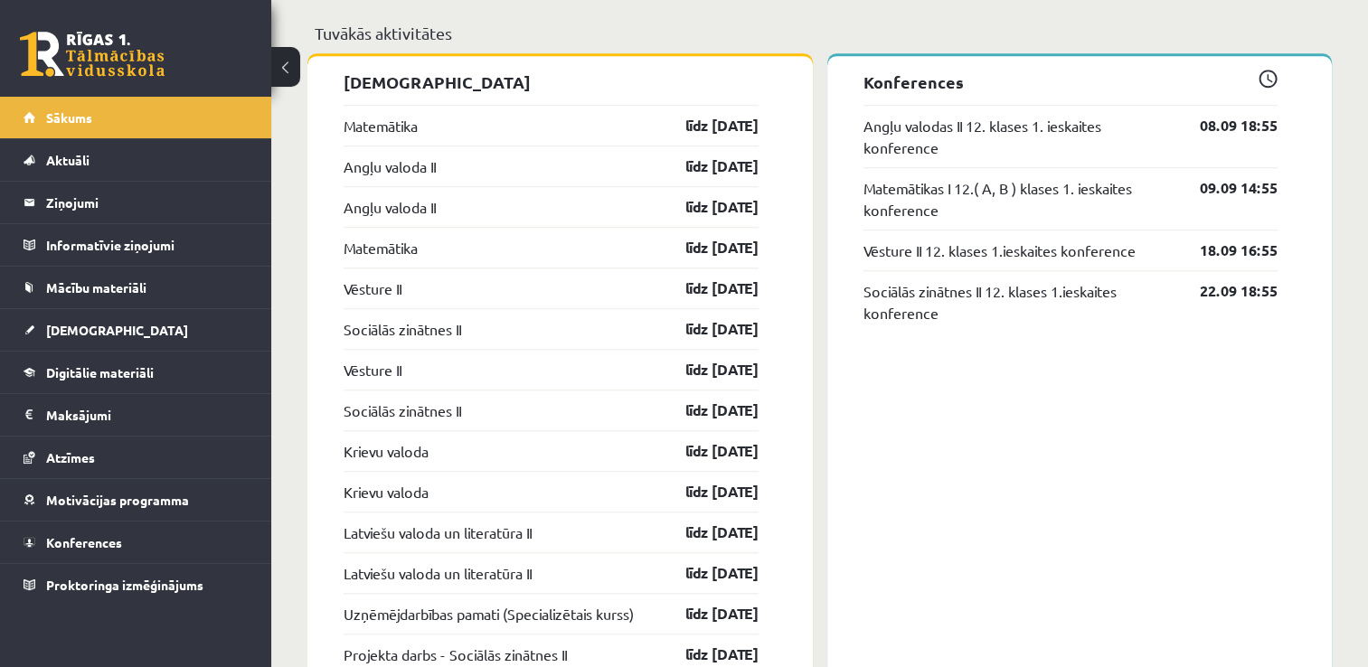
scroll to position [1445, 0]
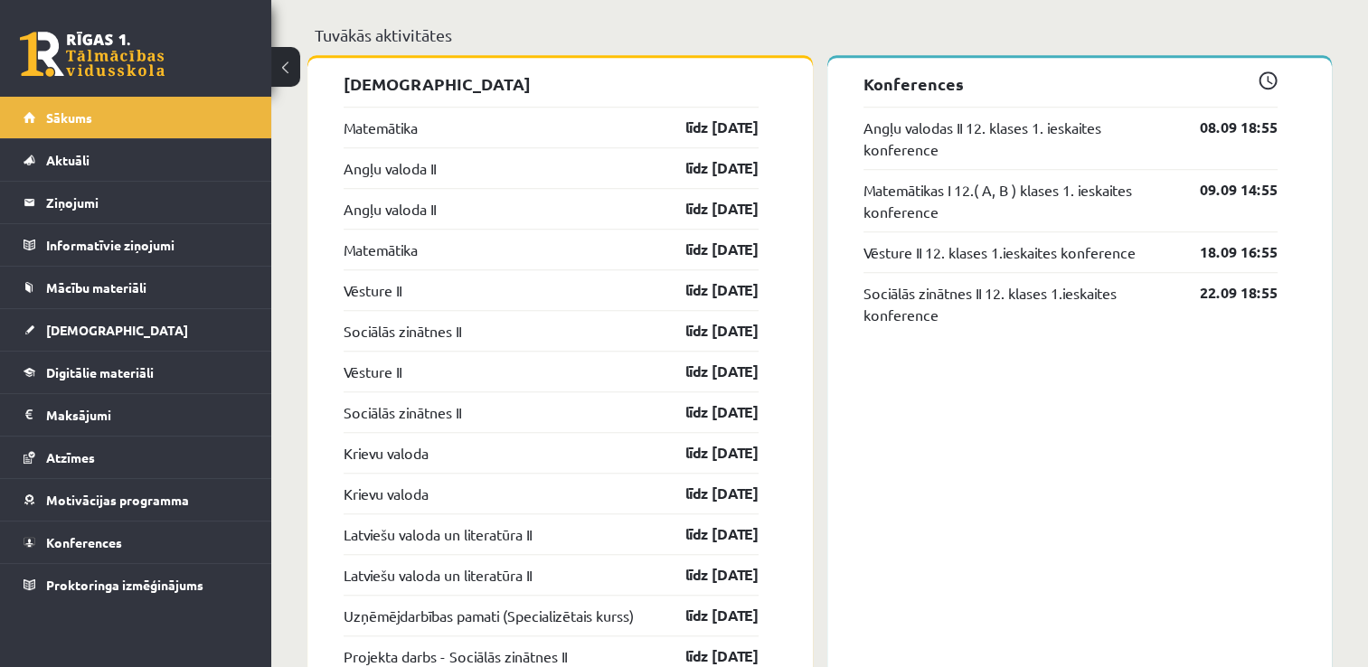
click at [103, 64] on link at bounding box center [92, 54] width 145 height 45
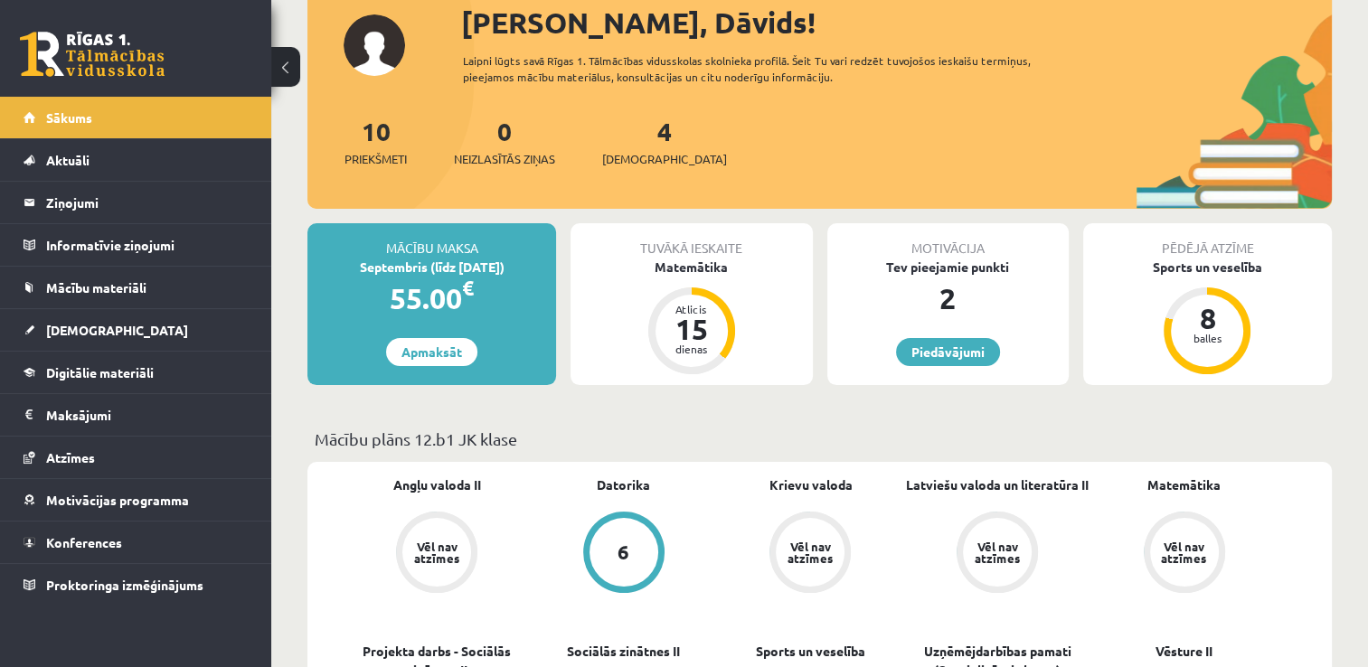
scroll to position [122, 0]
click at [123, 334] on link "[DEMOGRAPHIC_DATA]" at bounding box center [136, 330] width 225 height 42
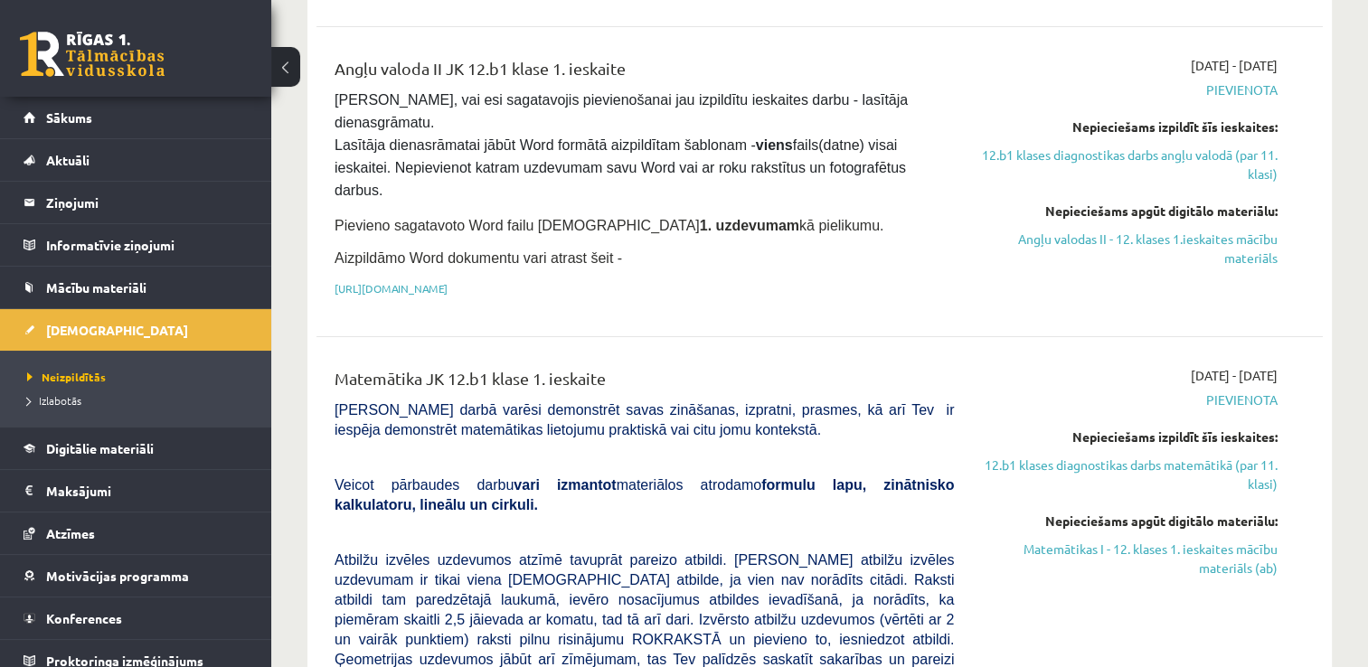
scroll to position [470, 0]
